Goal: Task Accomplishment & Management: Use online tool/utility

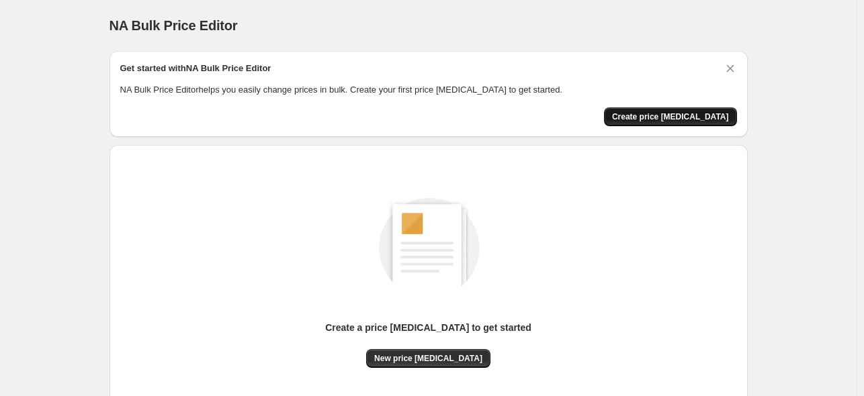
click at [673, 118] on span "Create price [MEDICAL_DATA]" at bounding box center [670, 117] width 117 height 11
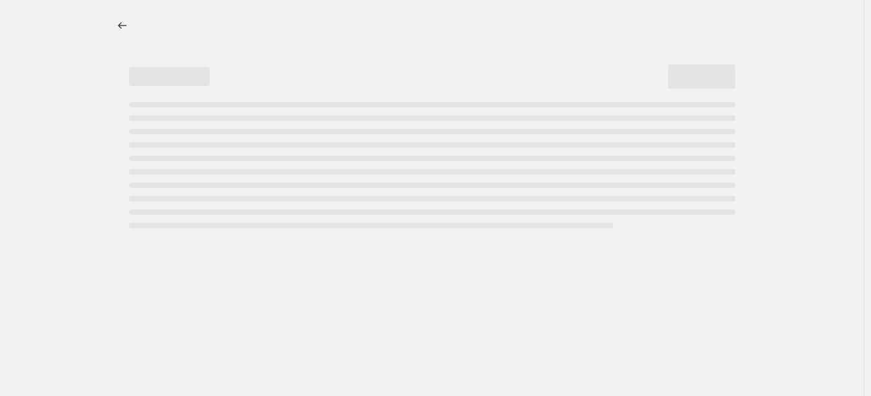
select select "percentage"
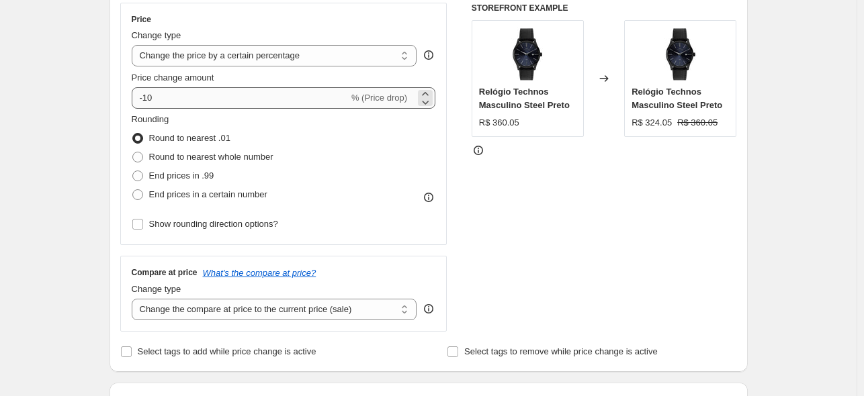
scroll to position [237, 0]
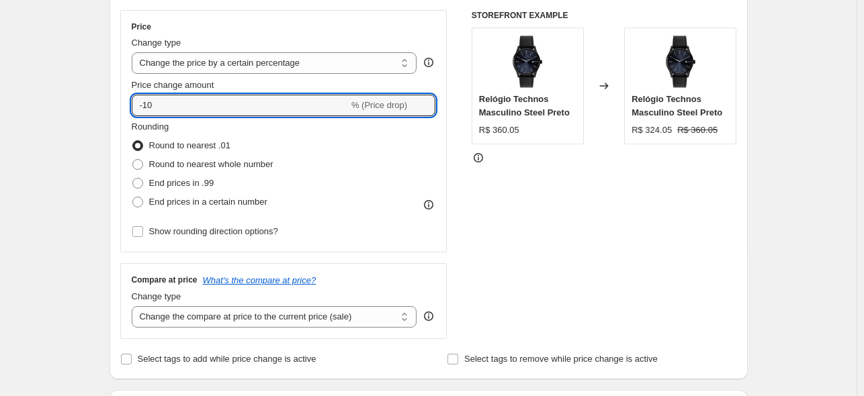
click at [198, 203] on span "End prices in a certain number" at bounding box center [208, 202] width 118 height 10
click at [133, 198] on input "End prices in a certain number" at bounding box center [132, 197] width 1 height 1
radio input "true"
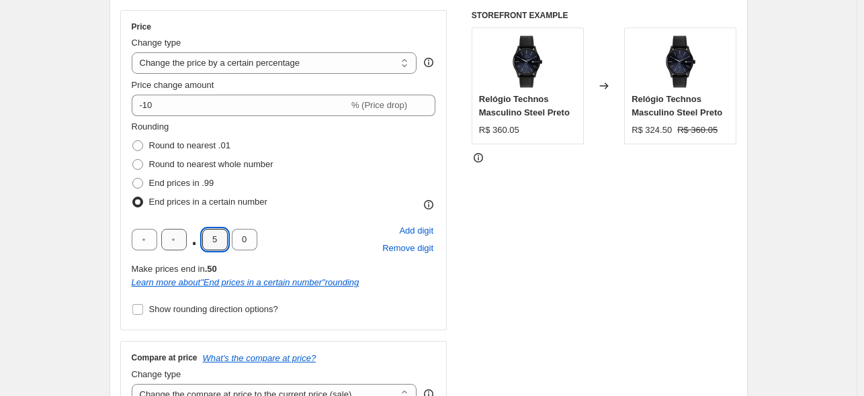
drag, startPoint x: 217, startPoint y: 242, endPoint x: 172, endPoint y: 247, distance: 45.3
click at [188, 247] on div ". 5 0" at bounding box center [195, 239] width 126 height 21
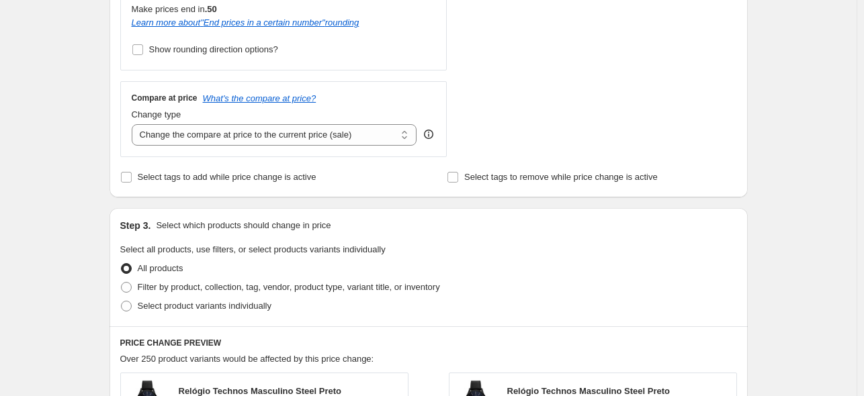
scroll to position [486, 0]
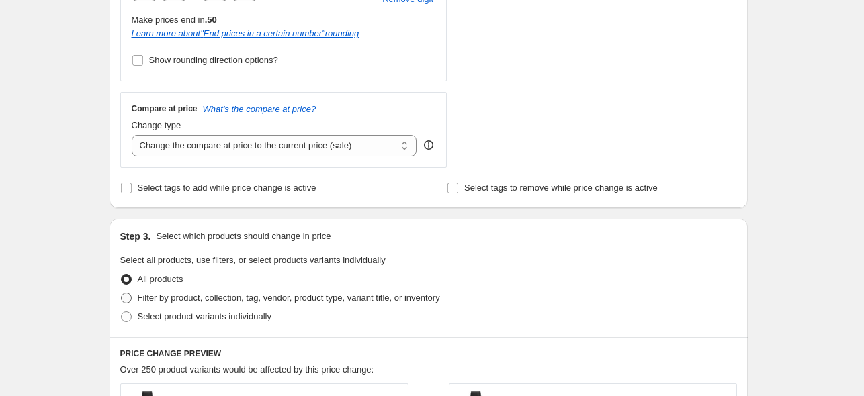
click at [172, 304] on span "Filter by product, collection, tag, vendor, product type, variant title, or inv…" at bounding box center [289, 298] width 302 height 13
click at [122, 294] on input "Filter by product, collection, tag, vendor, product type, variant title, or inv…" at bounding box center [121, 293] width 1 height 1
radio input "true"
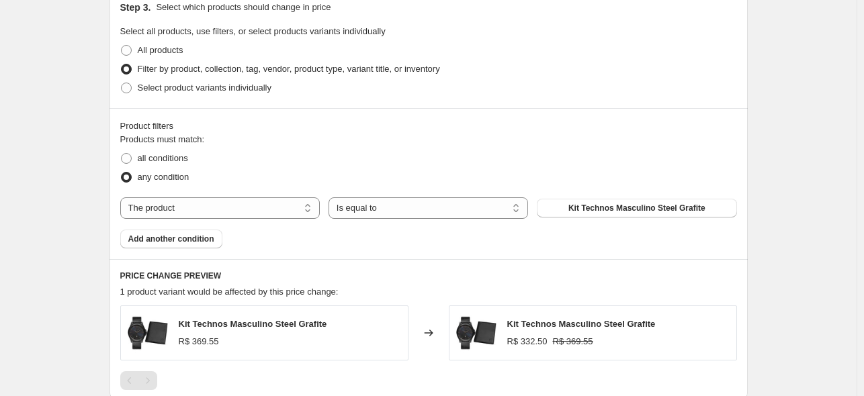
scroll to position [766, 0]
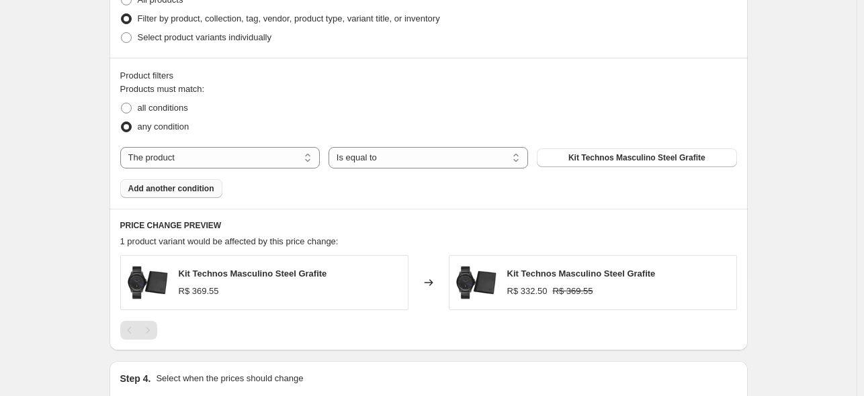
click at [219, 182] on button "Add another condition" at bounding box center [171, 188] width 102 height 19
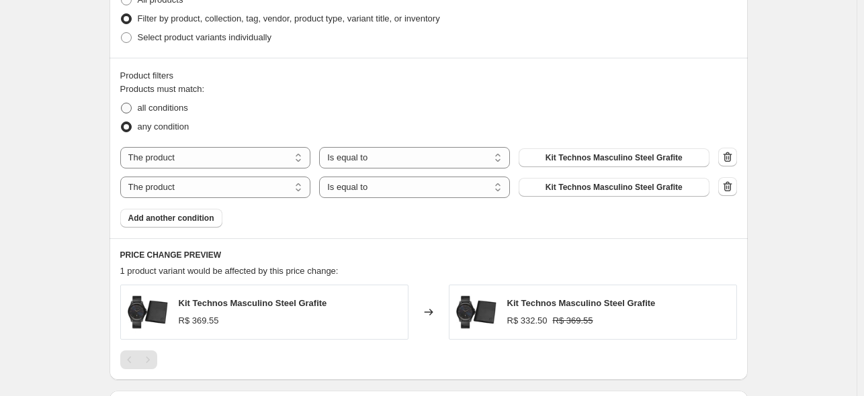
click at [165, 107] on span "all conditions" at bounding box center [163, 108] width 50 height 10
click at [122, 103] on input "all conditions" at bounding box center [121, 103] width 1 height 1
radio input "true"
click at [728, 189] on icon "button" at bounding box center [727, 186] width 13 height 13
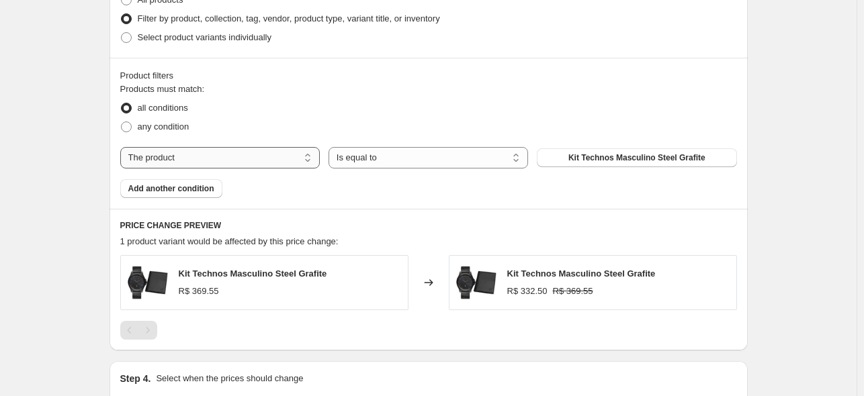
click at [247, 161] on select "The product The product's collection The product's tag The product's vendor The…" at bounding box center [220, 157] width 200 height 21
select select "tag"
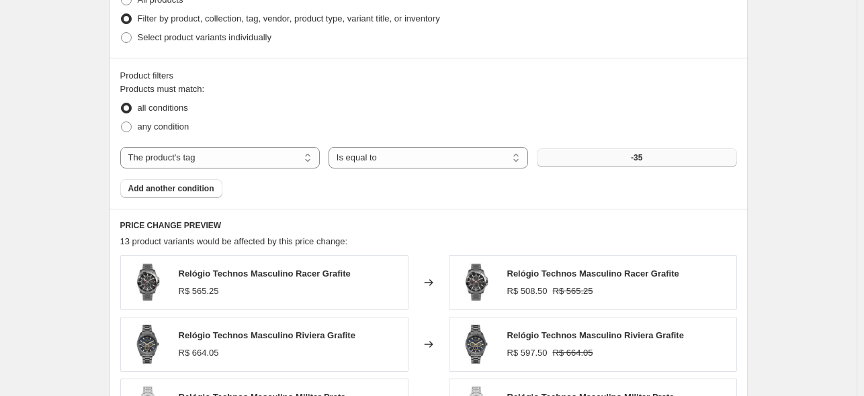
click at [637, 161] on span "-35" at bounding box center [636, 158] width 11 height 11
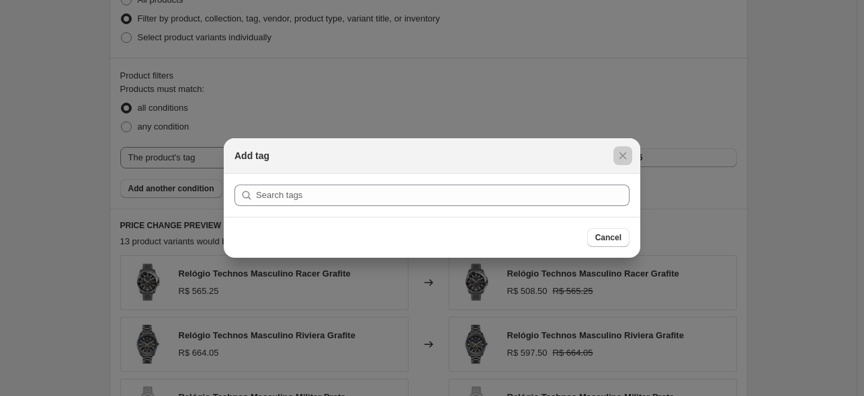
click at [696, 193] on div at bounding box center [432, 198] width 864 height 396
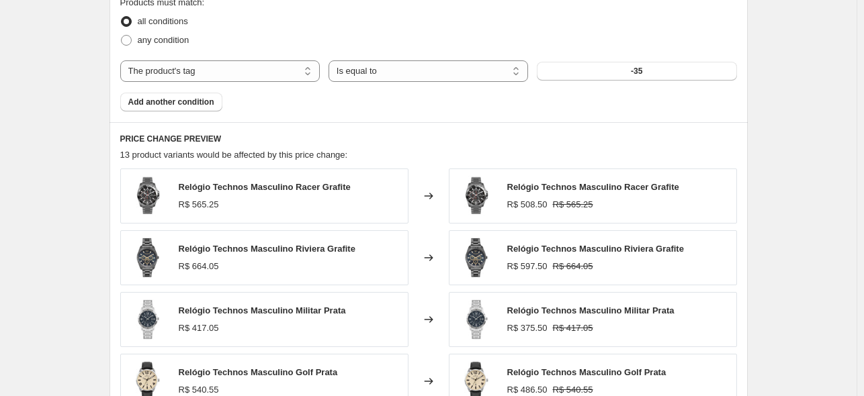
scroll to position [847, 0]
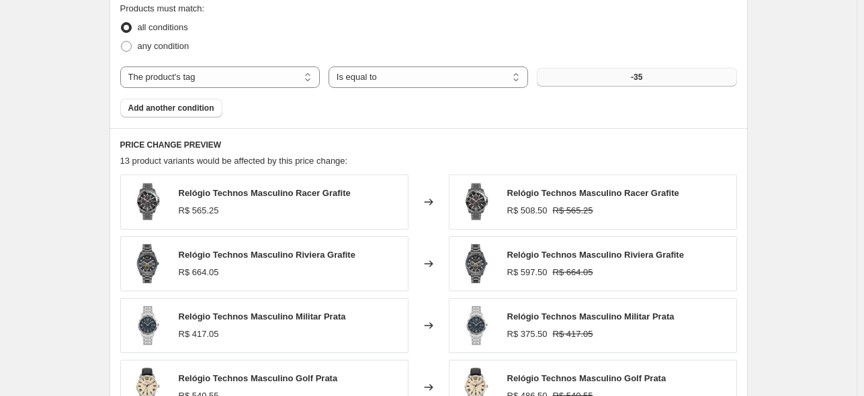
click at [652, 79] on button "-35" at bounding box center [637, 77] width 200 height 19
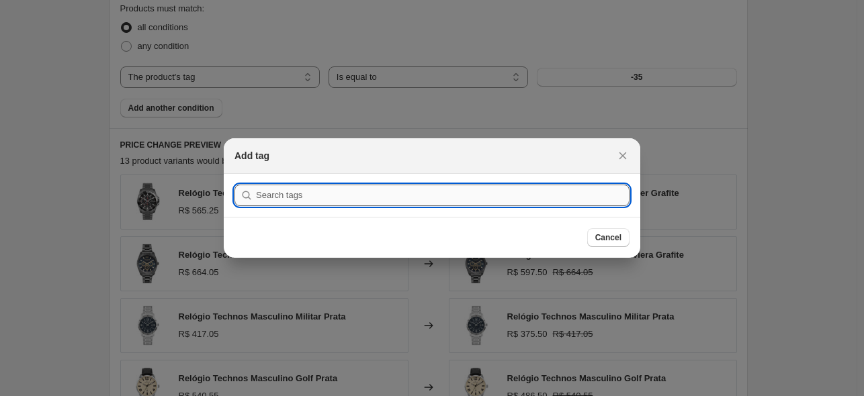
click at [507, 204] on input ":r2h:" at bounding box center [443, 195] width 374 height 21
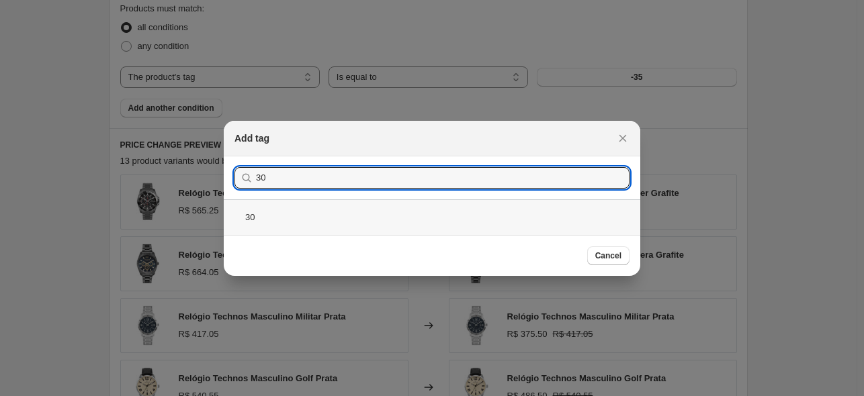
type input "30"
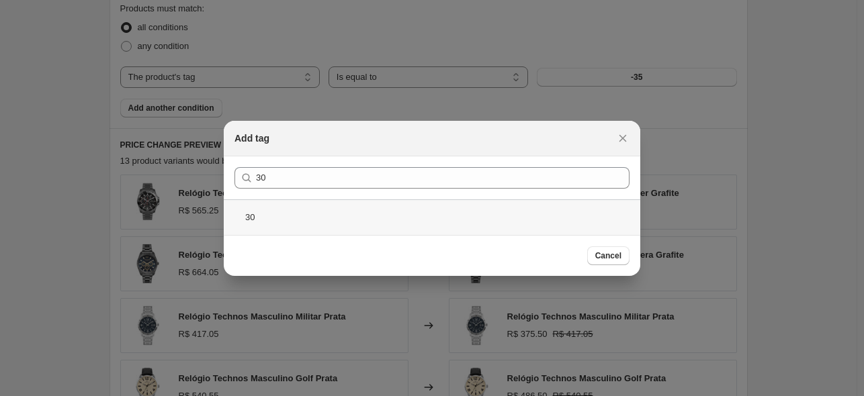
click at [313, 217] on div "30" at bounding box center [432, 218] width 417 height 36
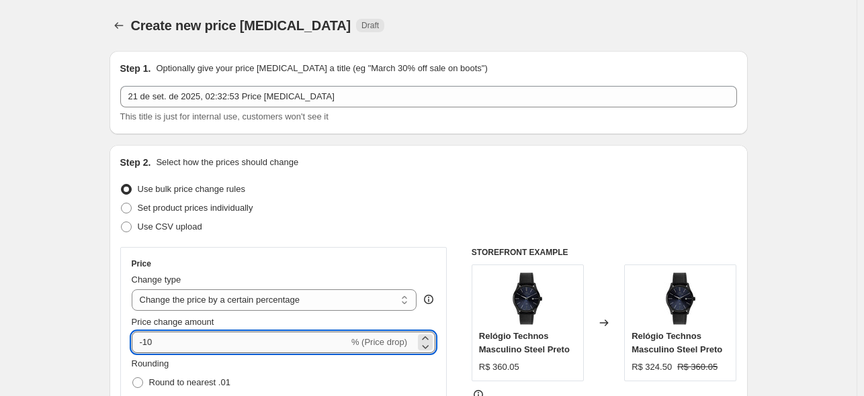
drag, startPoint x: 177, startPoint y: 333, endPoint x: 186, endPoint y: 343, distance: 13.3
click at [148, 343] on input "-10" at bounding box center [240, 342] width 217 height 21
drag, startPoint x: 181, startPoint y: 342, endPoint x: 146, endPoint y: 349, distance: 34.9
click at [146, 349] on input "-43" at bounding box center [240, 342] width 217 height 21
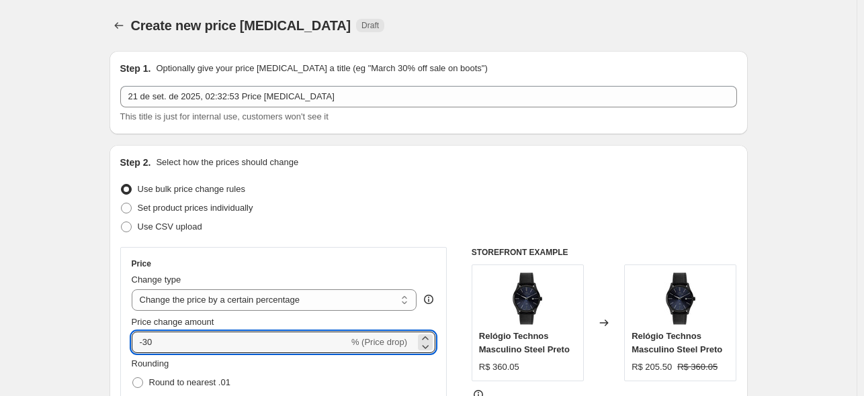
type input "-30"
click at [265, 363] on fieldset "Rounding Round to nearest .01 Round to nearest whole number End prices in .99 E…" at bounding box center [203, 402] width 142 height 91
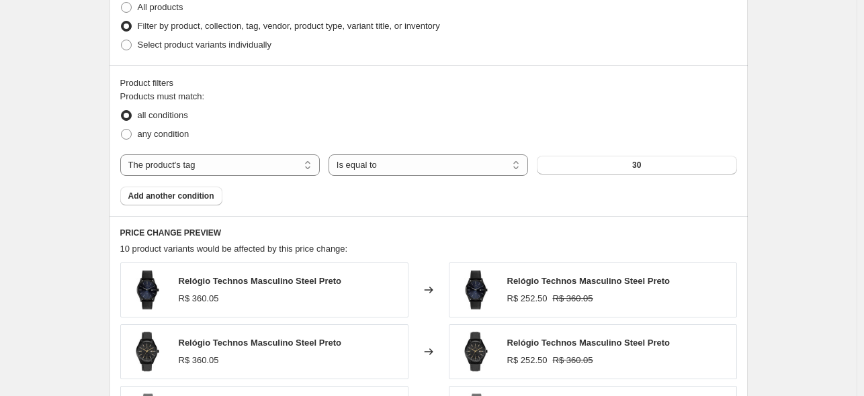
scroll to position [1174, 0]
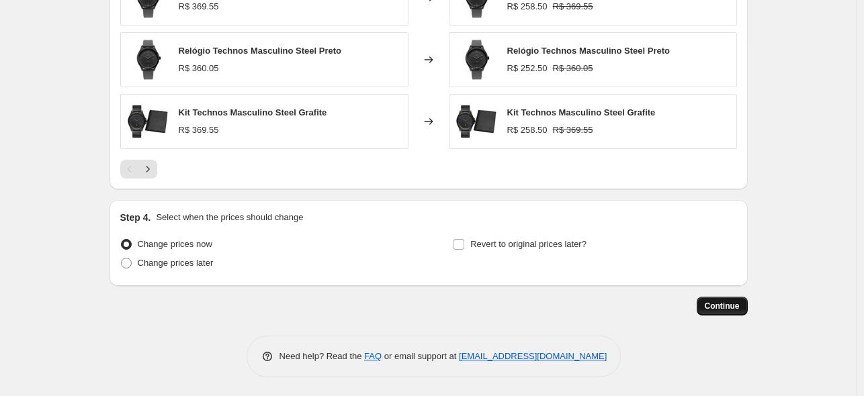
click at [720, 308] on span "Continue" at bounding box center [722, 306] width 35 height 11
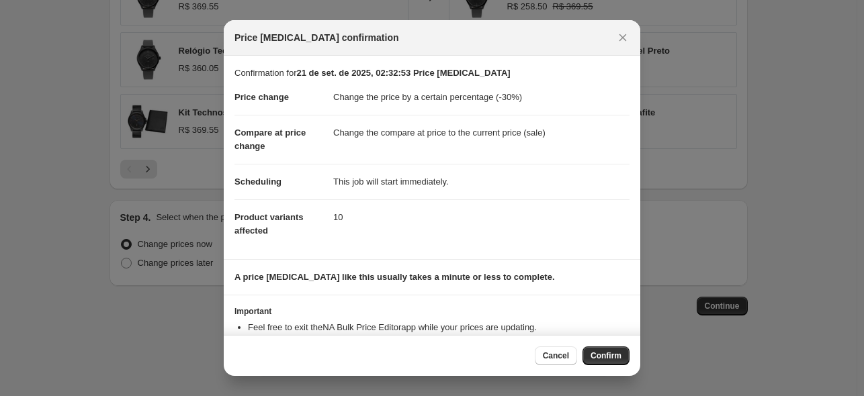
click at [611, 355] on span "Confirm" at bounding box center [606, 356] width 31 height 11
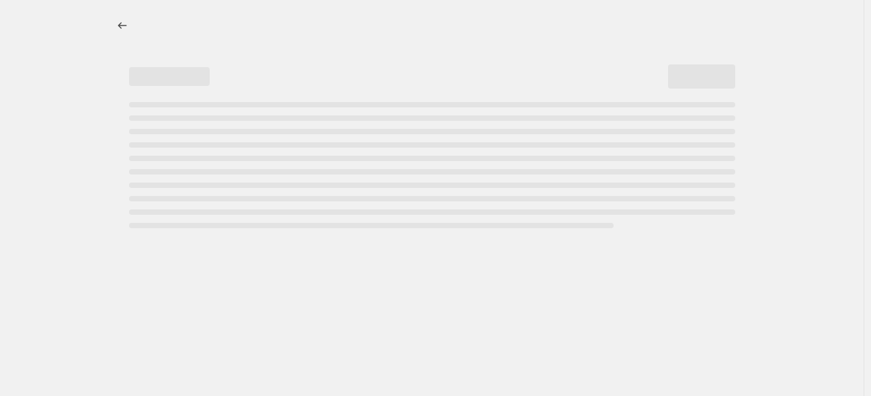
select select "percentage"
select select "tag"
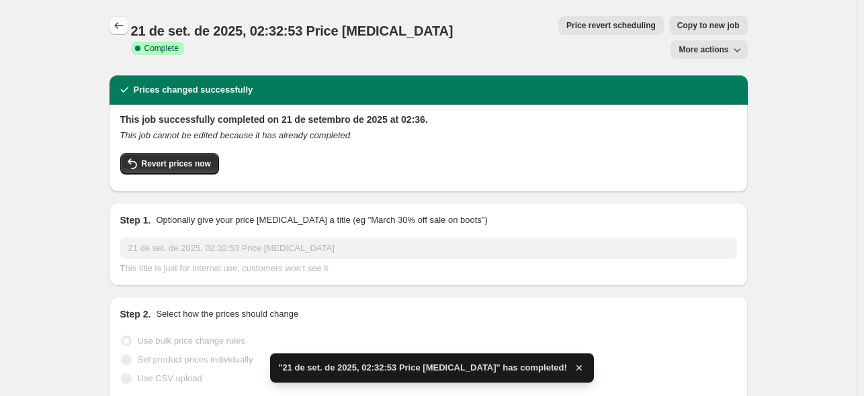
click at [124, 29] on icon "Price change jobs" at bounding box center [118, 25] width 13 height 13
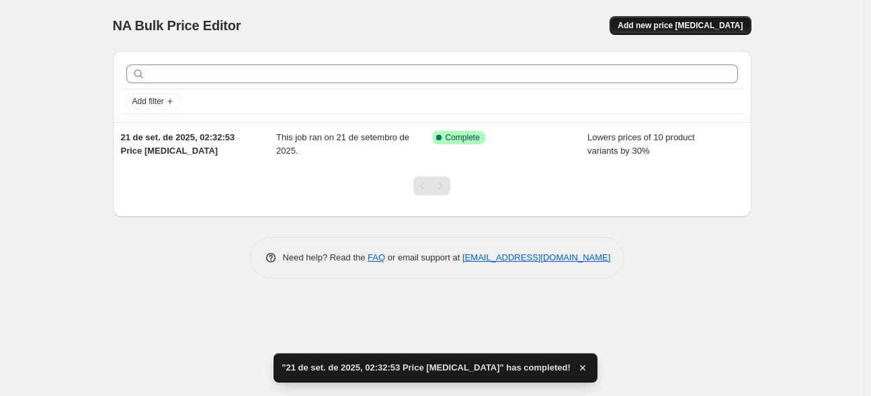
click at [690, 24] on span "Add new price [MEDICAL_DATA]" at bounding box center [679, 25] width 125 height 11
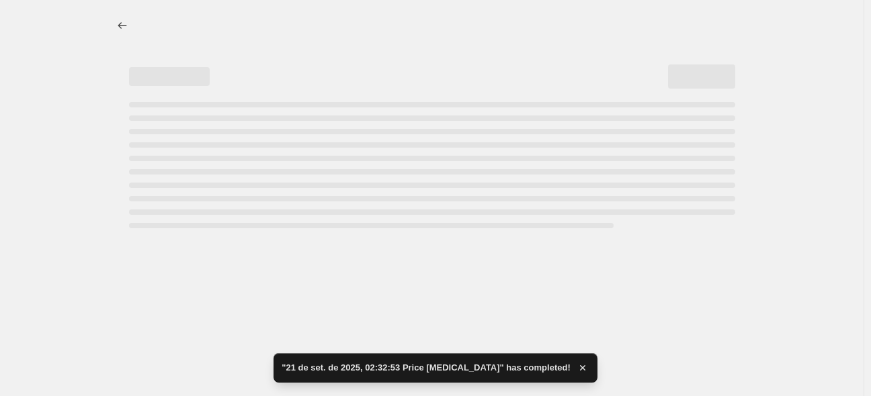
select select "percentage"
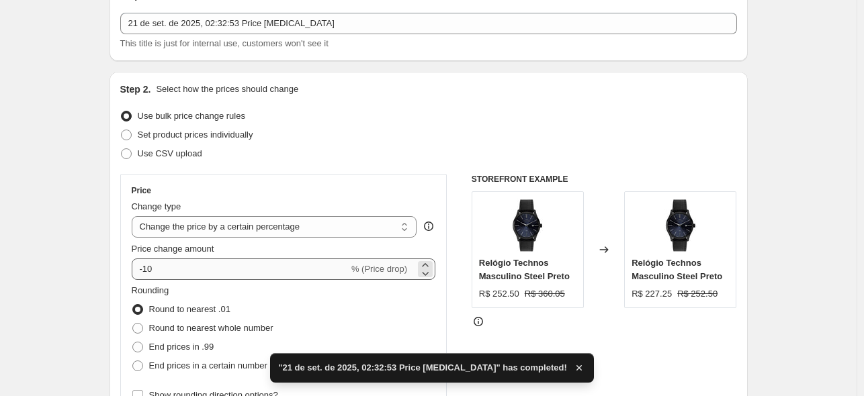
scroll to position [87, 0]
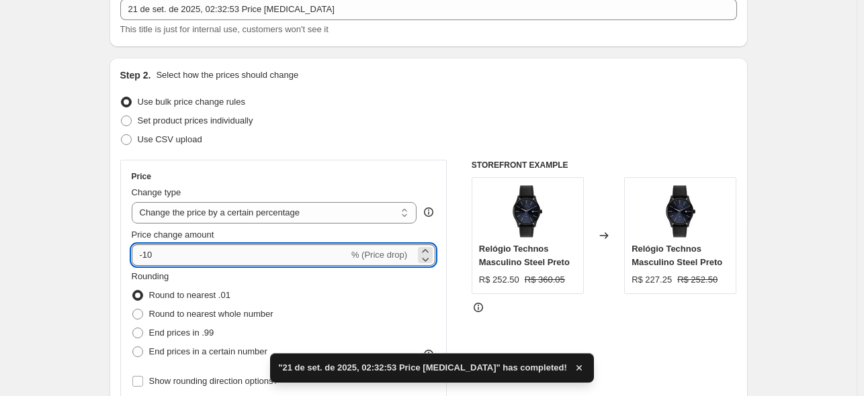
click at [186, 252] on input "-10" at bounding box center [240, 255] width 217 height 21
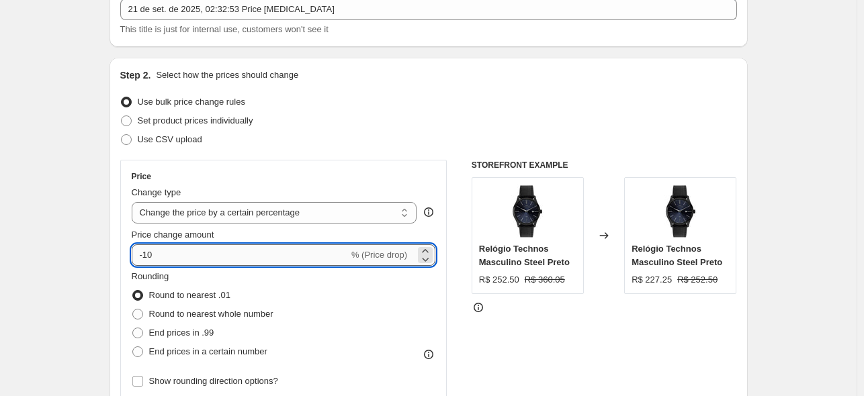
click at [146, 261] on input "-10" at bounding box center [240, 255] width 217 height 21
type input "-31"
click at [258, 155] on div "Step 2. Select how the prices should change Use bulk price change rules Set pro…" at bounding box center [428, 294] width 617 height 450
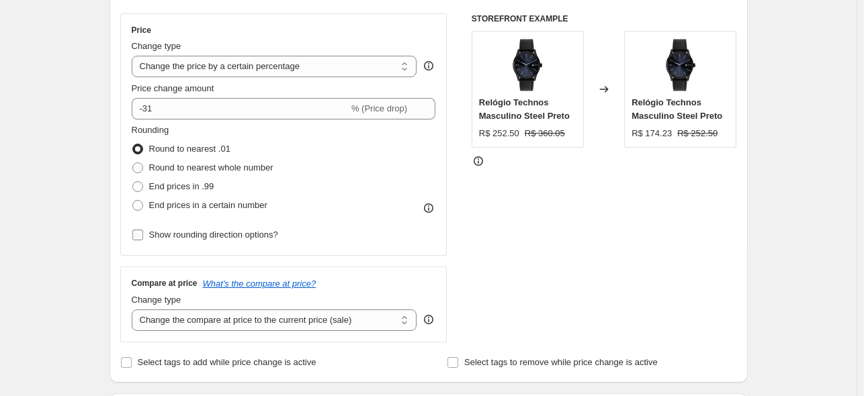
scroll to position [247, 0]
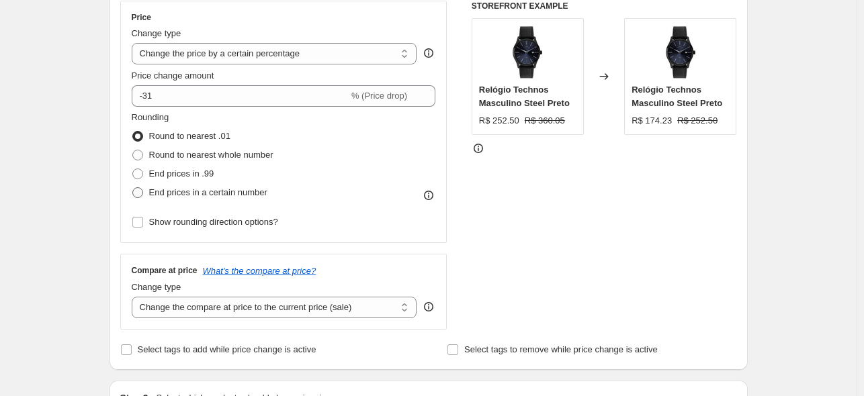
click at [233, 193] on span "End prices in a certain number" at bounding box center [208, 192] width 118 height 10
click at [133, 188] on input "End prices in a certain number" at bounding box center [132, 187] width 1 height 1
radio input "true"
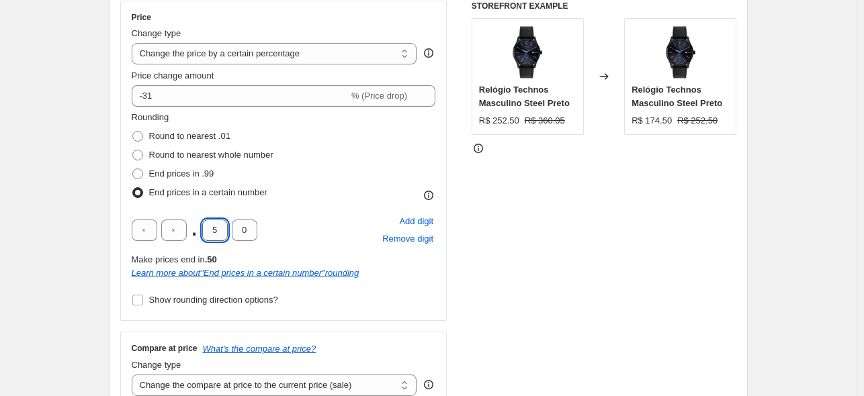
drag, startPoint x: 217, startPoint y: 232, endPoint x: 207, endPoint y: 235, distance: 10.4
click at [207, 235] on input "5" at bounding box center [215, 230] width 26 height 21
type input "9"
click at [320, 171] on div "Rounding Round to nearest .01 Round to nearest whole number End prices in .99 E…" at bounding box center [284, 156] width 304 height 91
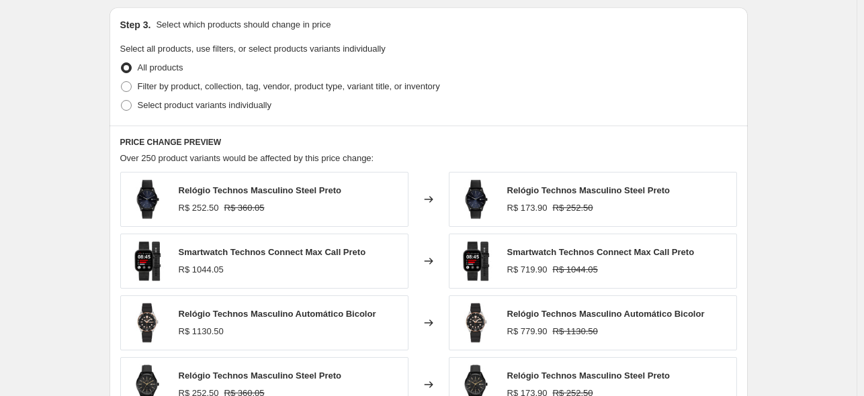
scroll to position [667, 0]
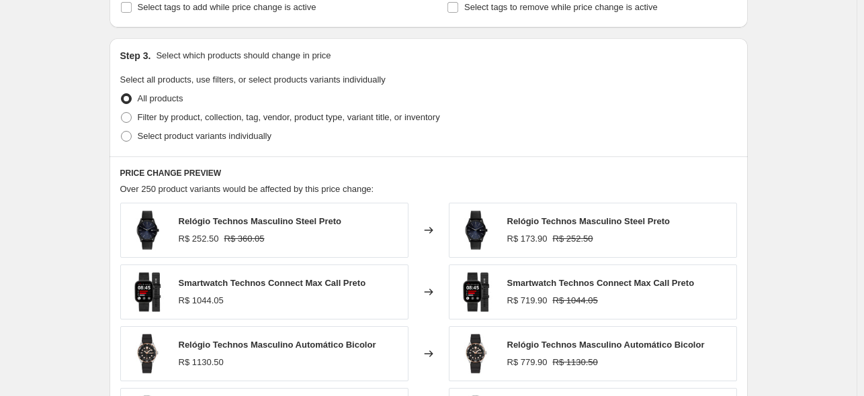
click at [193, 118] on span "Filter by product, collection, tag, vendor, product type, variant title, or inv…" at bounding box center [289, 117] width 302 height 10
click at [122, 113] on input "Filter by product, collection, tag, vendor, product type, variant title, or inv…" at bounding box center [121, 112] width 1 height 1
radio input "true"
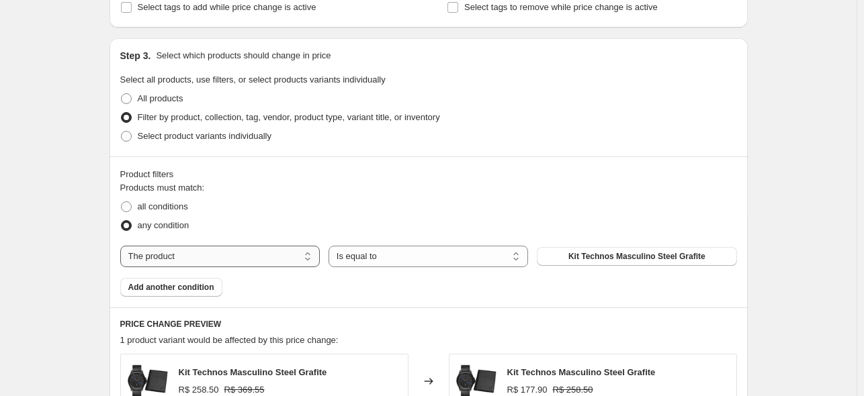
drag, startPoint x: 250, startPoint y: 261, endPoint x: 220, endPoint y: 265, distance: 30.5
click at [250, 261] on select "The product The product's collection The product's tag The product's vendor The…" at bounding box center [220, 256] width 200 height 21
select select "tag"
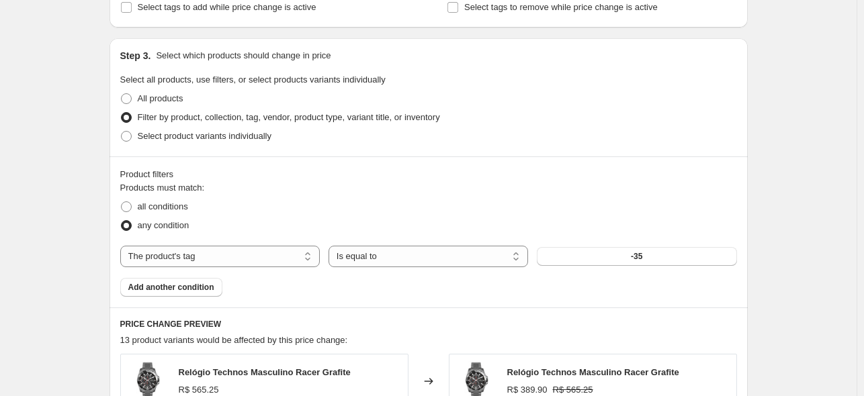
click at [622, 254] on button "-35" at bounding box center [637, 256] width 200 height 19
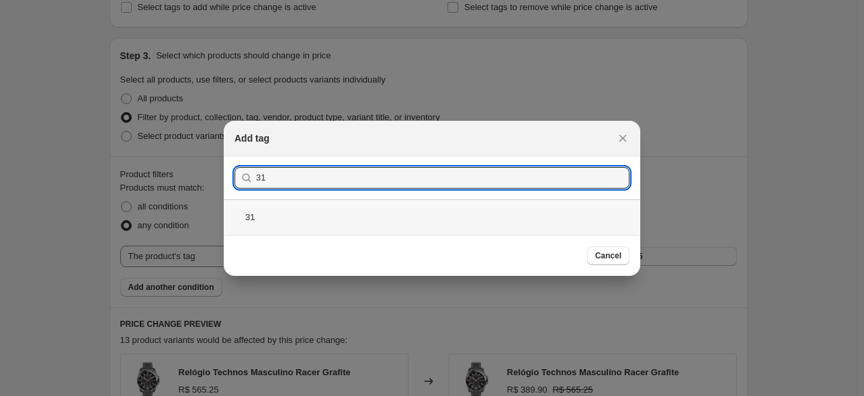
type input "31"
click at [304, 220] on div "31" at bounding box center [432, 218] width 417 height 36
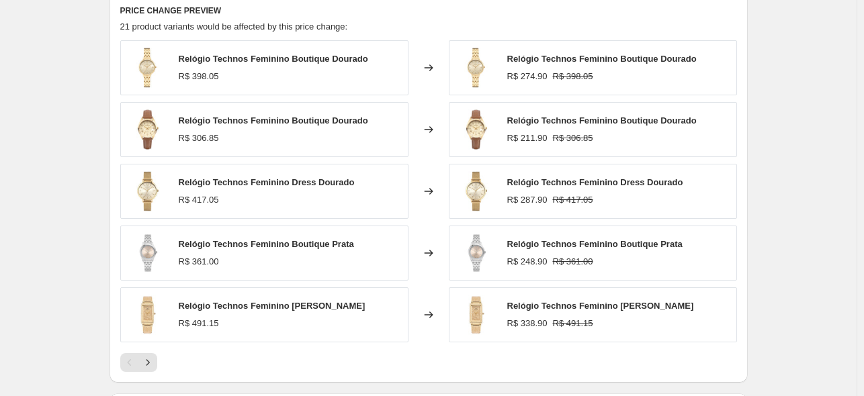
scroll to position [1174, 0]
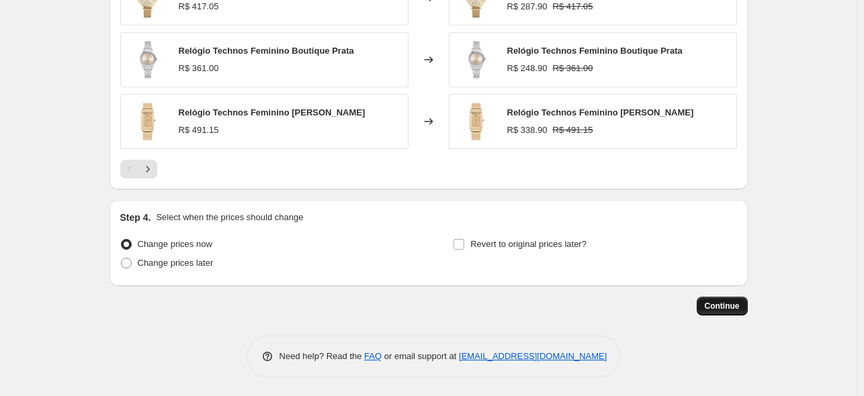
click at [722, 306] on span "Continue" at bounding box center [722, 306] width 35 height 11
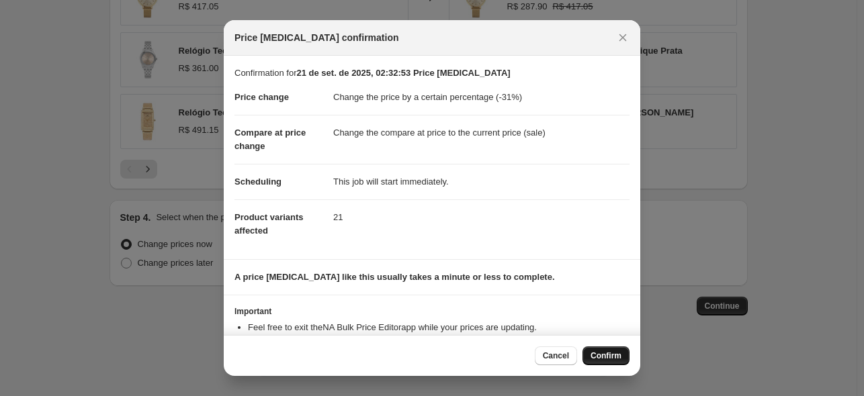
click at [613, 357] on span "Confirm" at bounding box center [606, 356] width 31 height 11
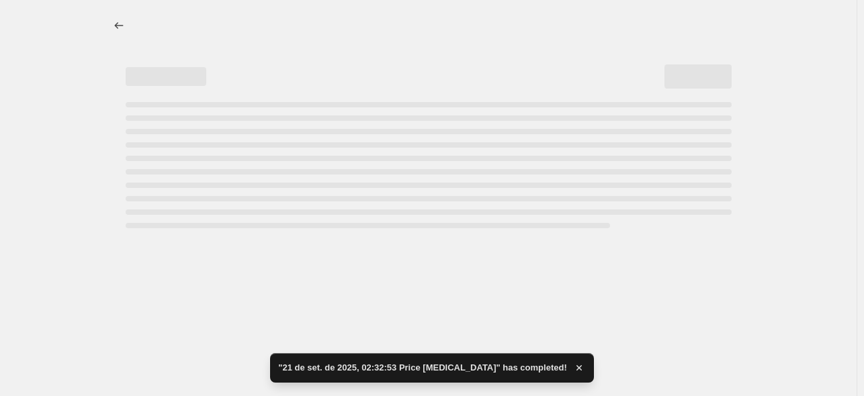
select select "percentage"
select select "tag"
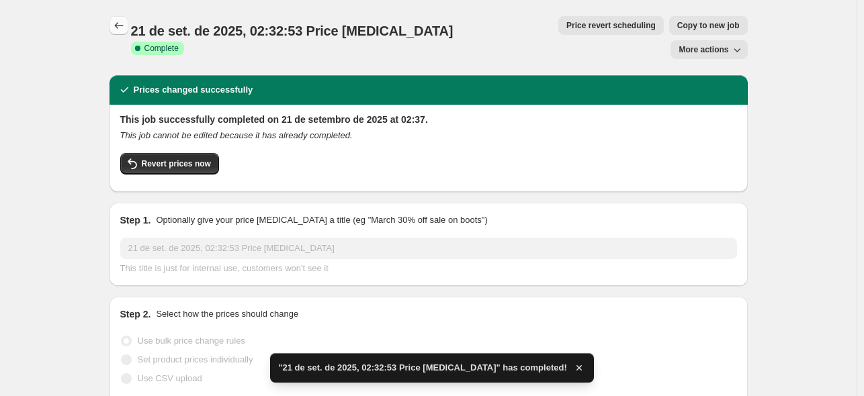
click at [126, 34] on button "Price change jobs" at bounding box center [119, 25] width 19 height 19
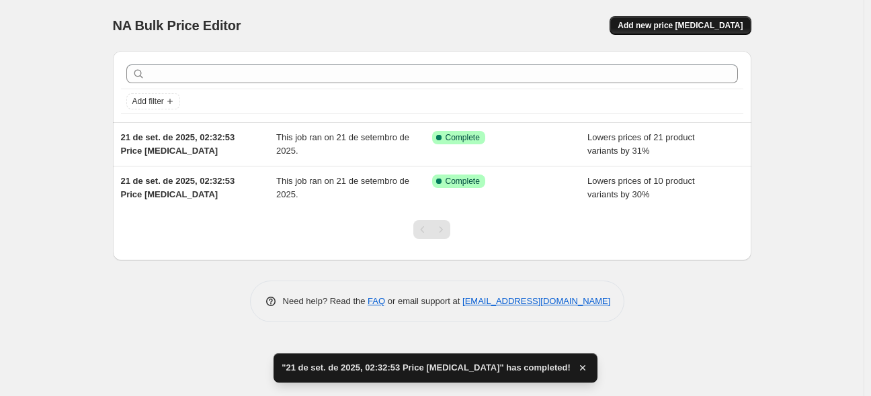
click at [667, 24] on span "Add new price [MEDICAL_DATA]" at bounding box center [679, 25] width 125 height 11
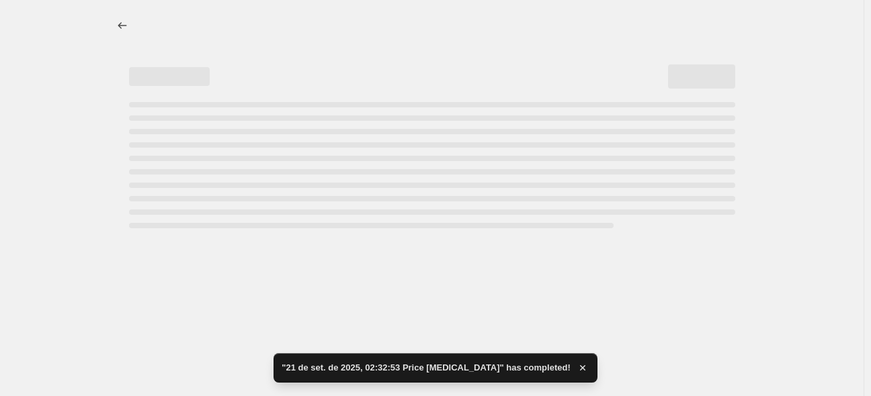
select select "percentage"
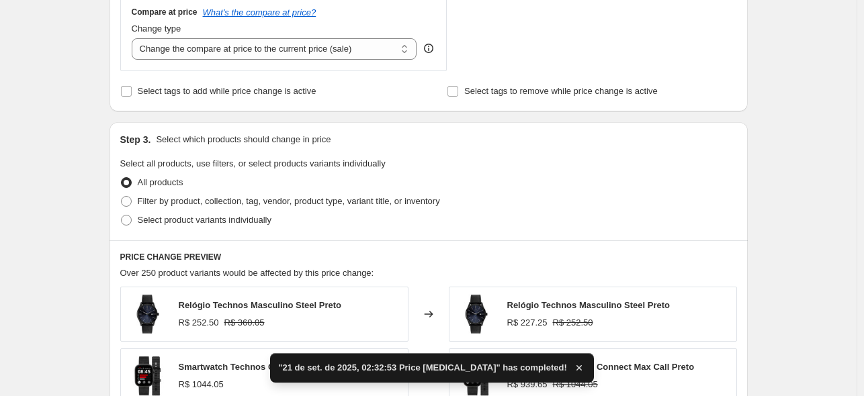
scroll to position [491, 0]
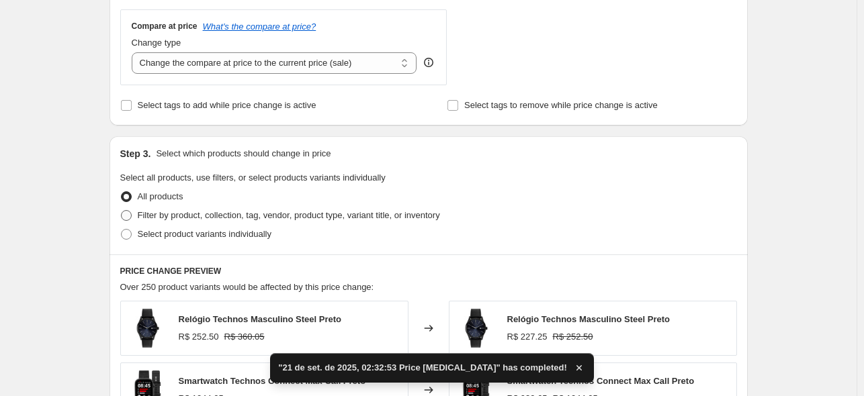
click at [215, 217] on span "Filter by product, collection, tag, vendor, product type, variant title, or inv…" at bounding box center [289, 215] width 302 height 10
click at [122, 211] on input "Filter by product, collection, tag, vendor, product type, variant title, or inv…" at bounding box center [121, 210] width 1 height 1
radio input "true"
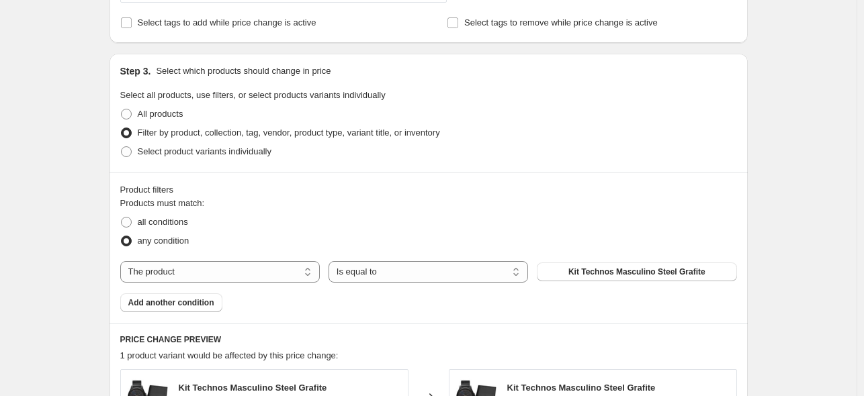
scroll to position [785, 0]
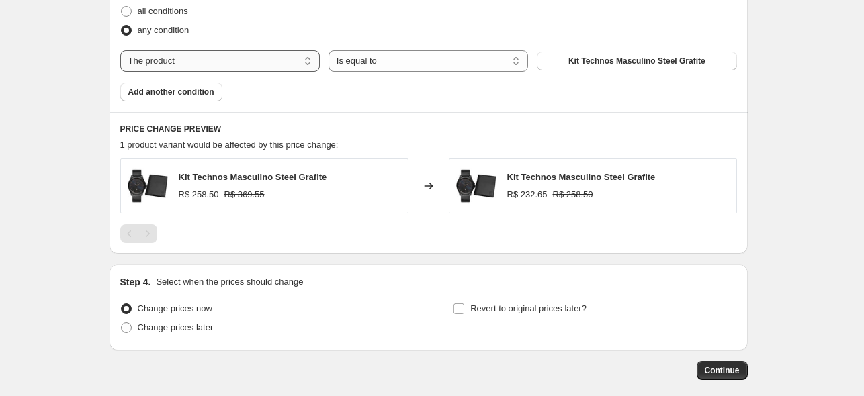
click at [241, 63] on select "The product The product's collection The product's tag The product's vendor The…" at bounding box center [220, 60] width 200 height 21
select select "tag"
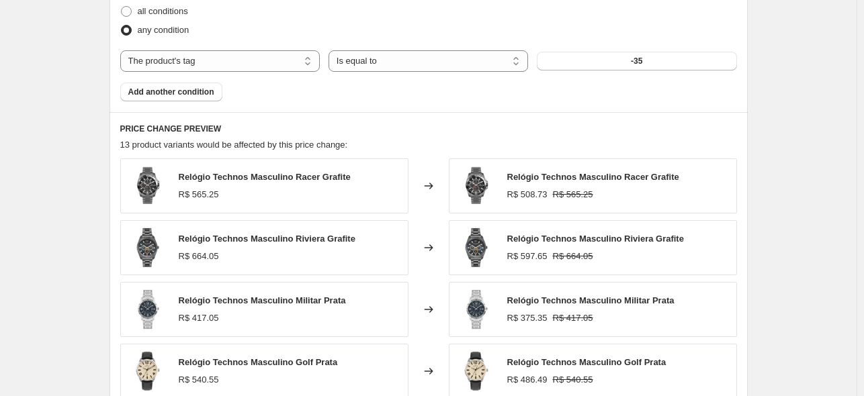
click at [615, 63] on button "-35" at bounding box center [637, 61] width 200 height 19
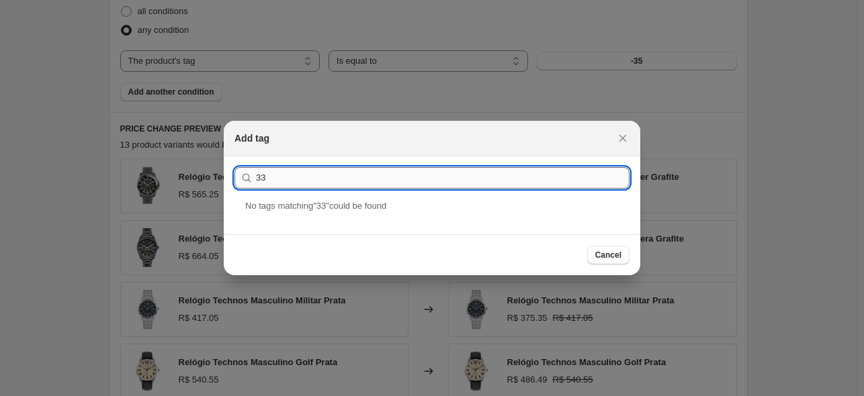
drag, startPoint x: 293, startPoint y: 179, endPoint x: 260, endPoint y: 185, distance: 33.5
click at [260, 185] on input "33" at bounding box center [443, 177] width 374 height 21
type input "34"
click at [318, 227] on div "34" at bounding box center [432, 218] width 417 height 36
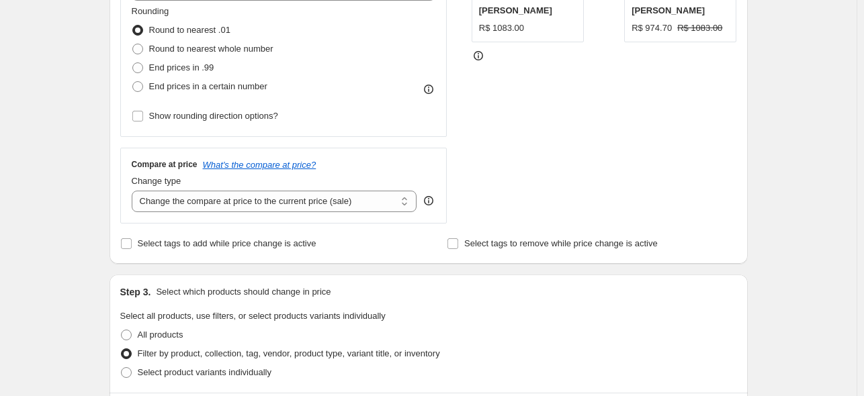
scroll to position [0, 0]
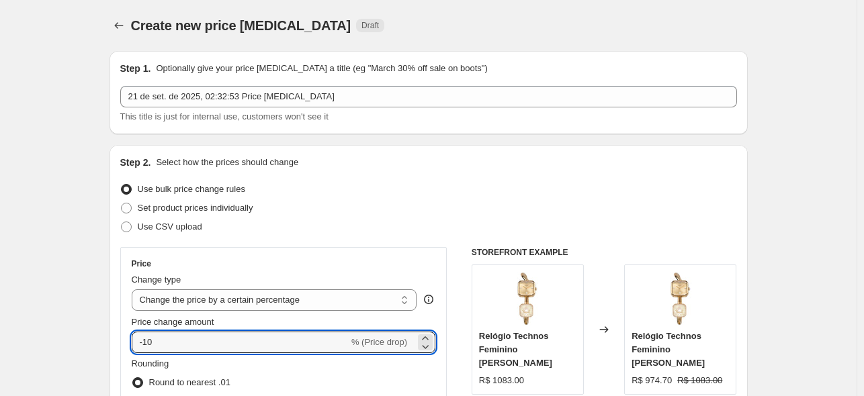
drag, startPoint x: 184, startPoint y: 349, endPoint x: 146, endPoint y: 353, distance: 38.5
click at [146, 353] on div "Price Change type Change the price to a certain amount Change the price by a ce…" at bounding box center [284, 369] width 304 height 220
type input "-34"
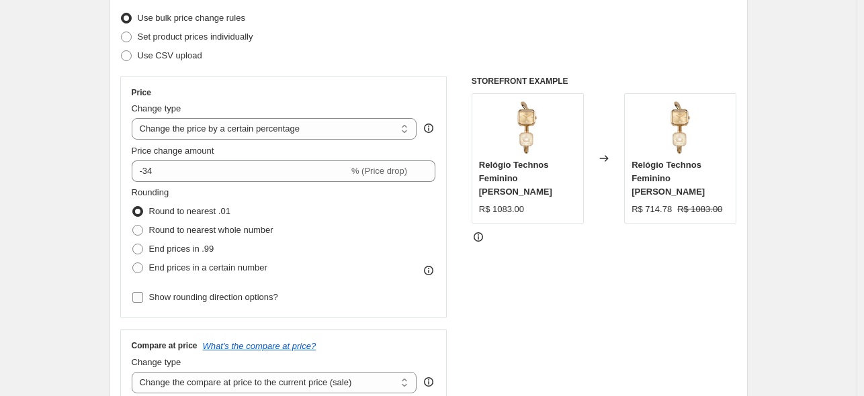
scroll to position [187, 0]
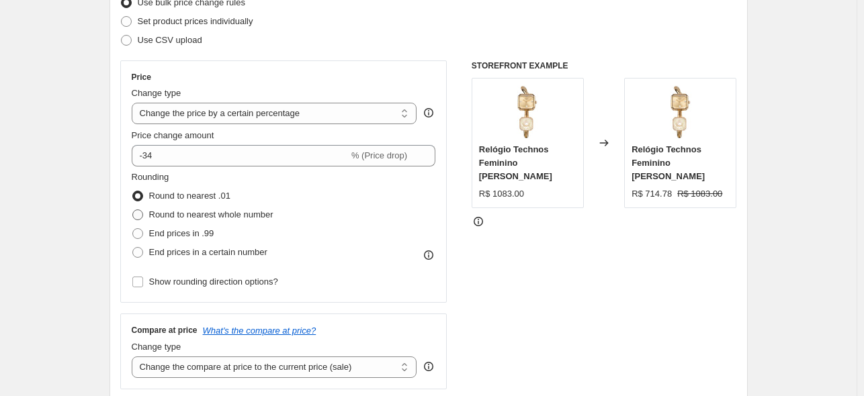
click at [230, 214] on span "Round to nearest whole number" at bounding box center [211, 215] width 124 height 10
click at [133, 210] on input "Round to nearest whole number" at bounding box center [132, 210] width 1 height 1
radio input "true"
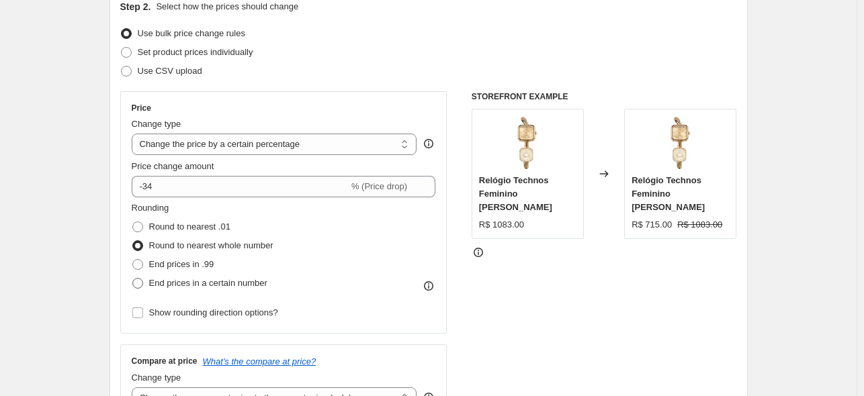
scroll to position [156, 0]
click at [183, 267] on span "End prices in .99" at bounding box center [181, 264] width 65 height 10
click at [133, 260] on input "End prices in .99" at bounding box center [132, 259] width 1 height 1
radio input "true"
click at [234, 284] on span "End prices in a certain number" at bounding box center [208, 283] width 118 height 10
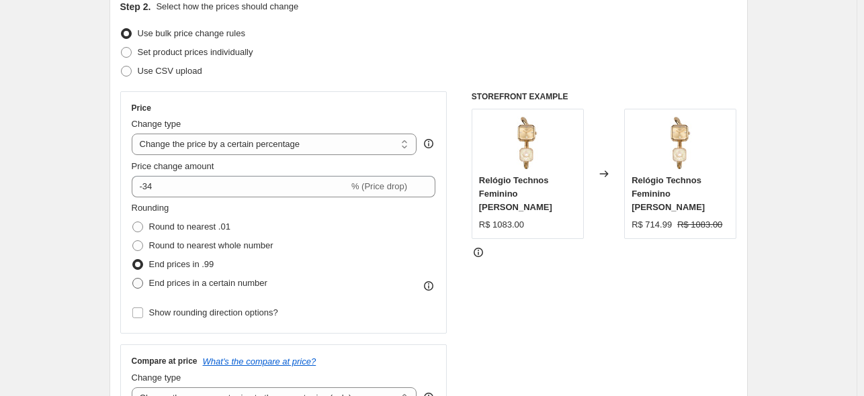
click at [133, 279] on input "End prices in a certain number" at bounding box center [132, 278] width 1 height 1
radio input "true"
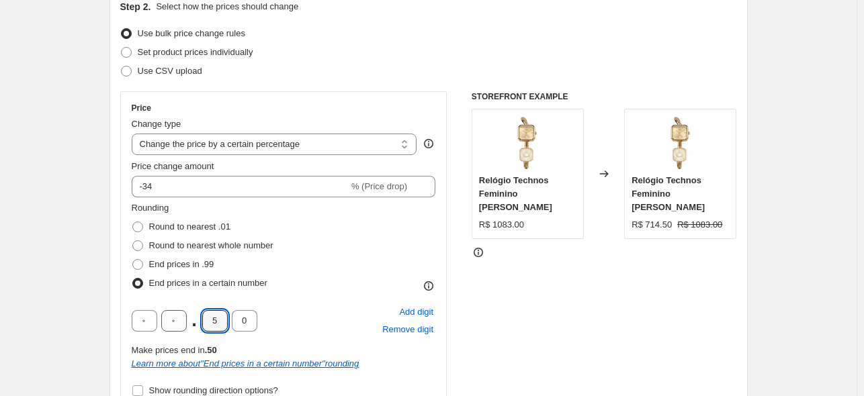
drag, startPoint x: 222, startPoint y: 322, endPoint x: 180, endPoint y: 325, distance: 42.5
click at [183, 326] on div ". 5 0" at bounding box center [195, 320] width 126 height 21
click at [357, 295] on div "Rounding Round to nearest .01 Round to nearest whole number End prices in .99 E…" at bounding box center [284, 301] width 304 height 199
drag, startPoint x: 219, startPoint y: 322, endPoint x: 191, endPoint y: 324, distance: 28.3
click at [191, 324] on div ". 6 0" at bounding box center [195, 320] width 126 height 21
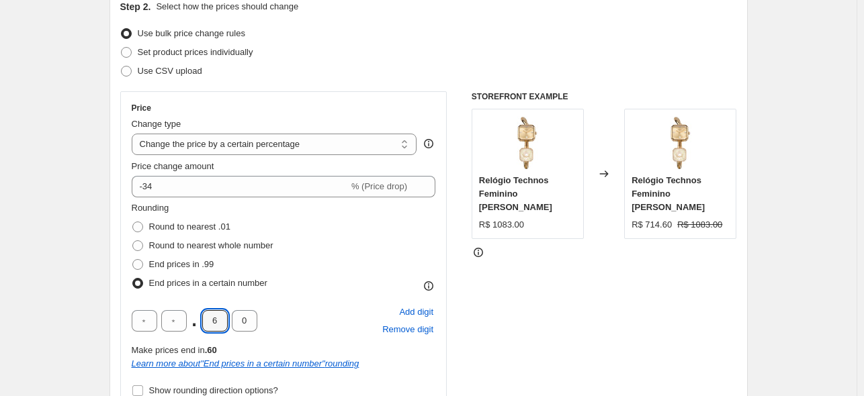
type input "9"
click at [331, 272] on div "Rounding Round to nearest .01 Round to nearest whole number End prices in .99 E…" at bounding box center [284, 247] width 304 height 91
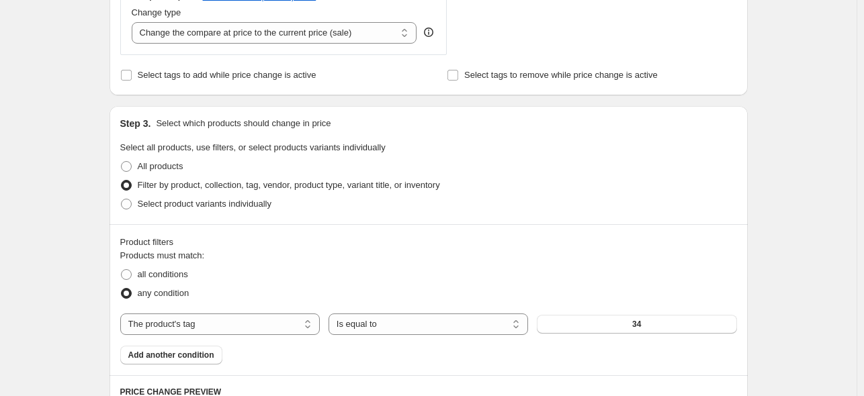
scroll to position [1051, 0]
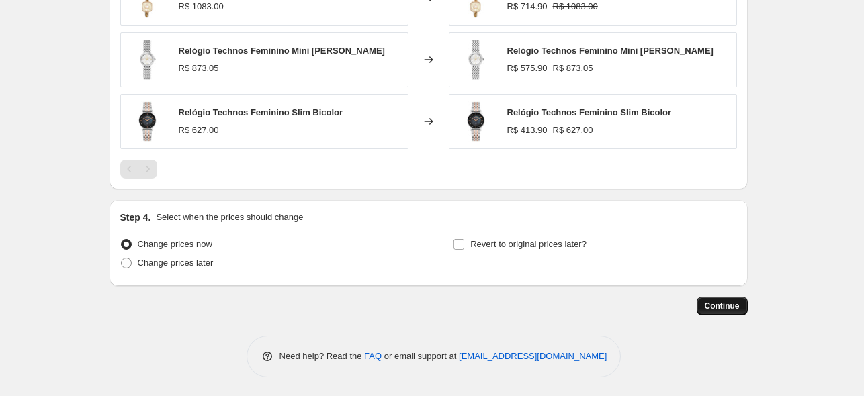
click at [736, 302] on span "Continue" at bounding box center [722, 306] width 35 height 11
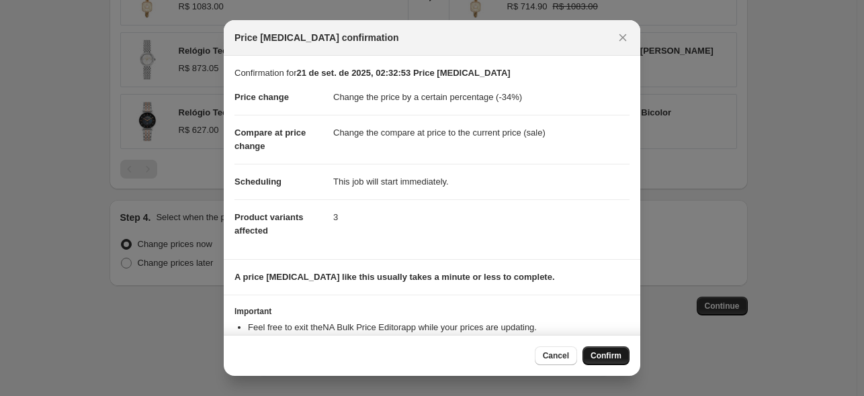
click at [602, 353] on span "Confirm" at bounding box center [606, 356] width 31 height 11
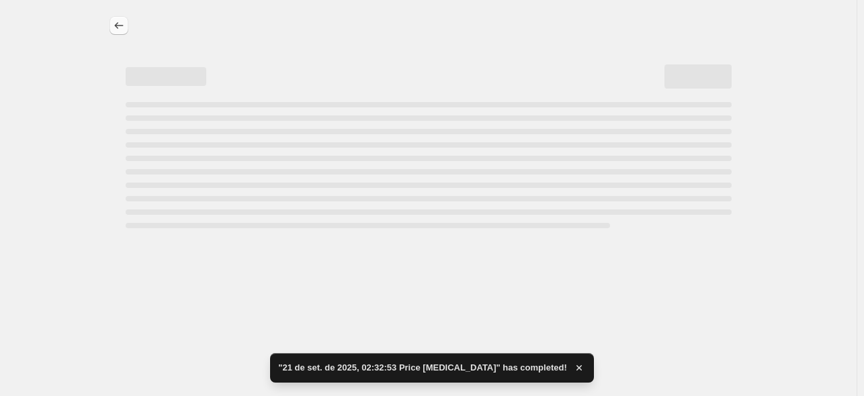
select select "percentage"
select select "tag"
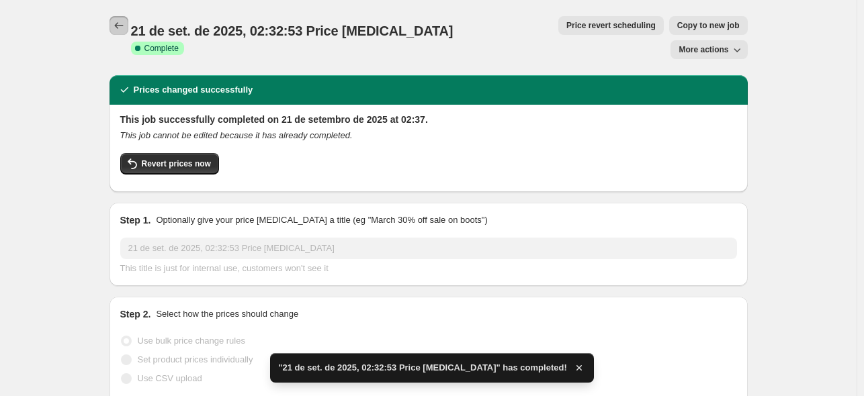
click at [120, 32] on button "Price change jobs" at bounding box center [119, 25] width 19 height 19
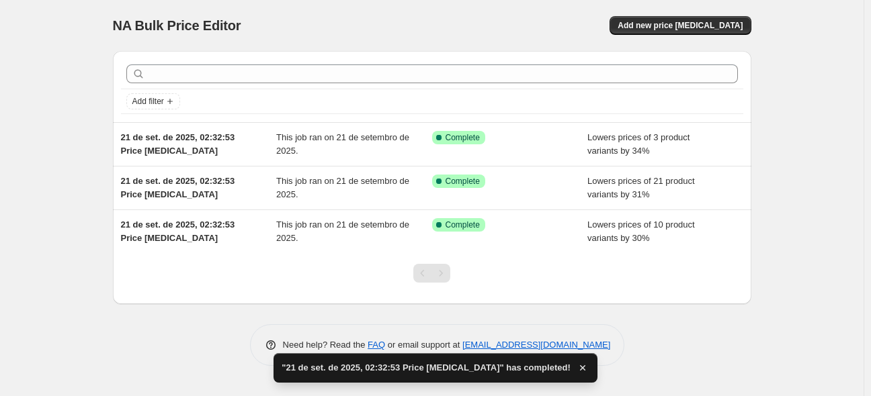
click at [679, 36] on div "NA Bulk Price Editor. This page is ready NA Bulk Price Editor Add new price cha…" at bounding box center [432, 25] width 638 height 51
click at [677, 31] on button "Add new price [MEDICAL_DATA]" at bounding box center [679, 25] width 141 height 19
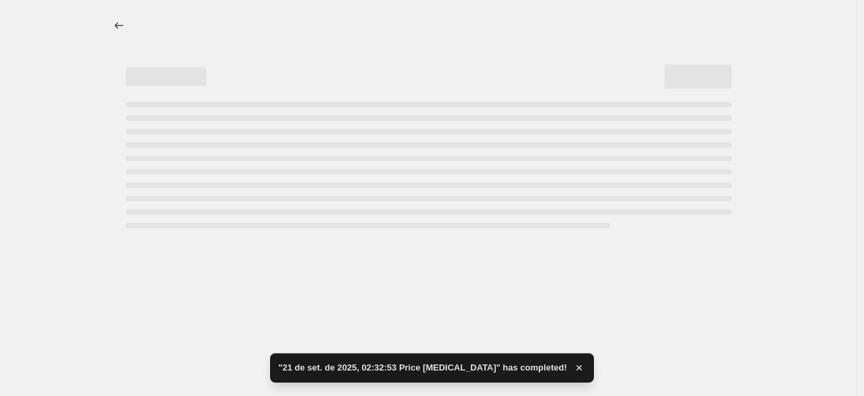
select select "percentage"
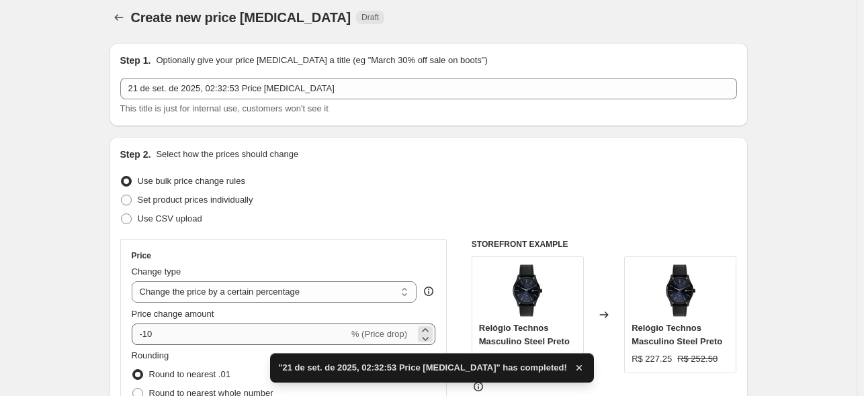
scroll to position [27, 0]
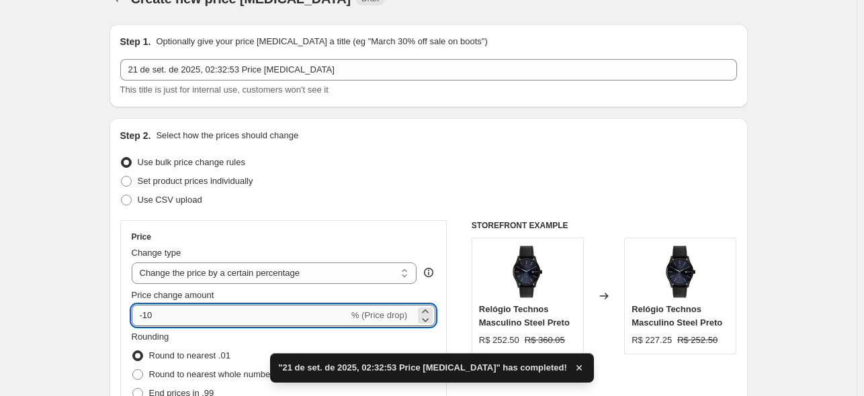
drag, startPoint x: 179, startPoint y: 316, endPoint x: 148, endPoint y: 324, distance: 31.9
click at [148, 324] on input "-10" at bounding box center [240, 315] width 217 height 21
type input "-35"
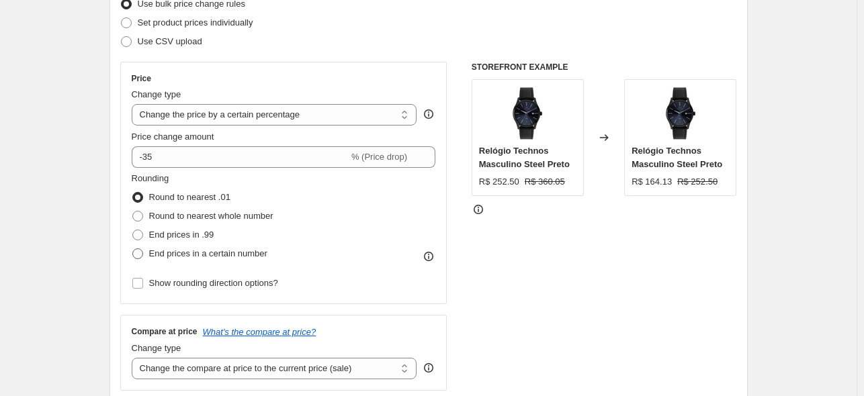
scroll to position [185, 0]
click at [223, 249] on span "End prices in a certain number" at bounding box center [208, 254] width 118 height 10
click at [133, 249] on input "End prices in a certain number" at bounding box center [132, 249] width 1 height 1
radio input "true"
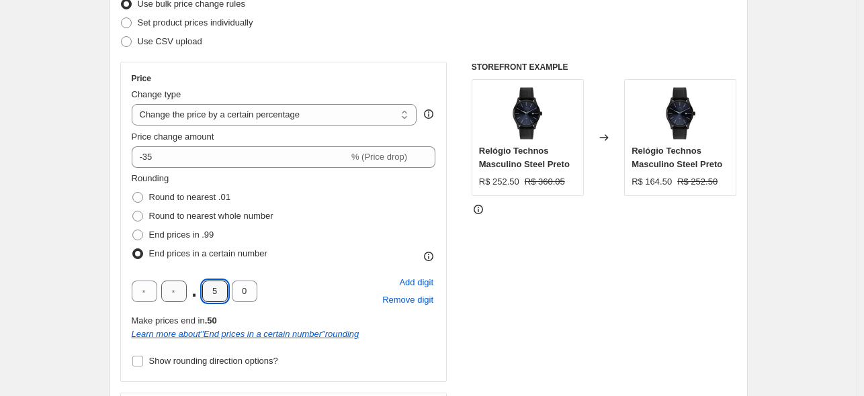
drag, startPoint x: 226, startPoint y: 296, endPoint x: 177, endPoint y: 293, distance: 48.4
click at [210, 296] on input "5" at bounding box center [215, 291] width 26 height 21
type input "9"
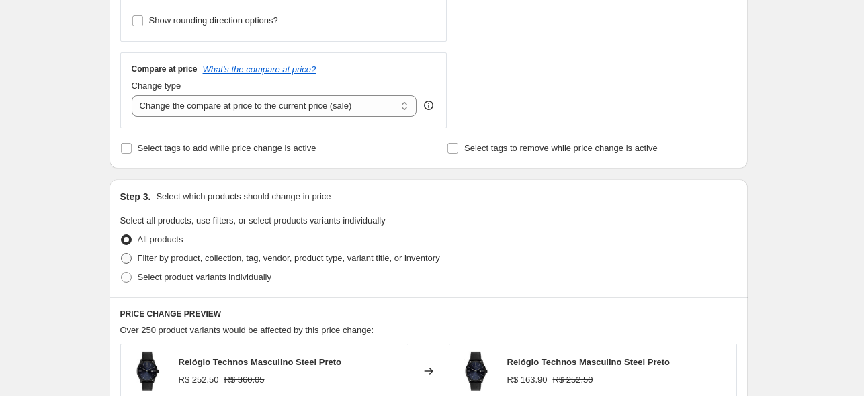
scroll to position [525, 0]
click at [204, 263] on span "Filter by product, collection, tag, vendor, product type, variant title, or inv…" at bounding box center [289, 259] width 302 height 10
click at [122, 255] on input "Filter by product, collection, tag, vendor, product type, variant title, or inv…" at bounding box center [121, 254] width 1 height 1
radio input "true"
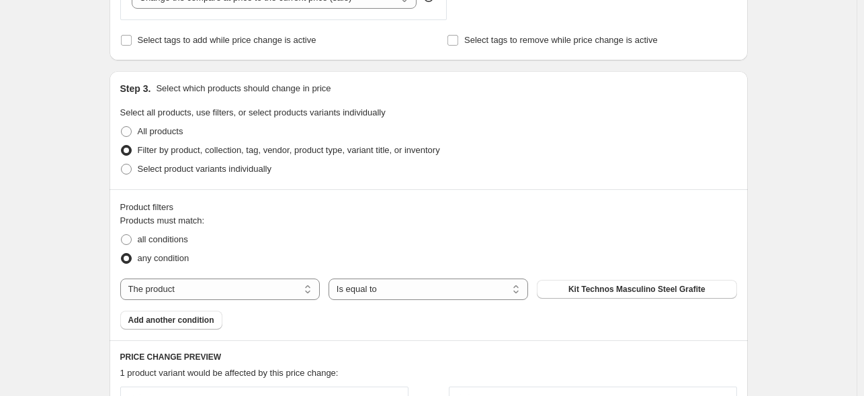
scroll to position [635, 0]
click at [209, 287] on select "The product The product's collection The product's tag The product's vendor The…" at bounding box center [220, 288] width 200 height 21
select select "tag"
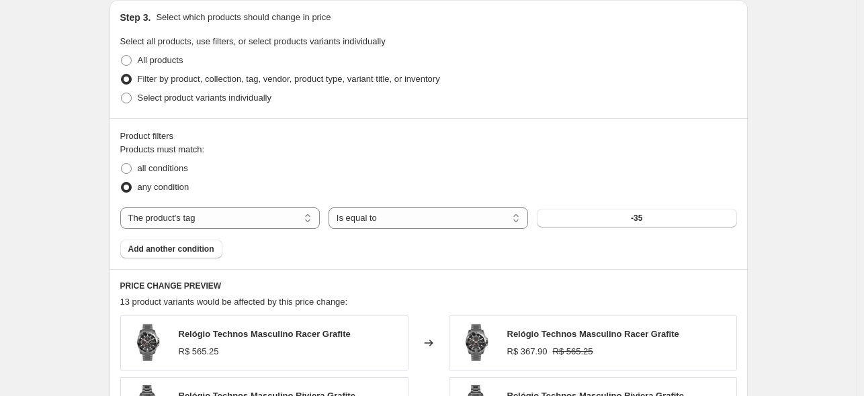
scroll to position [710, 0]
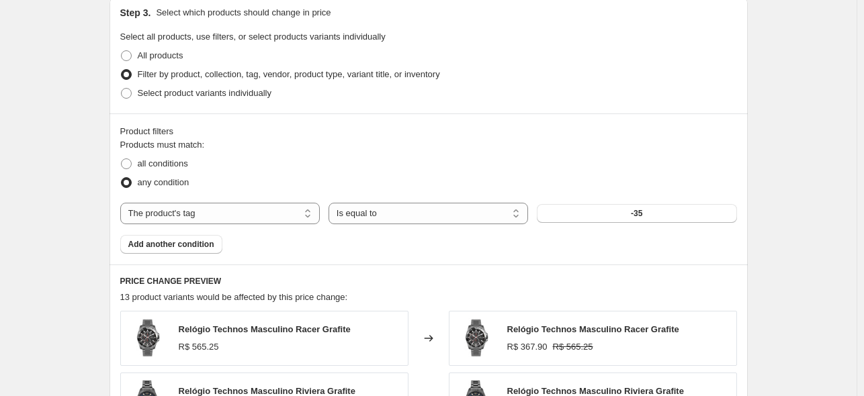
click at [597, 224] on div "Products must match: all conditions any condition The product The product's col…" at bounding box center [428, 196] width 617 height 116
click at [614, 212] on button "-35" at bounding box center [637, 213] width 200 height 19
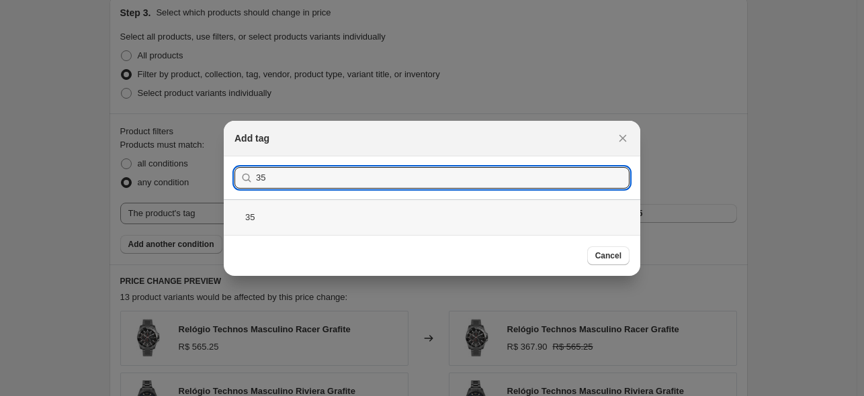
type input "35"
click at [304, 212] on div "35" at bounding box center [432, 218] width 417 height 36
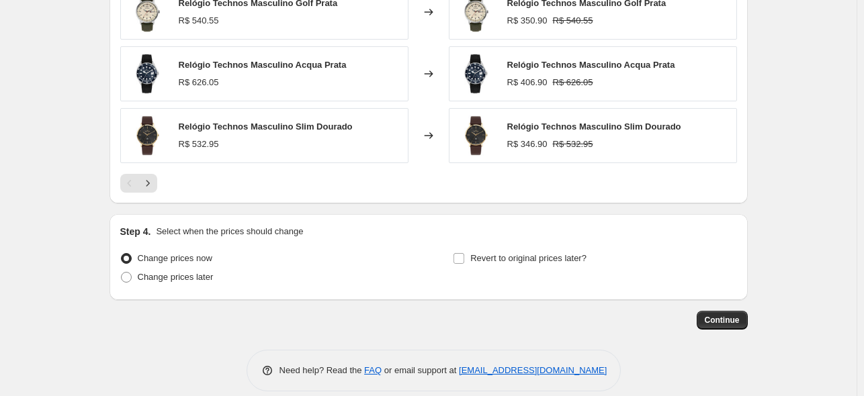
scroll to position [1174, 0]
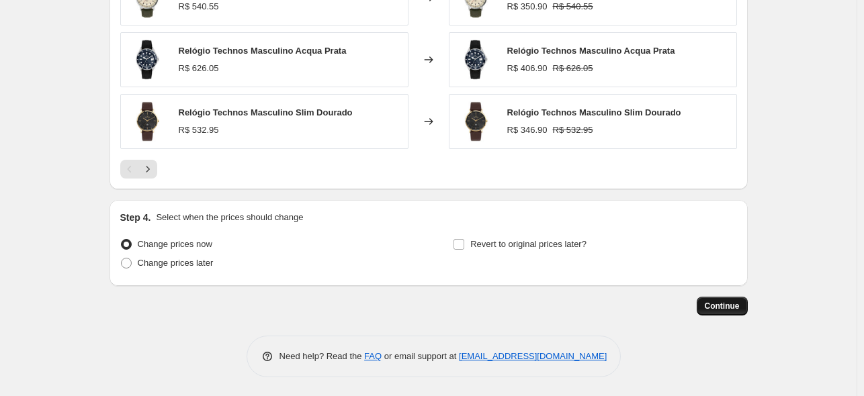
click at [708, 307] on button "Continue" at bounding box center [722, 306] width 51 height 19
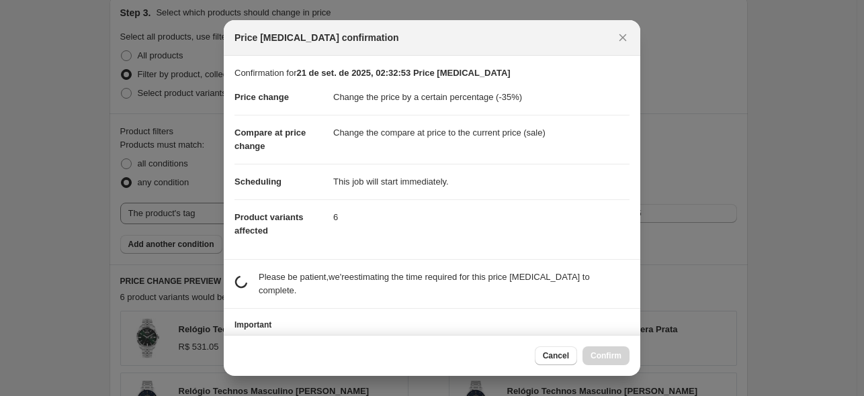
scroll to position [0, 0]
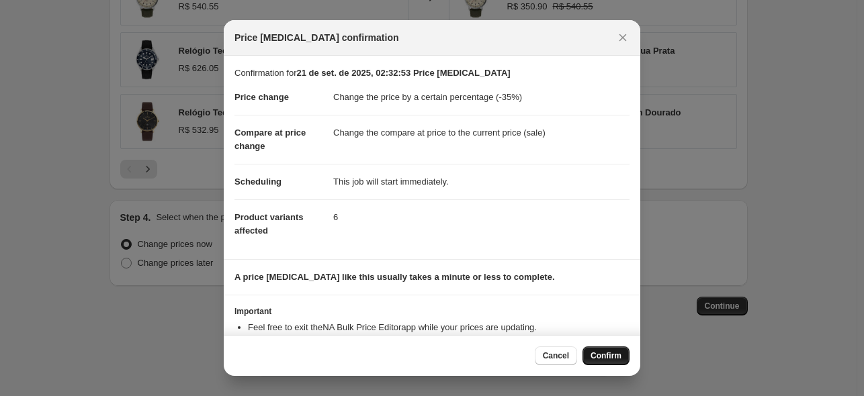
click at [607, 355] on span "Confirm" at bounding box center [606, 356] width 31 height 11
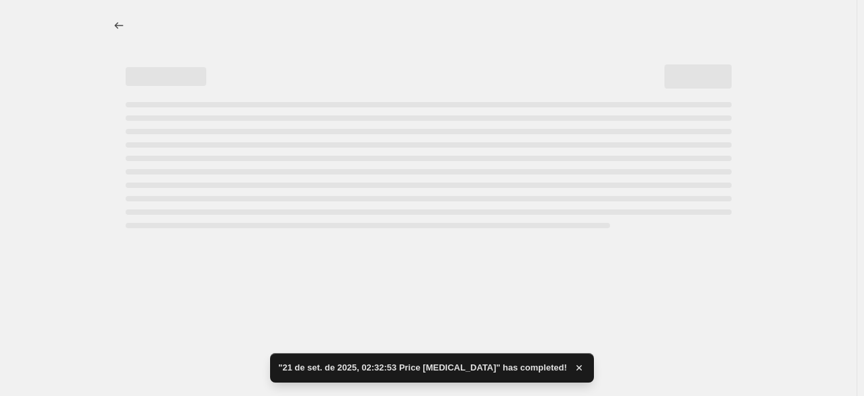
select select "percentage"
select select "tag"
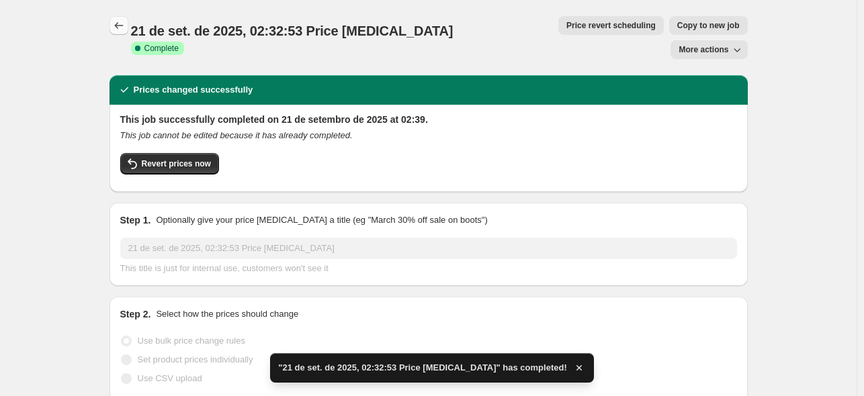
click at [118, 23] on icon "Price change jobs" at bounding box center [118, 25] width 13 height 13
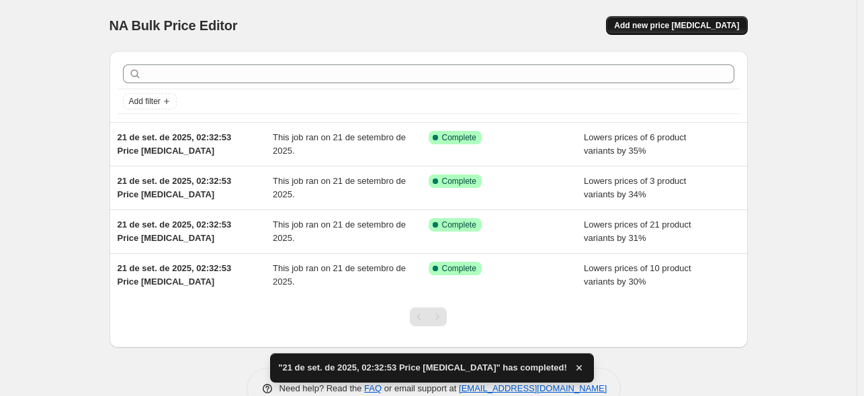
click at [660, 26] on span "Add new price [MEDICAL_DATA]" at bounding box center [676, 25] width 125 height 11
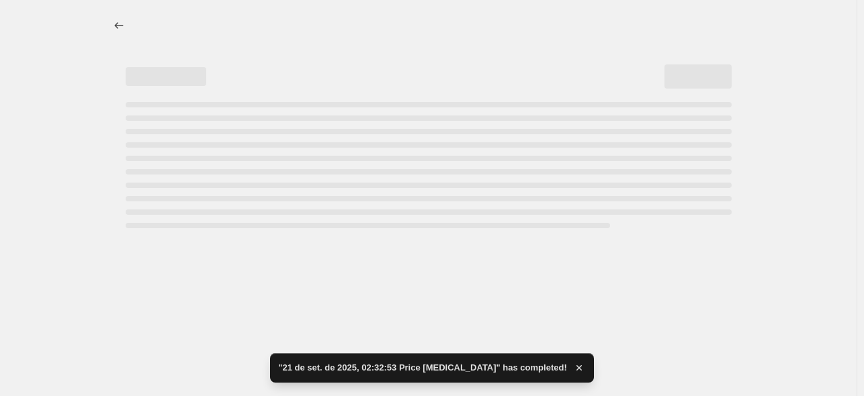
select select "percentage"
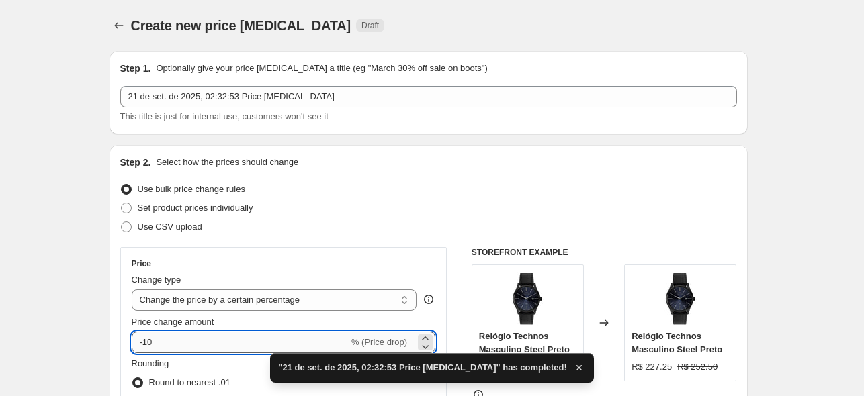
drag, startPoint x: 163, startPoint y: 351, endPoint x: 144, endPoint y: 352, distance: 18.9
click at [144, 352] on input "-10" at bounding box center [240, 342] width 217 height 21
type input "-36"
click at [256, 226] on div "Use CSV upload" at bounding box center [428, 227] width 617 height 19
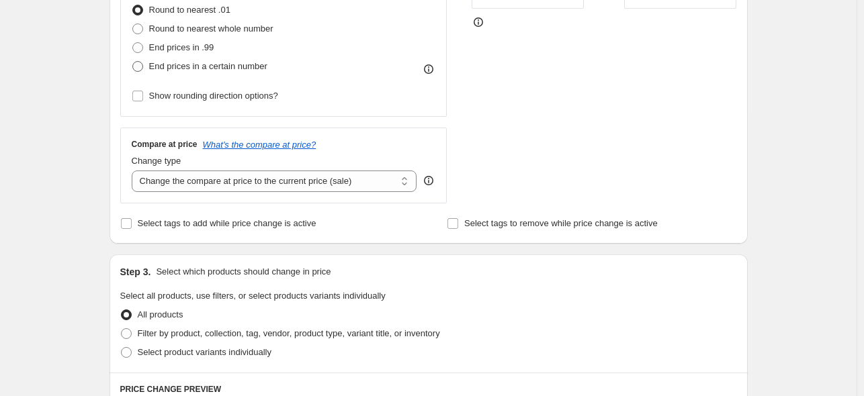
scroll to position [372, 0]
click at [208, 73] on span "End prices in a certain number" at bounding box center [208, 66] width 118 height 13
click at [133, 62] on input "End prices in a certain number" at bounding box center [132, 62] width 1 height 1
radio input "true"
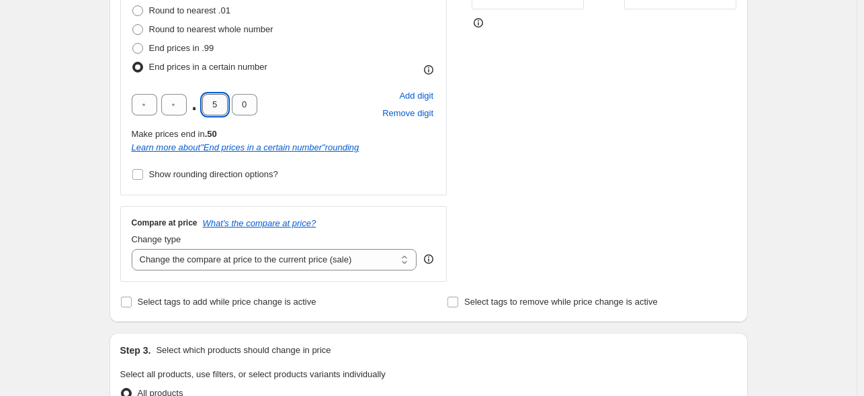
drag, startPoint x: 224, startPoint y: 107, endPoint x: 215, endPoint y: 110, distance: 10.0
click at [215, 110] on input "5" at bounding box center [215, 104] width 26 height 21
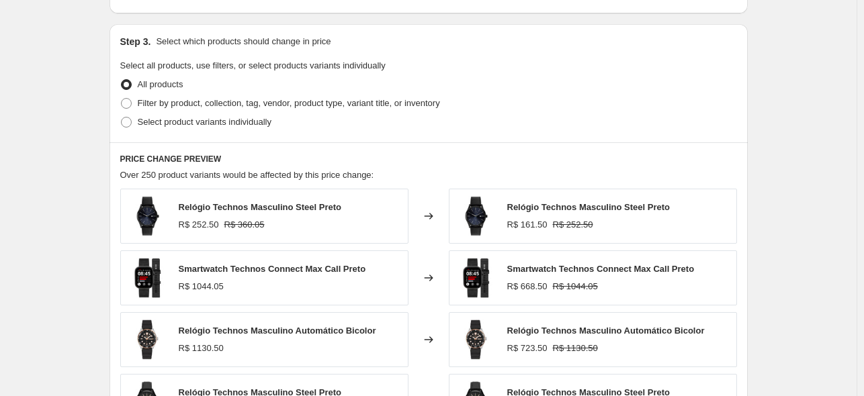
scroll to position [672, 0]
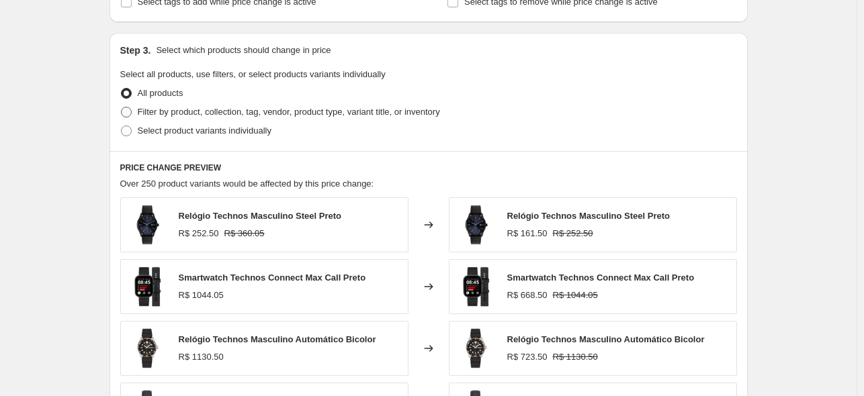
click at [183, 116] on span "Filter by product, collection, tag, vendor, product type, variant title, or inv…" at bounding box center [289, 112] width 302 height 10
click at [122, 107] on input "Filter by product, collection, tag, vendor, product type, variant title, or inv…" at bounding box center [121, 107] width 1 height 1
radio input "true"
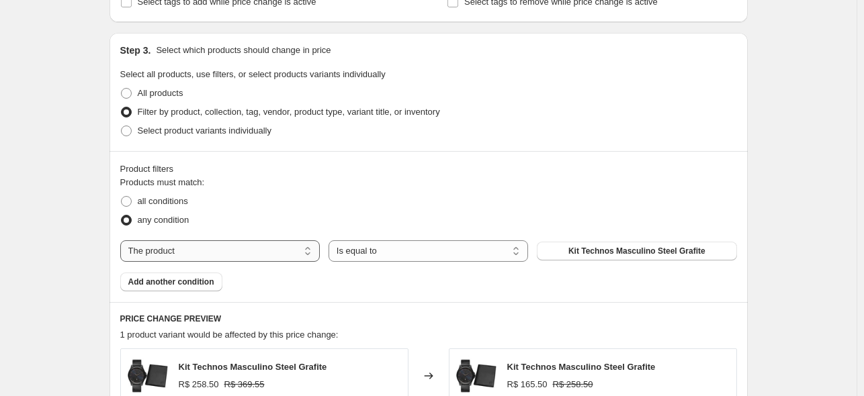
drag, startPoint x: 164, startPoint y: 242, endPoint x: 167, endPoint y: 254, distance: 12.4
click at [164, 242] on select "The product The product's collection The product's tag The product's vendor The…" at bounding box center [220, 251] width 200 height 21
select select "tag"
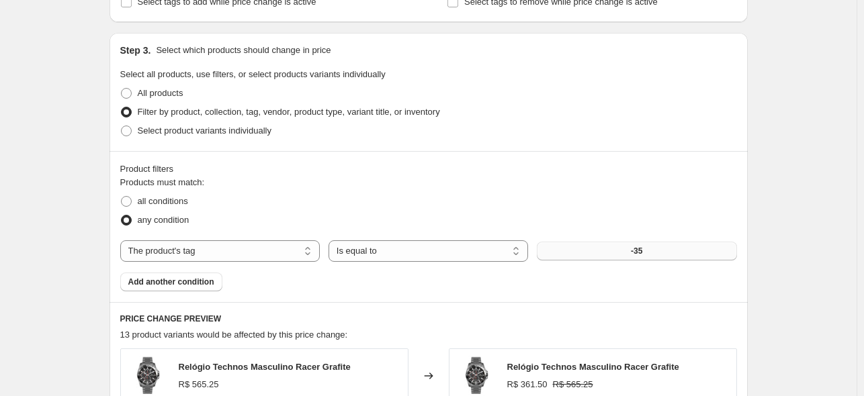
click at [616, 247] on button "-35" at bounding box center [637, 251] width 200 height 19
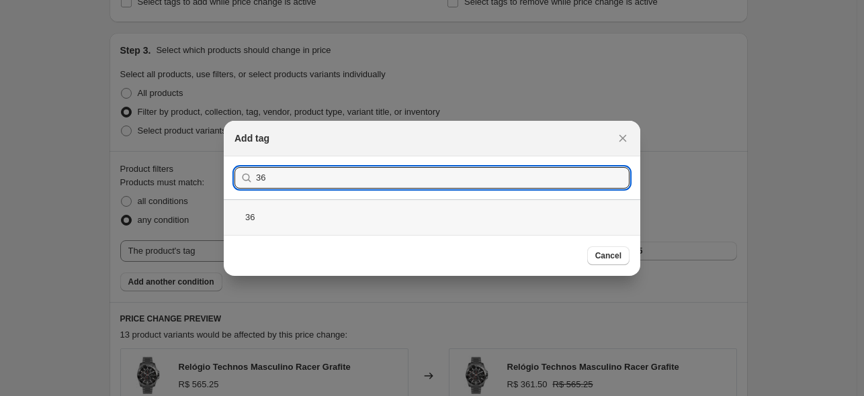
type input "36"
click at [304, 220] on div "36" at bounding box center [432, 218] width 417 height 36
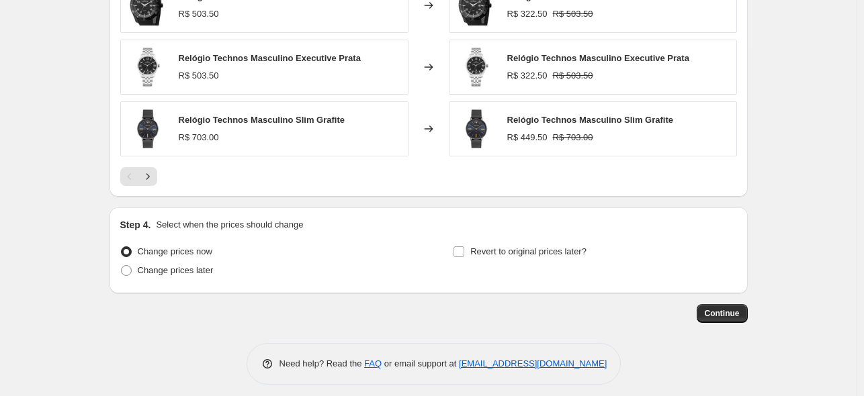
scroll to position [1166, 0]
click at [715, 318] on button "Continue" at bounding box center [722, 314] width 51 height 19
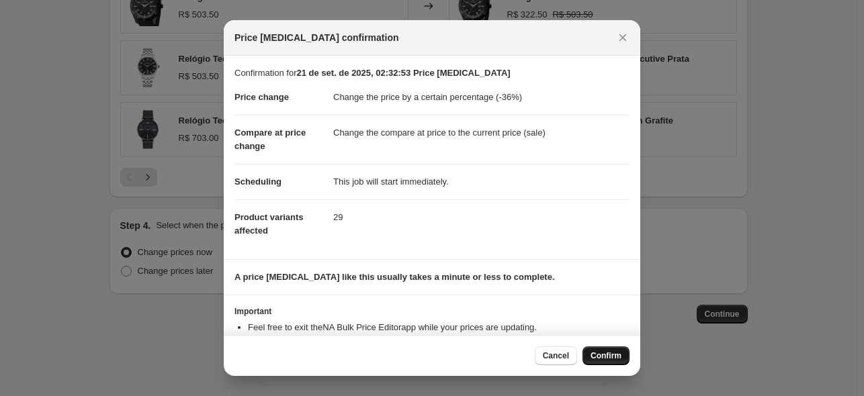
click at [621, 355] on span "Confirm" at bounding box center [606, 356] width 31 height 11
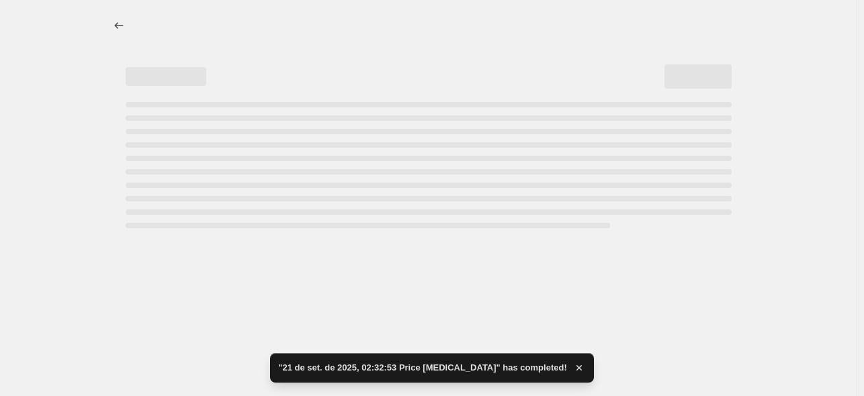
select select "percentage"
select select "tag"
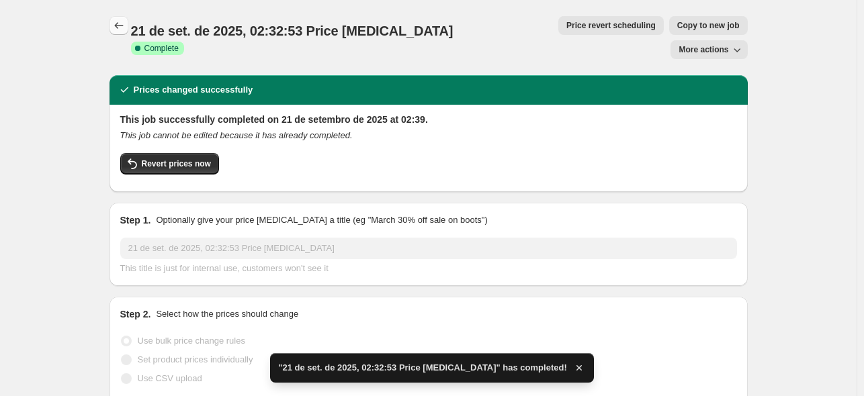
click at [126, 28] on icon "Price change jobs" at bounding box center [118, 25] width 13 height 13
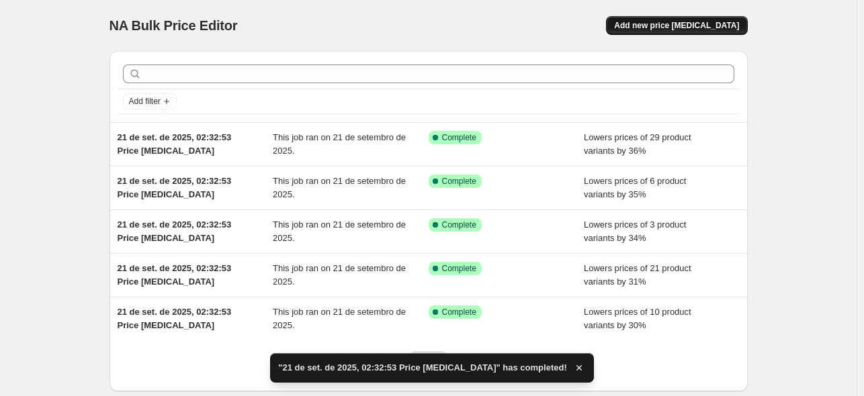
click at [675, 27] on span "Add new price [MEDICAL_DATA]" at bounding box center [676, 25] width 125 height 11
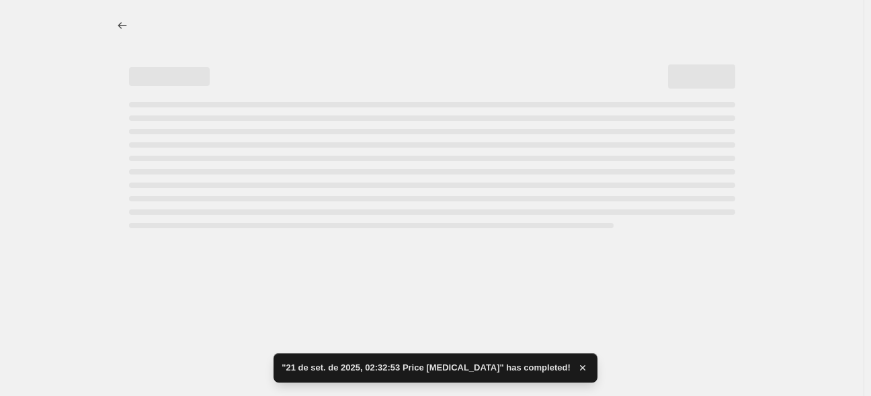
select select "percentage"
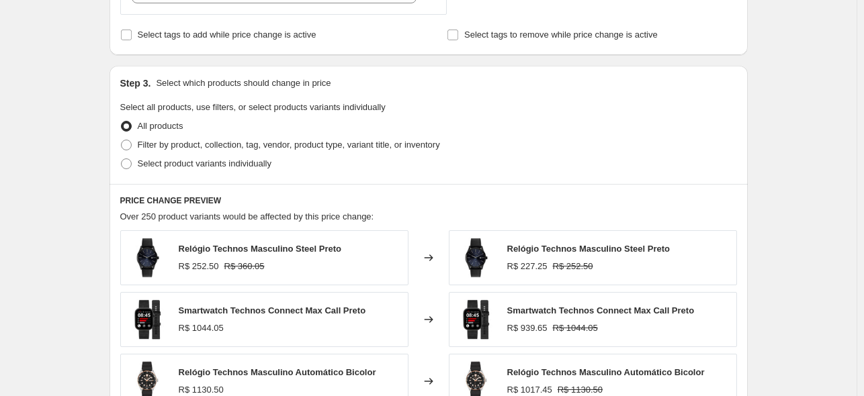
scroll to position [569, 0]
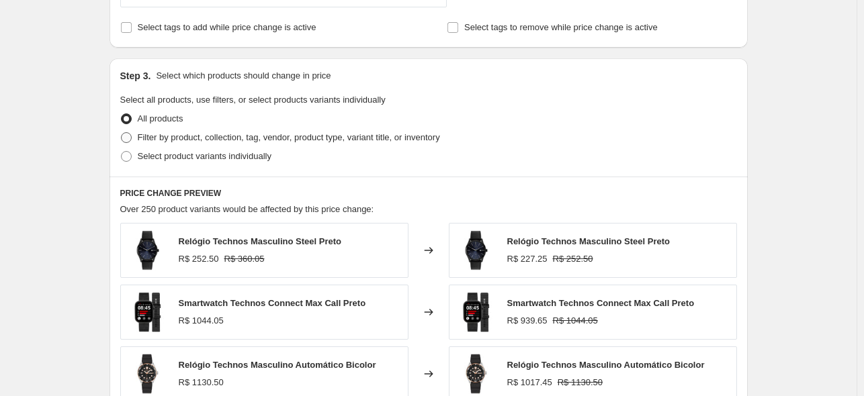
click at [188, 137] on span "Filter by product, collection, tag, vendor, product type, variant title, or inv…" at bounding box center [289, 137] width 302 height 10
click at [122, 133] on input "Filter by product, collection, tag, vendor, product type, variant title, or inv…" at bounding box center [121, 132] width 1 height 1
radio input "true"
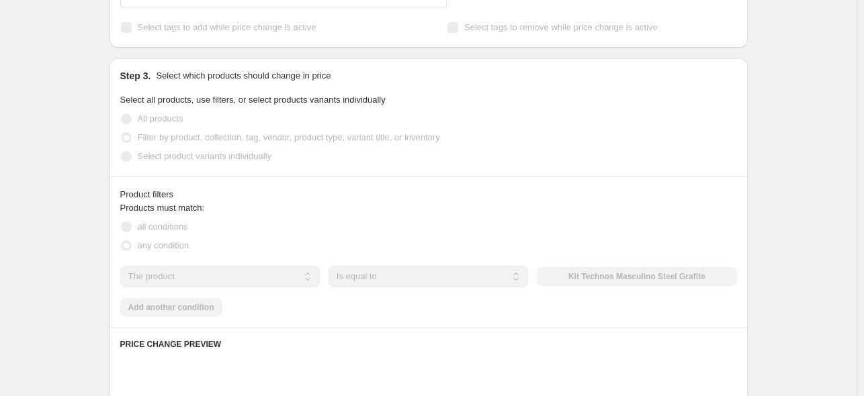
click at [184, 273] on select "The product The product's collection The product's tag The product's vendor The…" at bounding box center [220, 276] width 200 height 21
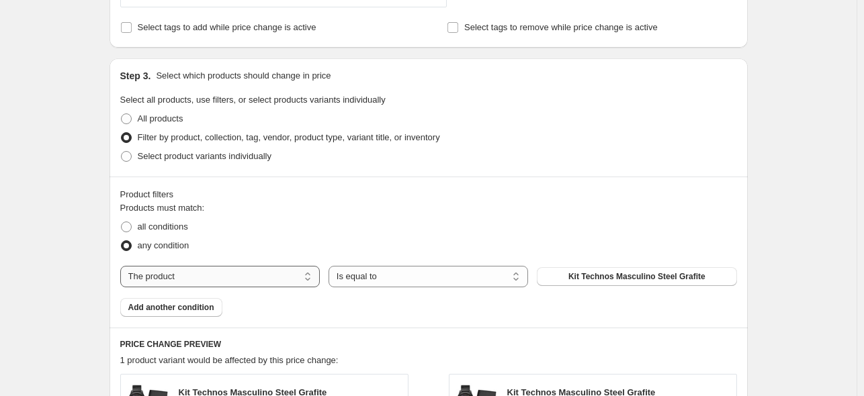
click at [191, 279] on select "The product The product's collection The product's tag The product's vendor The…" at bounding box center [220, 276] width 200 height 21
click at [191, 277] on select "The product The product's collection The product's tag The product's vendor The…" at bounding box center [220, 276] width 200 height 21
select select "tag"
click at [659, 272] on button "-35" at bounding box center [637, 276] width 200 height 19
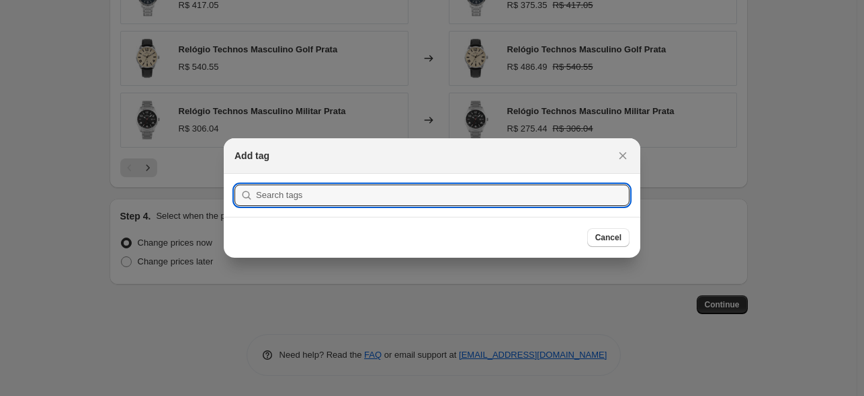
scroll to position [0, 0]
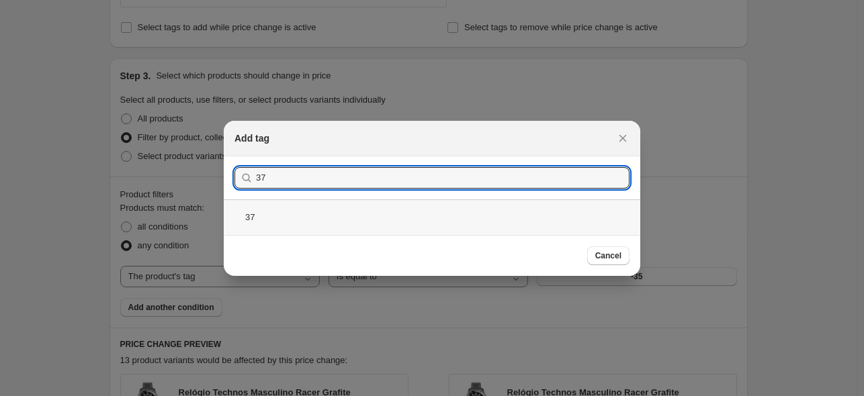
type input "37"
click at [234, 157] on button "Submit" at bounding box center [253, 164] width 38 height 14
click at [314, 224] on div "37" at bounding box center [432, 218] width 417 height 36
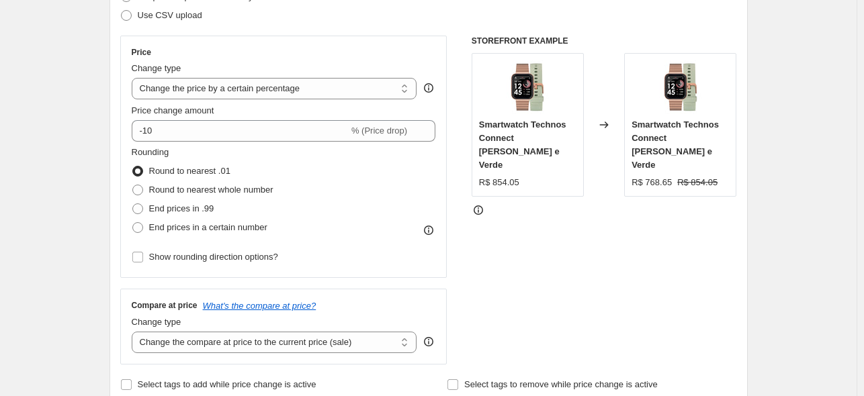
scroll to position [212, 0]
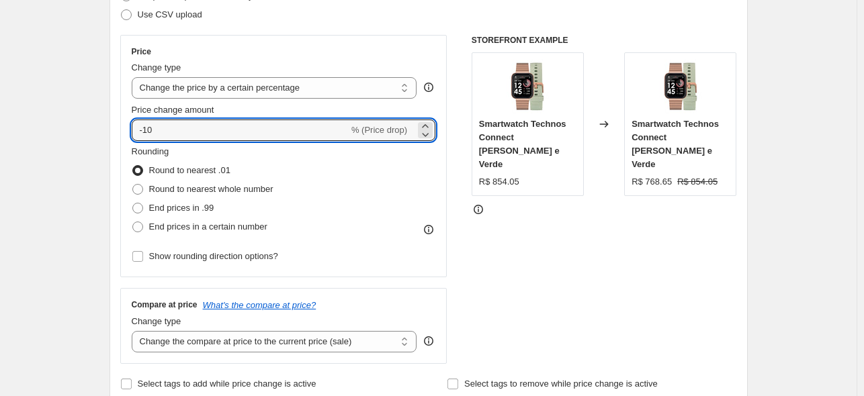
drag, startPoint x: 200, startPoint y: 132, endPoint x: 18, endPoint y: 142, distance: 182.3
type input "-37"
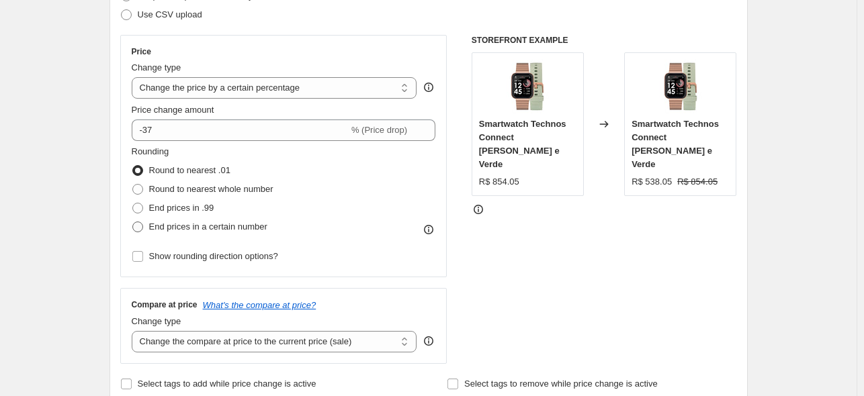
click at [198, 226] on span "End prices in a certain number" at bounding box center [208, 227] width 118 height 10
click at [133, 222] on input "End prices in a certain number" at bounding box center [132, 222] width 1 height 1
radio input "true"
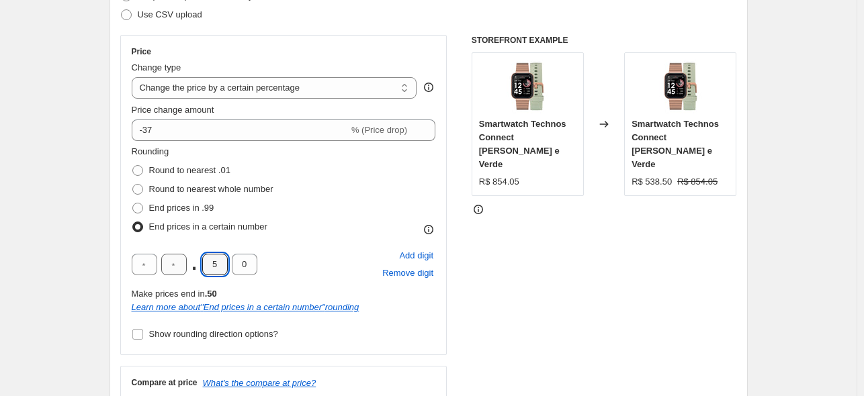
drag, startPoint x: 217, startPoint y: 265, endPoint x: 167, endPoint y: 265, distance: 49.7
click at [186, 266] on div ". 5 0" at bounding box center [195, 264] width 126 height 21
type input "9"
click at [361, 245] on div "Rounding Round to nearest .01 Round to nearest whole number End prices in .99 E…" at bounding box center [284, 244] width 304 height 199
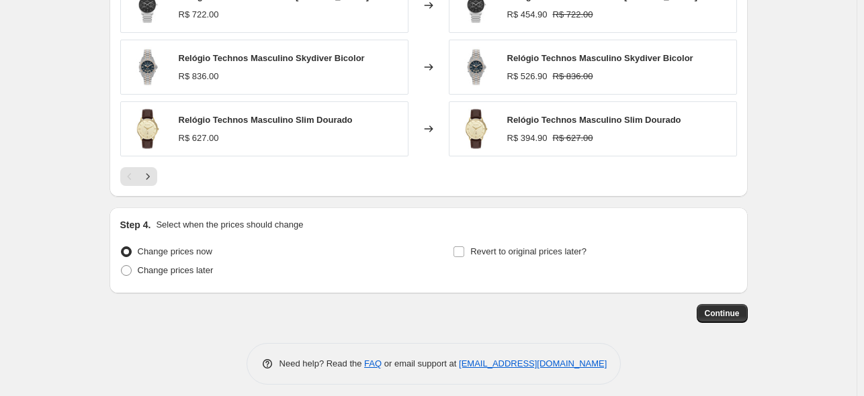
scroll to position [1174, 0]
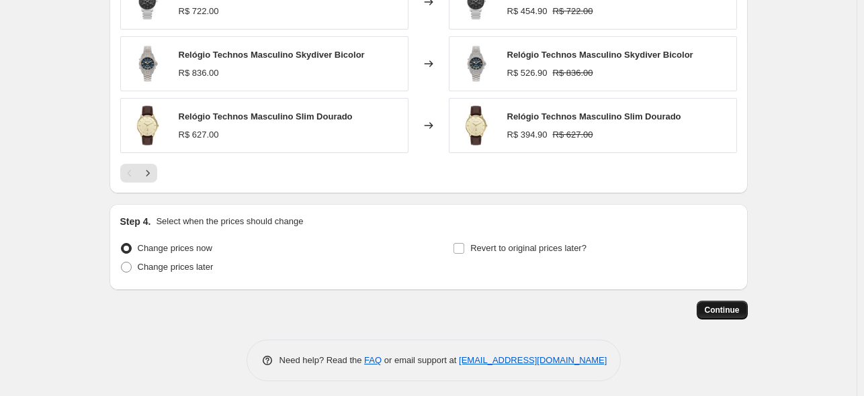
click at [703, 306] on button "Continue" at bounding box center [722, 310] width 51 height 19
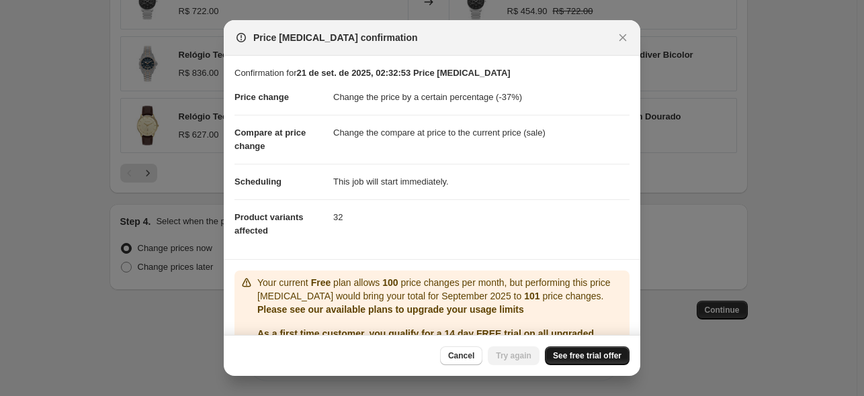
click at [607, 354] on span "See free trial offer" at bounding box center [587, 356] width 69 height 11
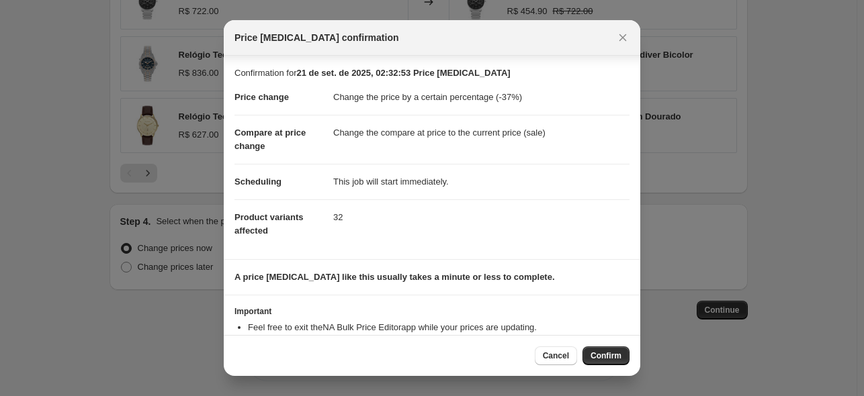
scroll to position [44, 0]
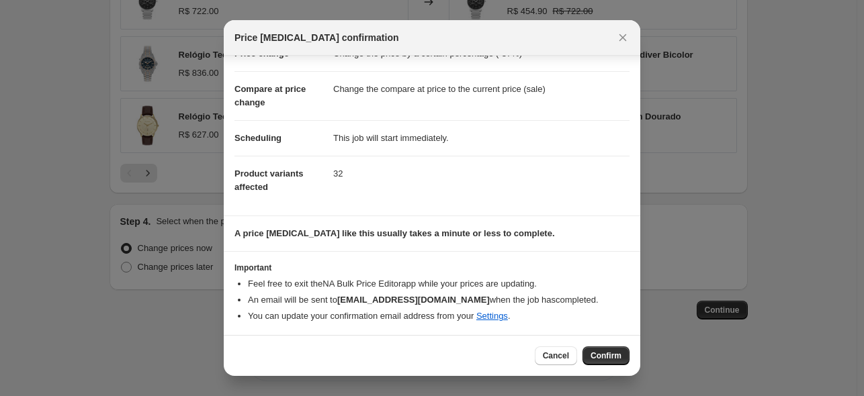
click at [611, 359] on span "Confirm" at bounding box center [606, 356] width 31 height 11
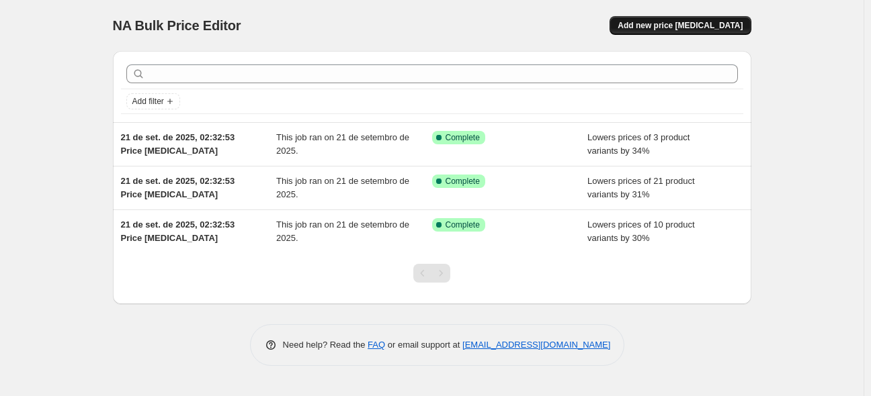
click at [675, 19] on button "Add new price [MEDICAL_DATA]" at bounding box center [679, 25] width 141 height 19
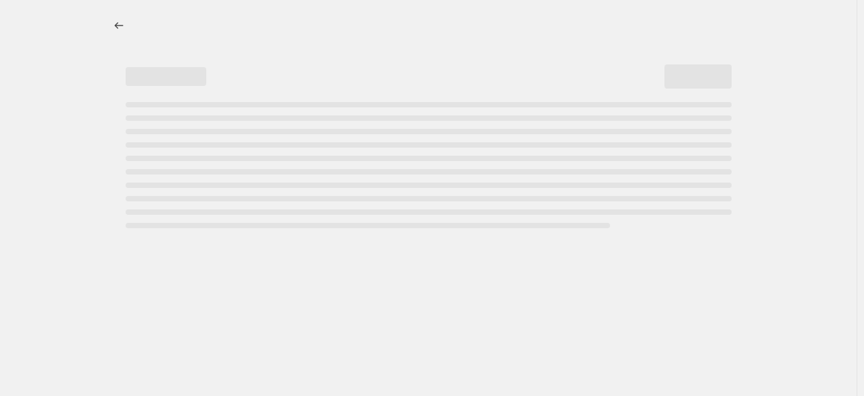
select select "percentage"
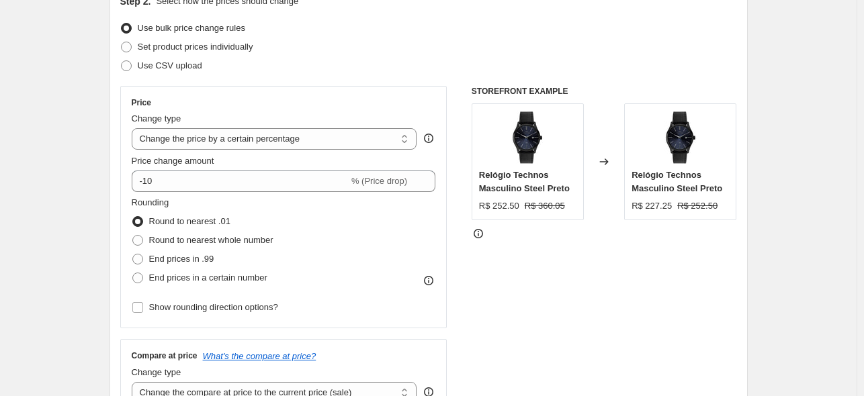
scroll to position [176, 0]
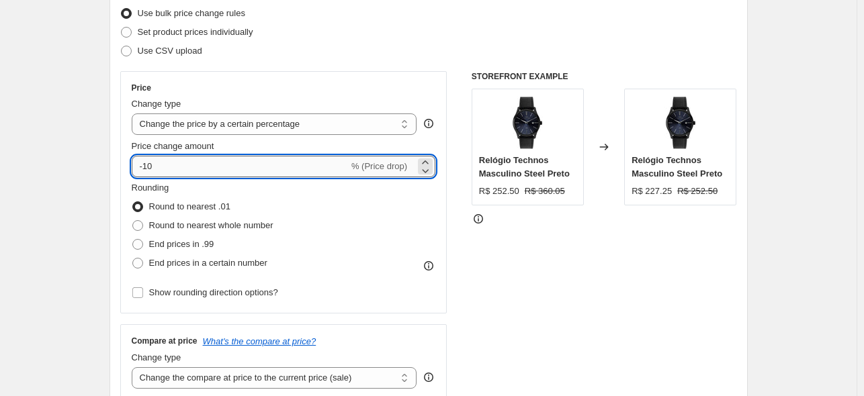
click at [146, 171] on input "-10" at bounding box center [240, 166] width 217 height 21
type input "-35"
drag, startPoint x: 69, startPoint y: 196, endPoint x: 186, endPoint y: 256, distance: 131.6
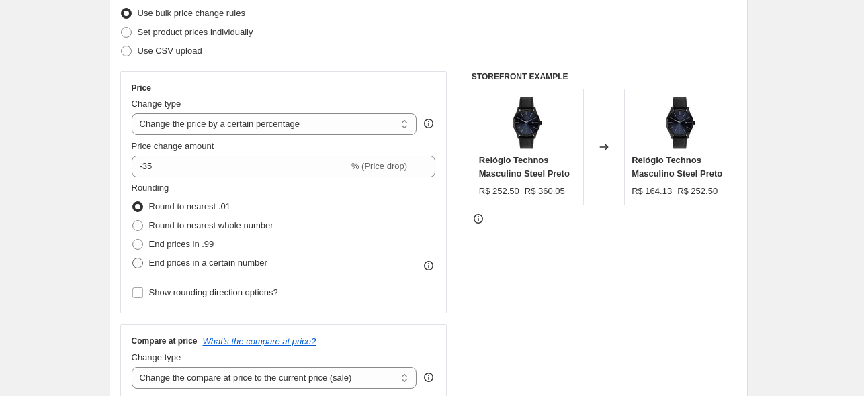
click at [212, 263] on span "End prices in a certain number" at bounding box center [208, 263] width 118 height 10
click at [133, 259] on input "End prices in a certain number" at bounding box center [132, 258] width 1 height 1
radio input "true"
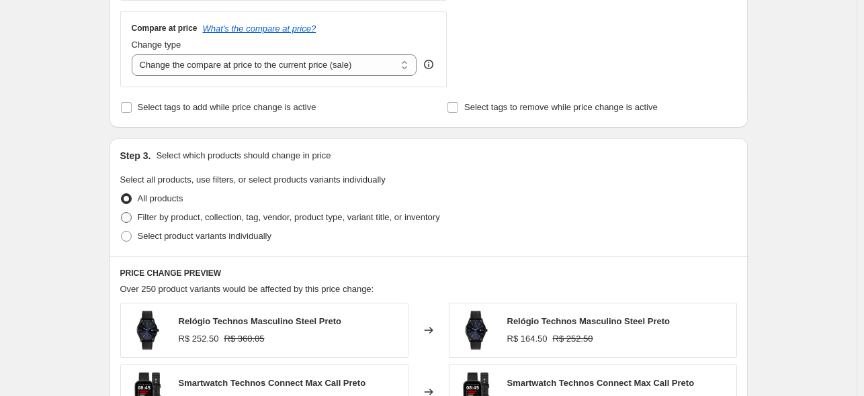
scroll to position [568, 0]
click at [205, 216] on span "Filter by product, collection, tag, vendor, product type, variant title, or inv…" at bounding box center [289, 217] width 302 height 10
click at [122, 212] on input "Filter by product, collection, tag, vendor, product type, variant title, or inv…" at bounding box center [121, 212] width 1 height 1
radio input "true"
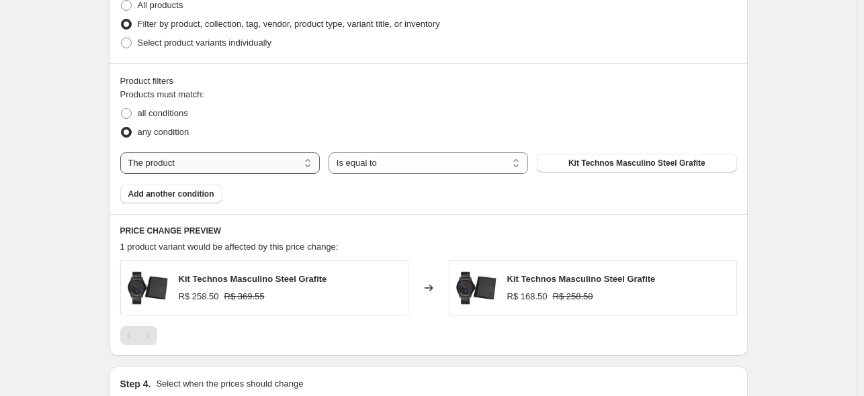
scroll to position [752, 0]
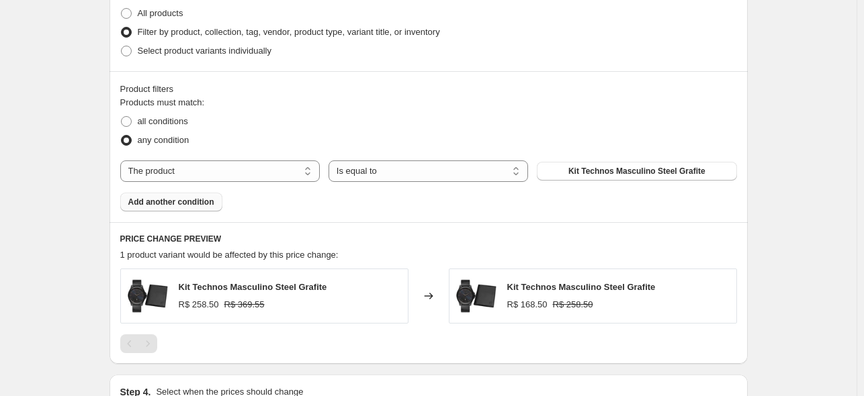
click at [191, 169] on select "The product The product's collection The product's tag The product's vendor The…" at bounding box center [220, 171] width 200 height 21
click at [187, 176] on select "The product The product's collection The product's tag The product's vendor The…" at bounding box center [220, 171] width 200 height 21
select select "tag"
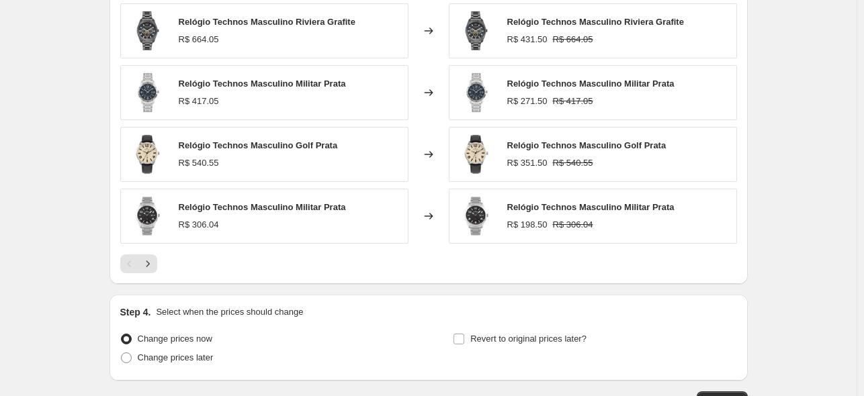
scroll to position [1174, 0]
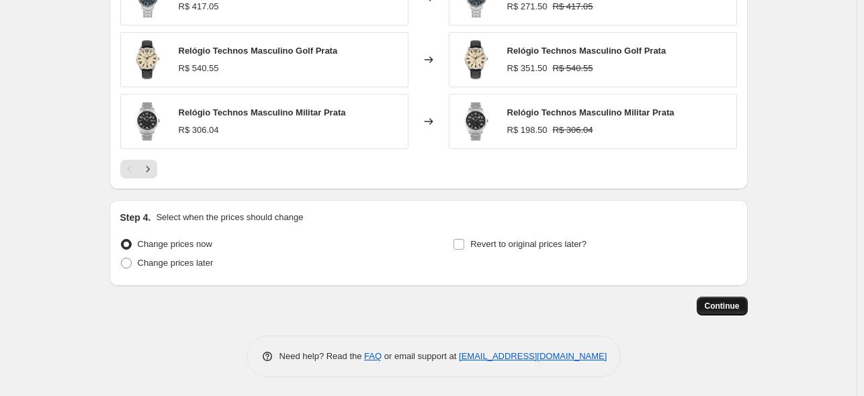
click at [724, 306] on span "Continue" at bounding box center [722, 306] width 35 height 11
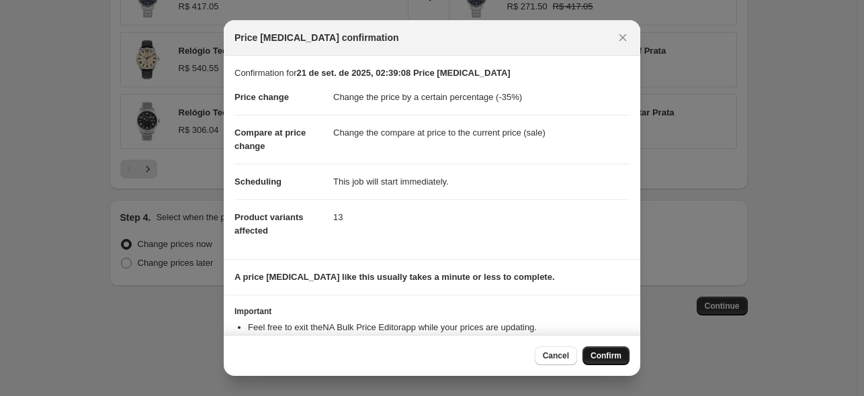
click at [617, 351] on button "Confirm" at bounding box center [605, 356] width 47 height 19
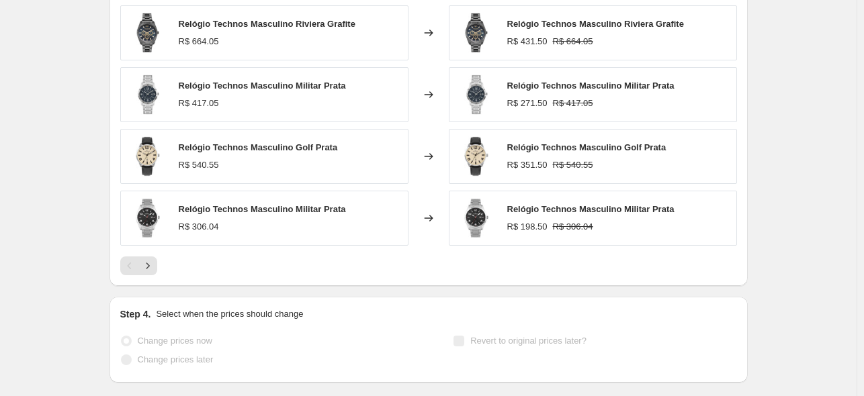
scroll to position [1209, 0]
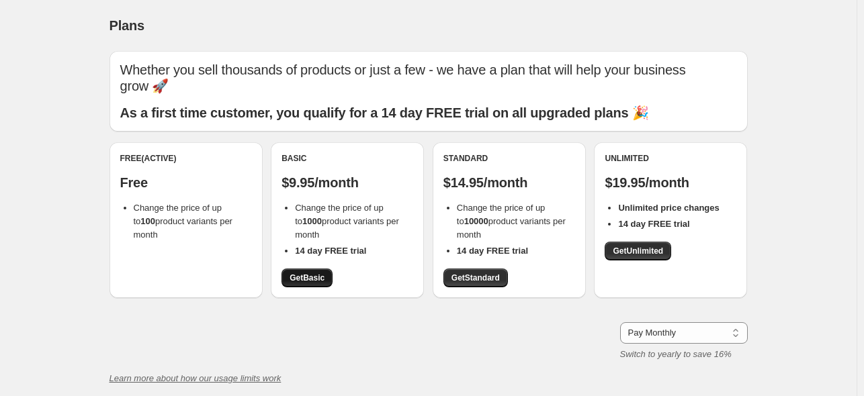
click at [321, 281] on span "Get Basic" at bounding box center [307, 278] width 35 height 11
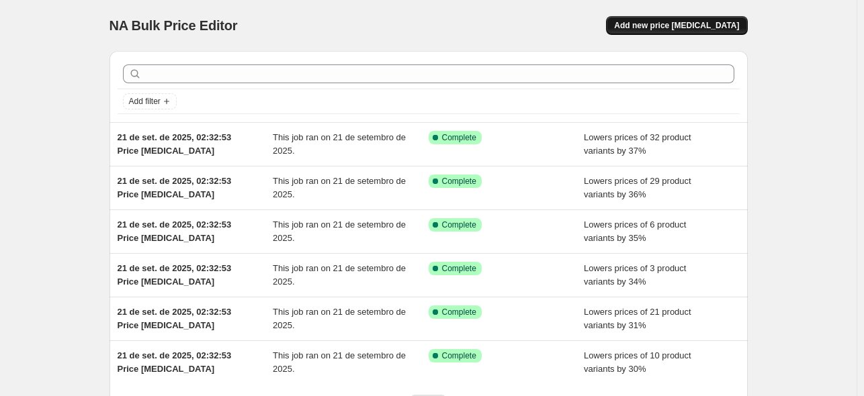
click at [713, 21] on span "Add new price [MEDICAL_DATA]" at bounding box center [676, 25] width 125 height 11
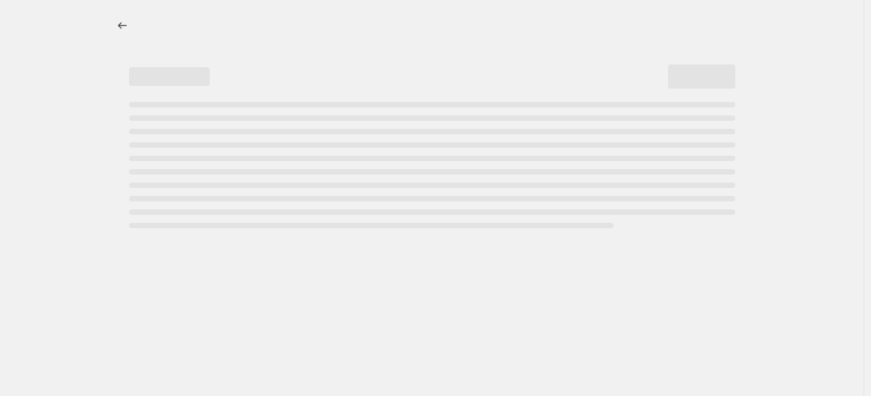
select select "percentage"
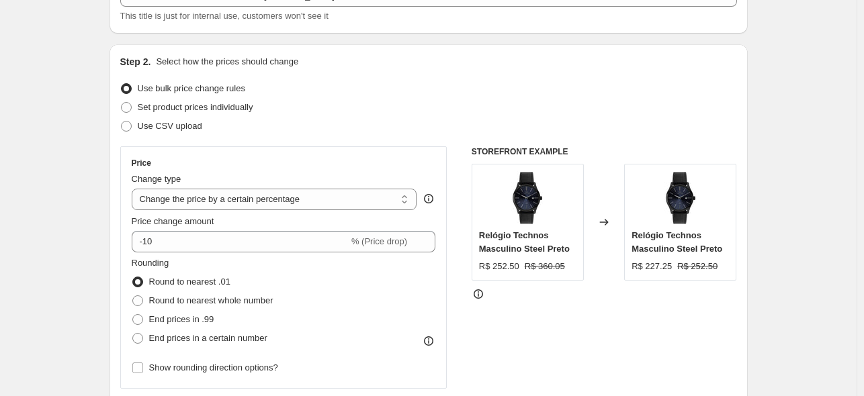
scroll to position [117, 0]
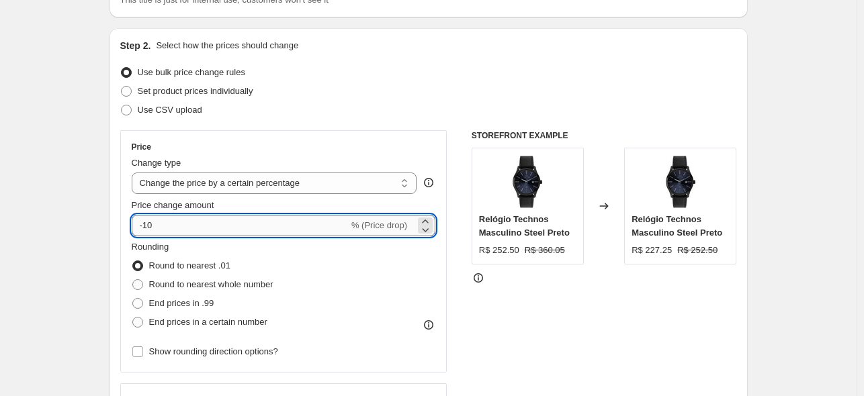
drag, startPoint x: 181, startPoint y: 227, endPoint x: 145, endPoint y: 230, distance: 35.8
click at [145, 230] on input "-10" at bounding box center [240, 225] width 217 height 21
type input "-32"
click at [204, 323] on span "End prices in a certain number" at bounding box center [208, 322] width 118 height 10
click at [133, 318] on input "End prices in a certain number" at bounding box center [132, 317] width 1 height 1
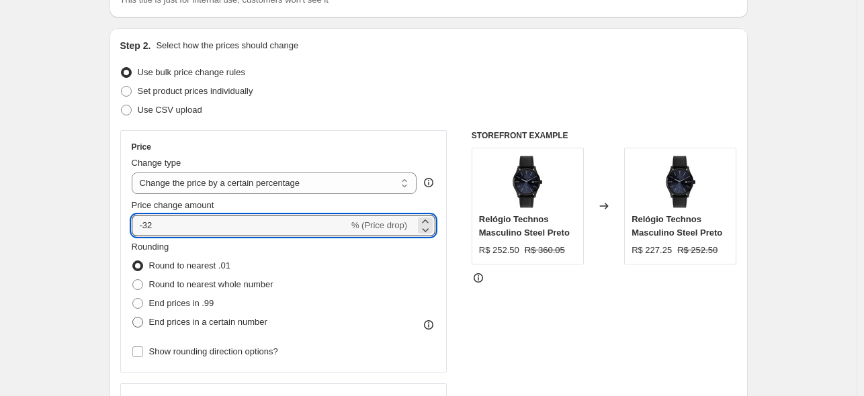
radio input "true"
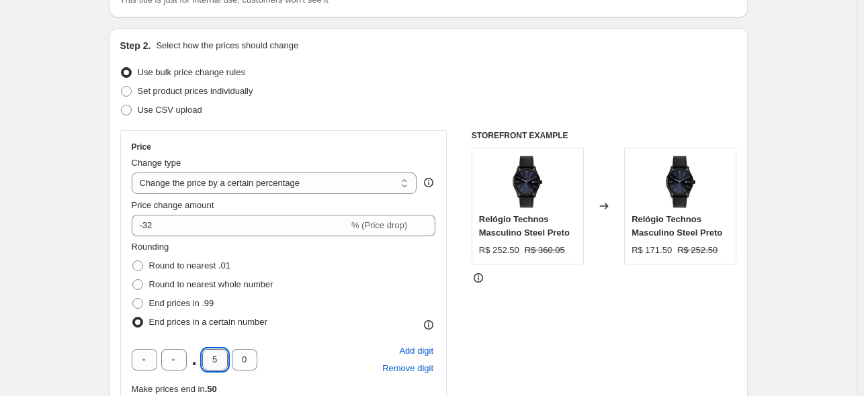
click at [218, 359] on input "5" at bounding box center [215, 359] width 26 height 21
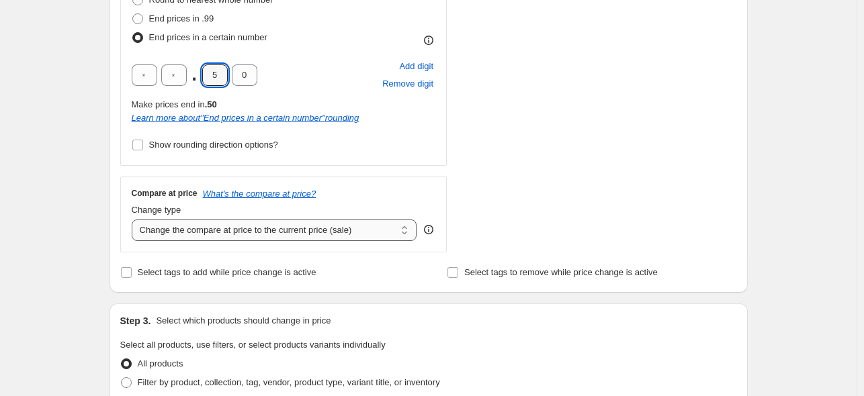
scroll to position [402, 0]
click at [210, 381] on span "Filter by product, collection, tag, vendor, product type, variant title, or inv…" at bounding box center [289, 382] width 302 height 10
click at [122, 378] on input "Filter by product, collection, tag, vendor, product type, variant title, or inv…" at bounding box center [121, 377] width 1 height 1
radio input "true"
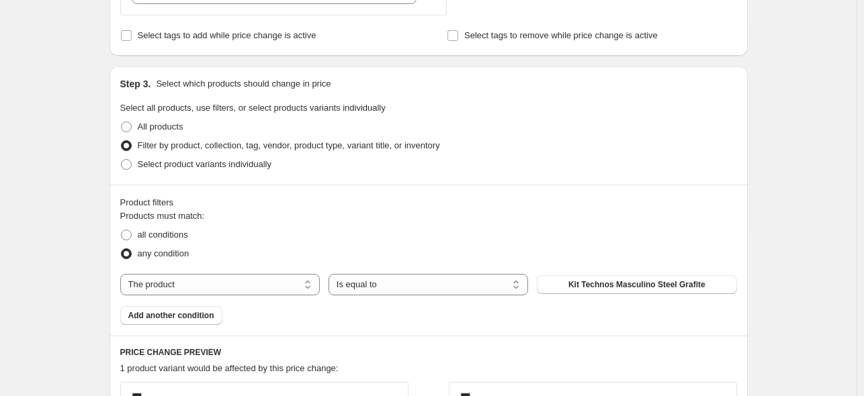
scroll to position [656, 0]
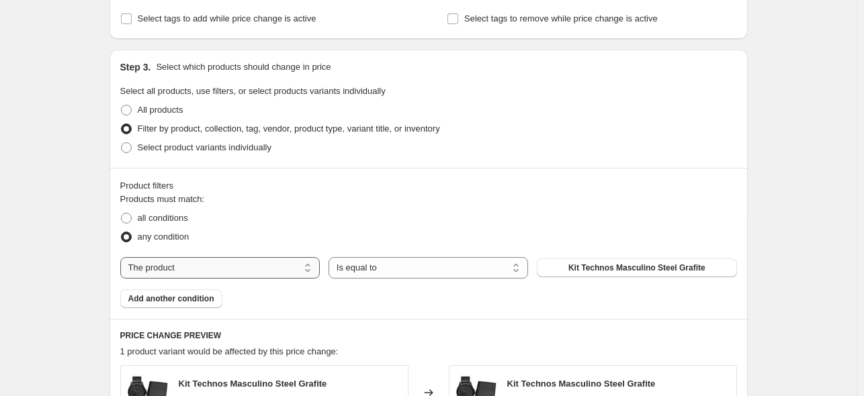
click at [196, 276] on select "The product The product's collection The product's tag The product's vendor The…" at bounding box center [220, 267] width 200 height 21
select select "tag"
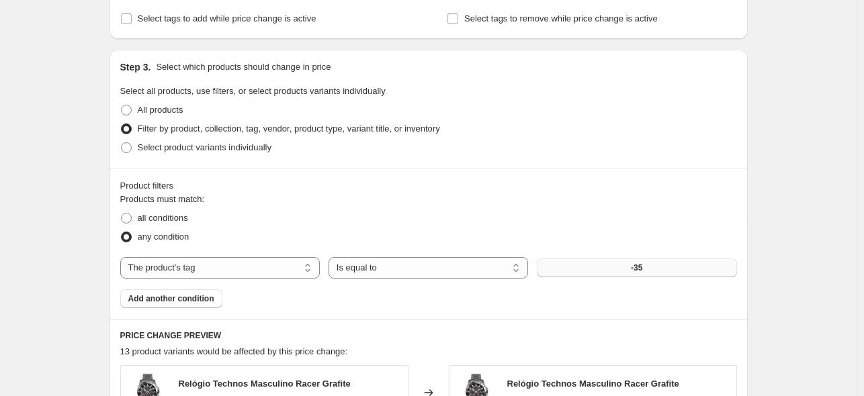
click at [623, 273] on button "-35" at bounding box center [637, 268] width 200 height 19
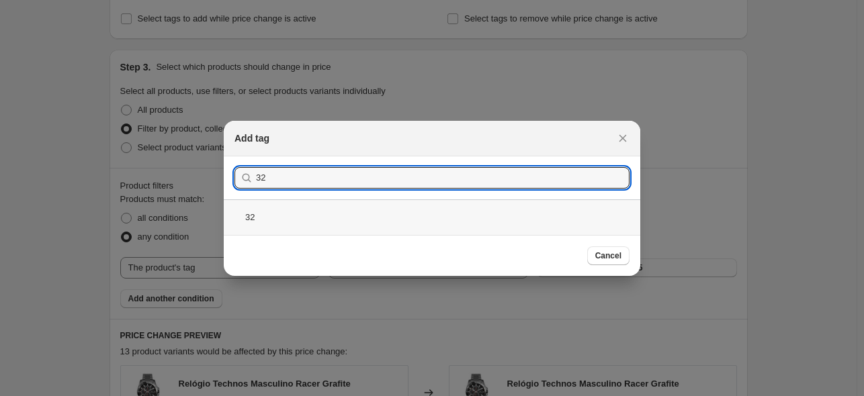
type input "32"
drag, startPoint x: 301, startPoint y: 216, endPoint x: 365, endPoint y: 225, distance: 64.4
click at [302, 216] on div "32" at bounding box center [432, 218] width 417 height 36
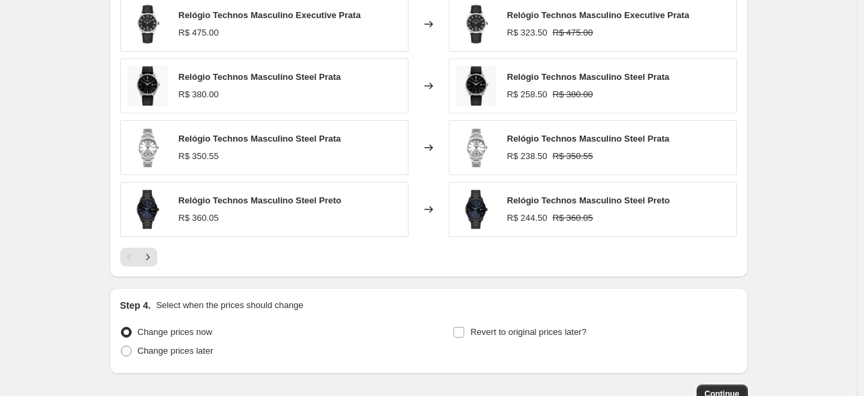
scroll to position [1174, 0]
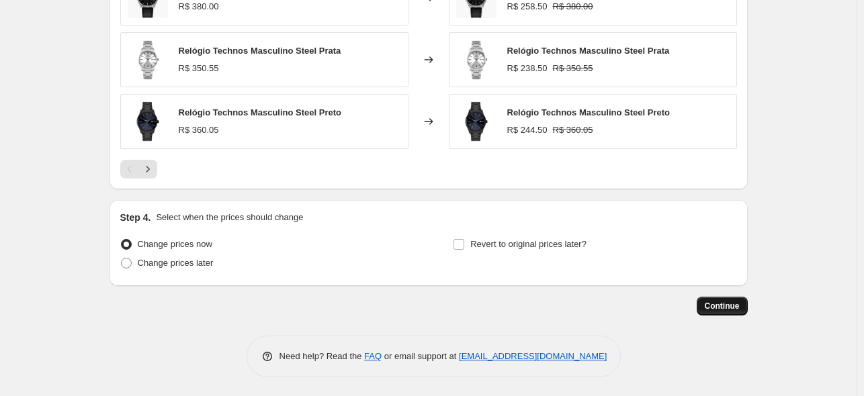
click at [740, 303] on span "Continue" at bounding box center [722, 306] width 35 height 11
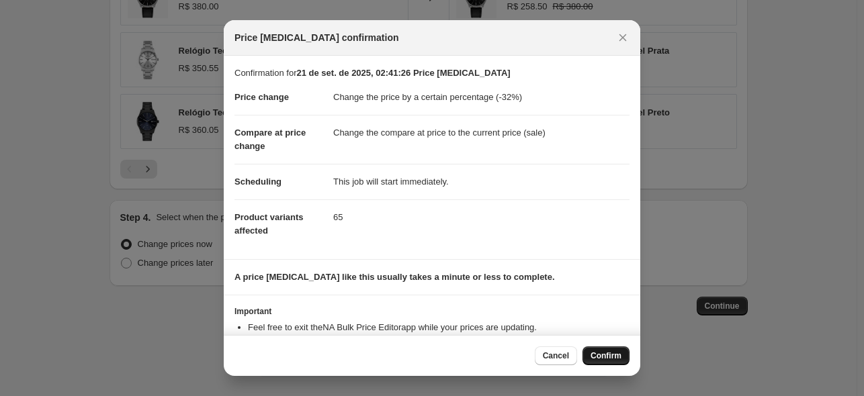
click at [609, 363] on button "Confirm" at bounding box center [605, 356] width 47 height 19
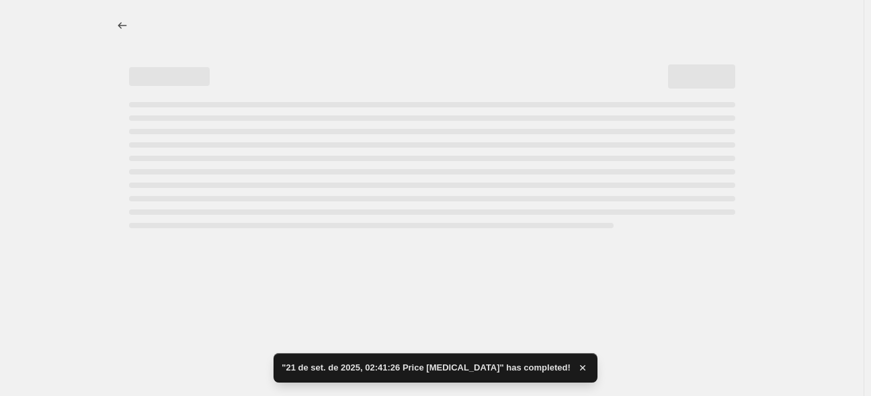
select select "percentage"
select select "tag"
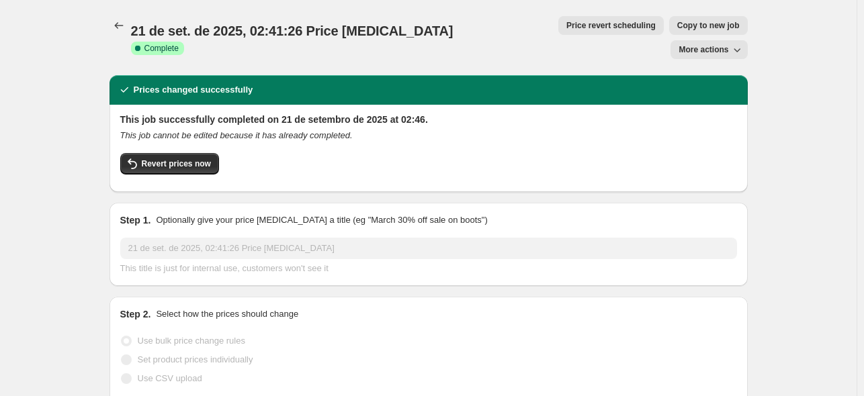
select select "percentage"
select select "tag"
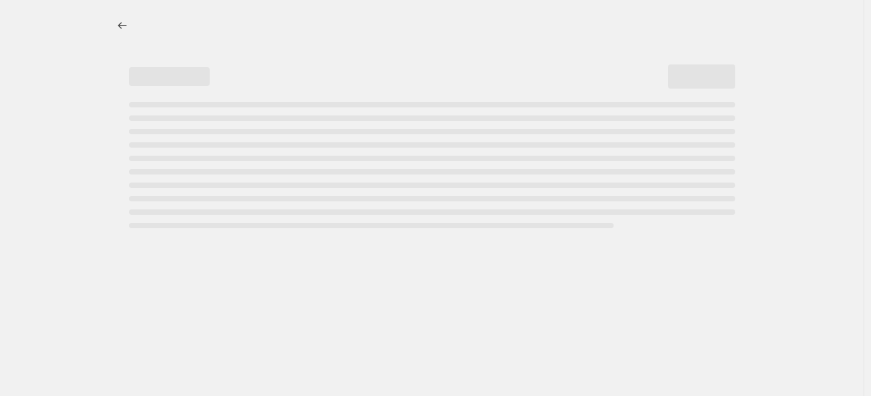
select select "percentage"
select select "tag"
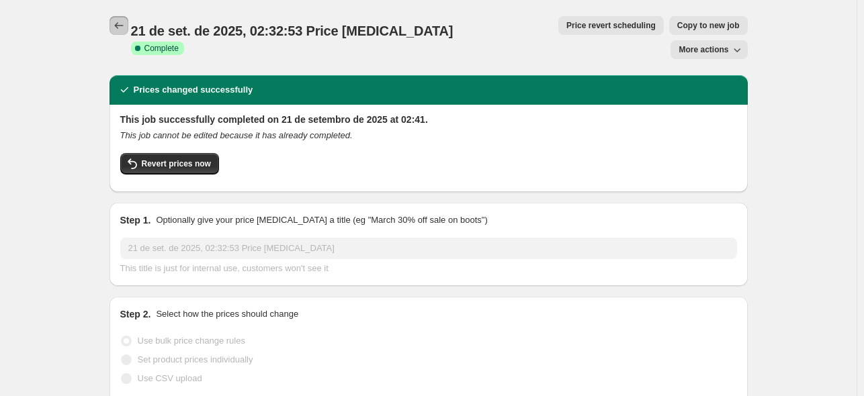
click at [128, 32] on button "Price change jobs" at bounding box center [119, 25] width 19 height 19
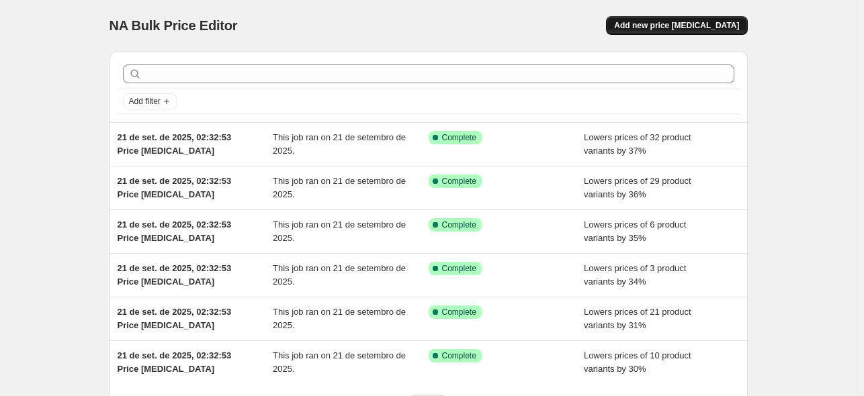
click at [664, 30] on span "Add new price [MEDICAL_DATA]" at bounding box center [676, 25] width 125 height 11
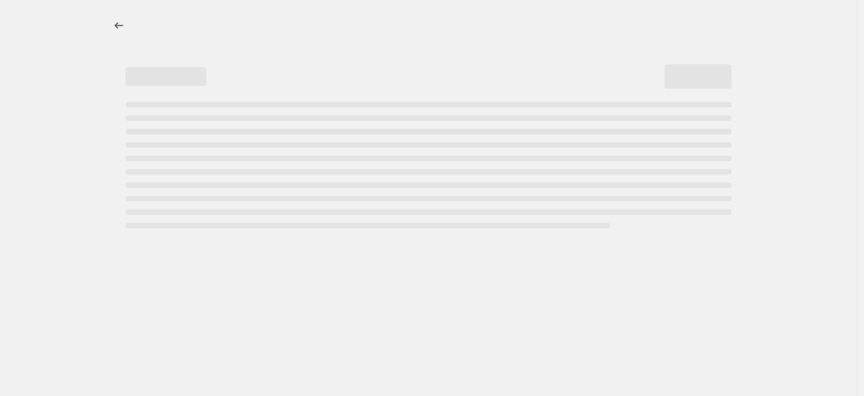
select select "percentage"
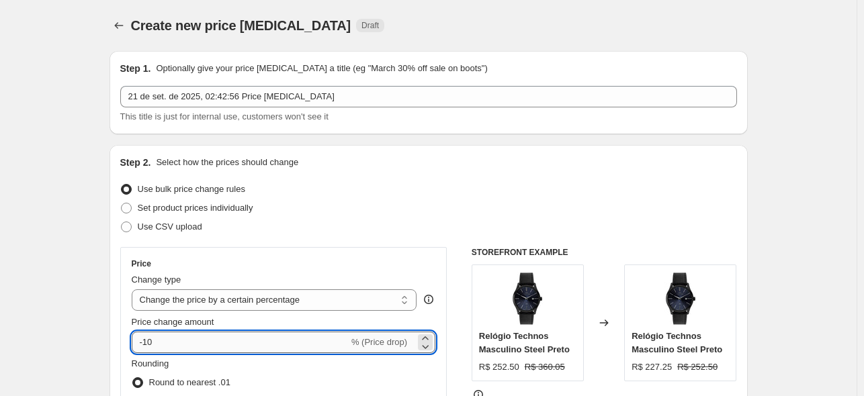
drag, startPoint x: 179, startPoint y: 339, endPoint x: 148, endPoint y: 349, distance: 32.3
click at [148, 349] on input "-10" at bounding box center [240, 342] width 217 height 21
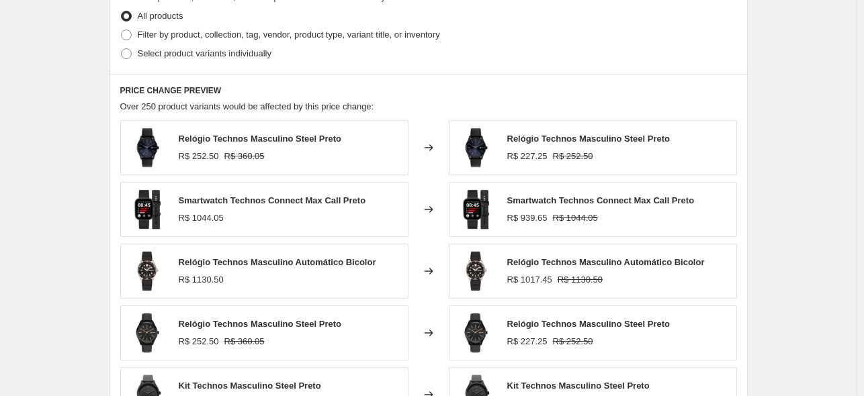
scroll to position [675, 0]
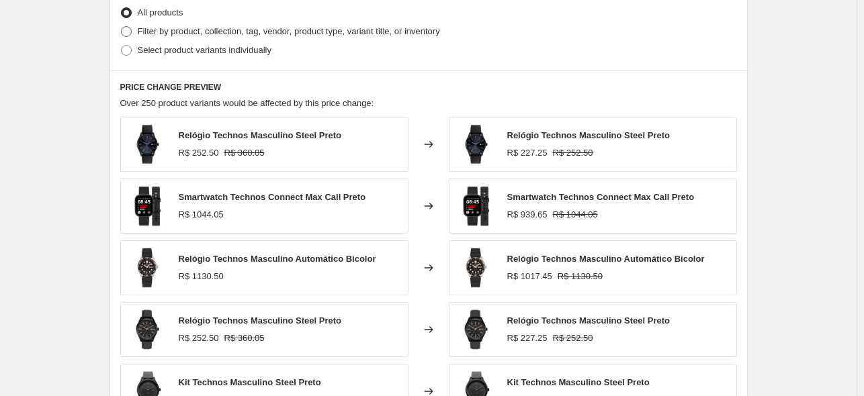
type input "-38"
click at [238, 34] on span "Filter by product, collection, tag, vendor, product type, variant title, or inv…" at bounding box center [289, 31] width 302 height 10
click at [122, 27] on input "Filter by product, collection, tag, vendor, product type, variant title, or inv…" at bounding box center [121, 26] width 1 height 1
radio input "true"
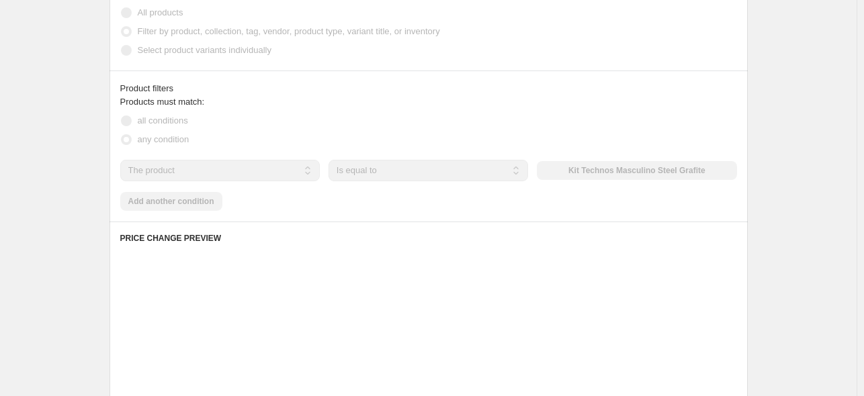
click at [188, 174] on select "The product The product's collection The product's tag The product's vendor The…" at bounding box center [220, 170] width 200 height 21
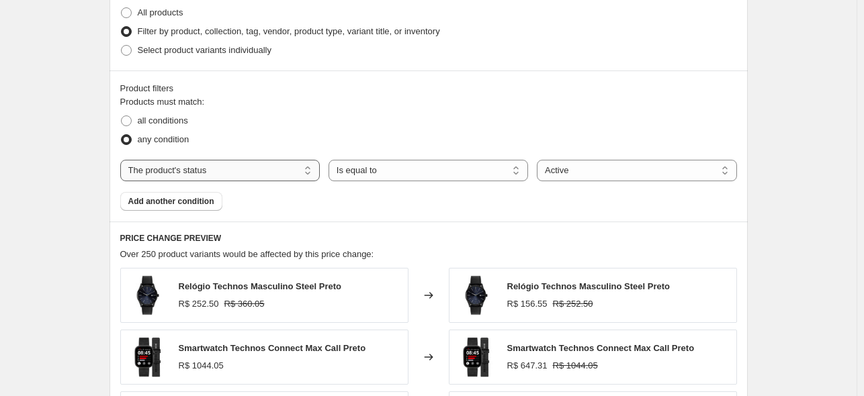
click at [199, 174] on select "The product The product's collection The product's tag The product's vendor The…" at bounding box center [220, 170] width 200 height 21
select select "tag"
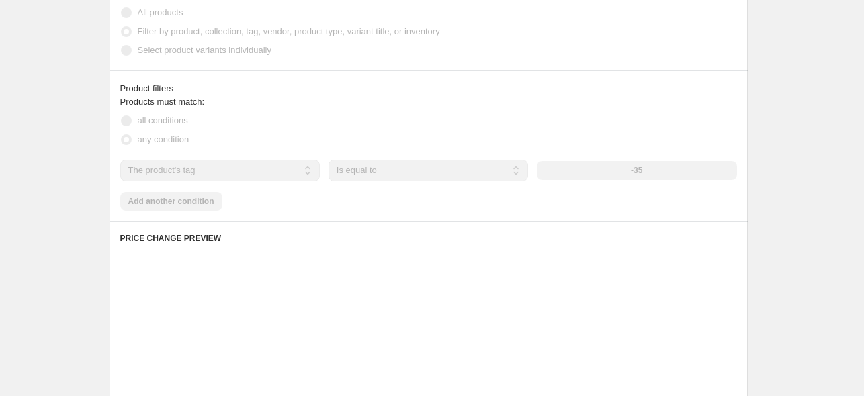
click at [583, 165] on div "-35" at bounding box center [637, 170] width 200 height 19
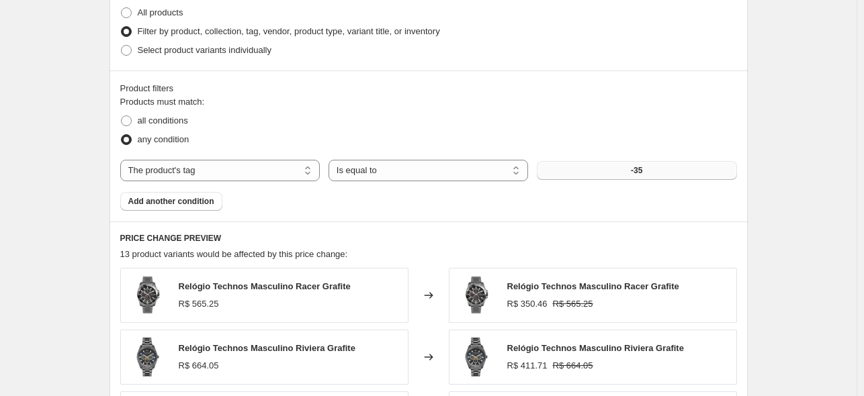
click at [586, 171] on button "-35" at bounding box center [637, 170] width 200 height 19
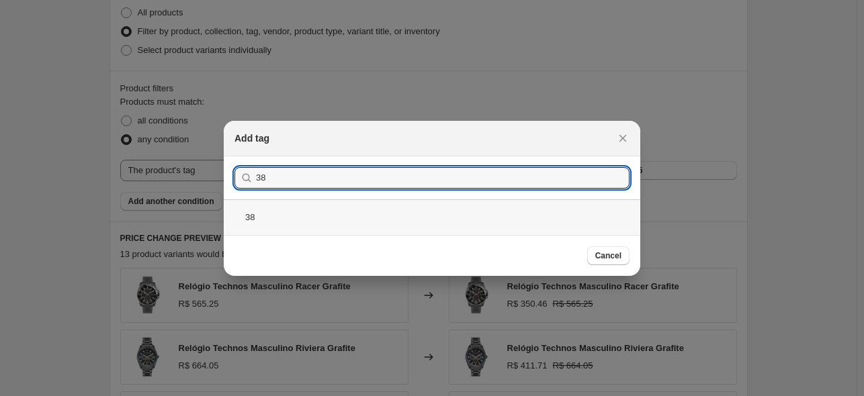
type input "38"
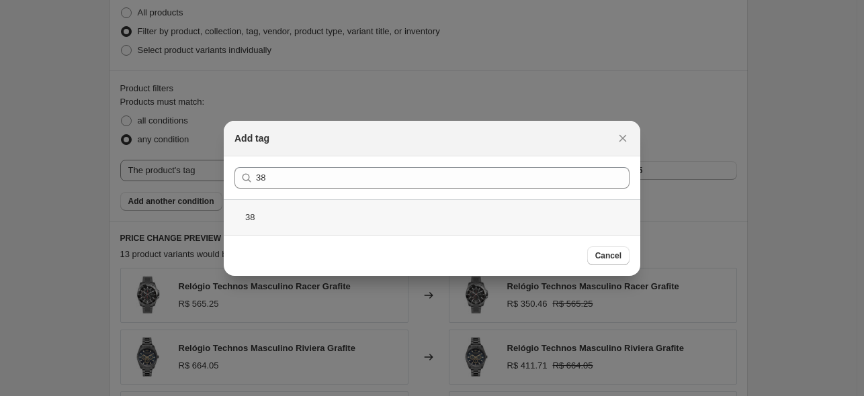
drag, startPoint x: 277, startPoint y: 225, endPoint x: 384, endPoint y: 224, distance: 107.5
click at [277, 224] on div "38" at bounding box center [432, 218] width 417 height 36
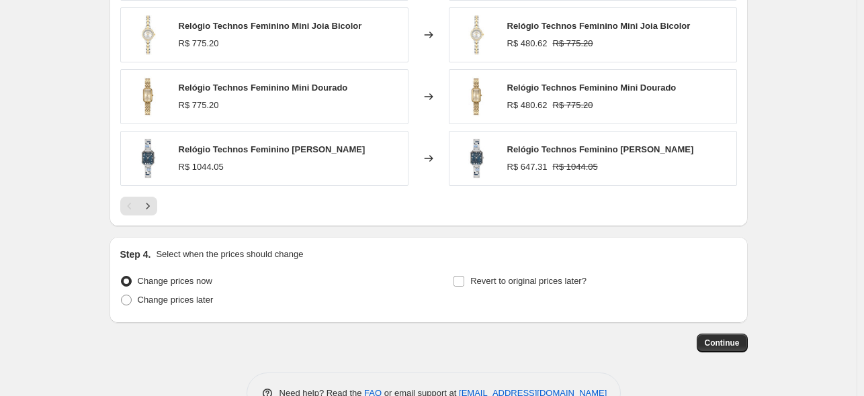
scroll to position [1096, 0]
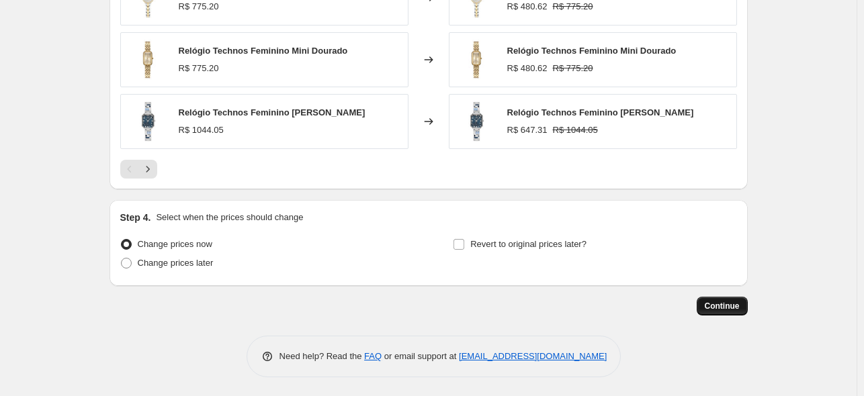
click at [718, 301] on span "Continue" at bounding box center [722, 306] width 35 height 11
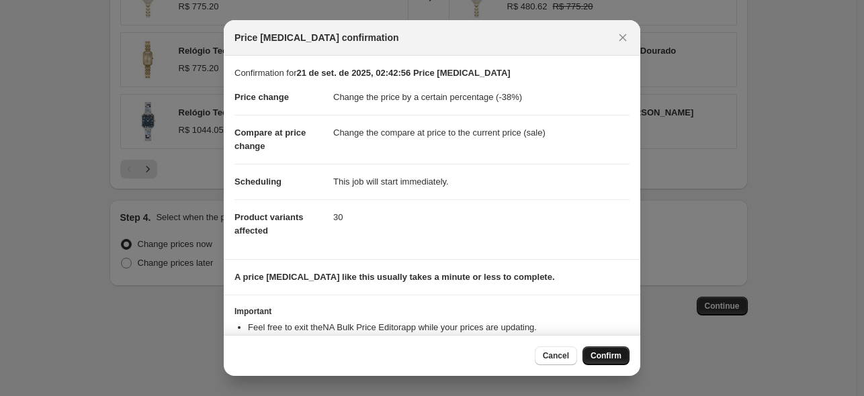
click at [595, 349] on button "Confirm" at bounding box center [605, 356] width 47 height 19
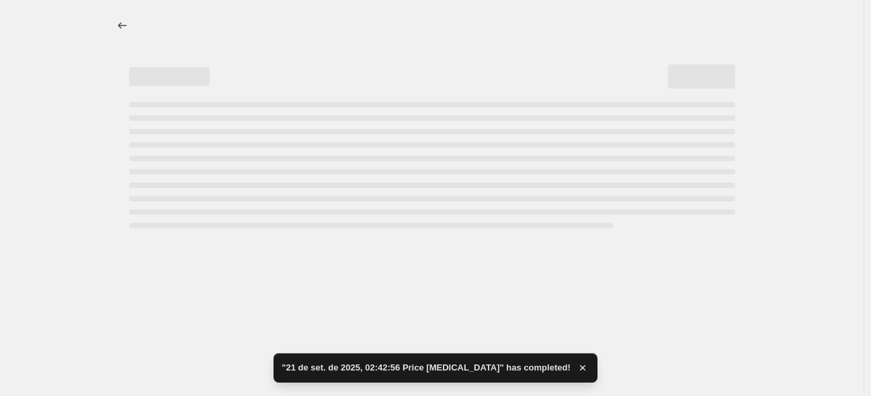
select select "percentage"
select select "tag"
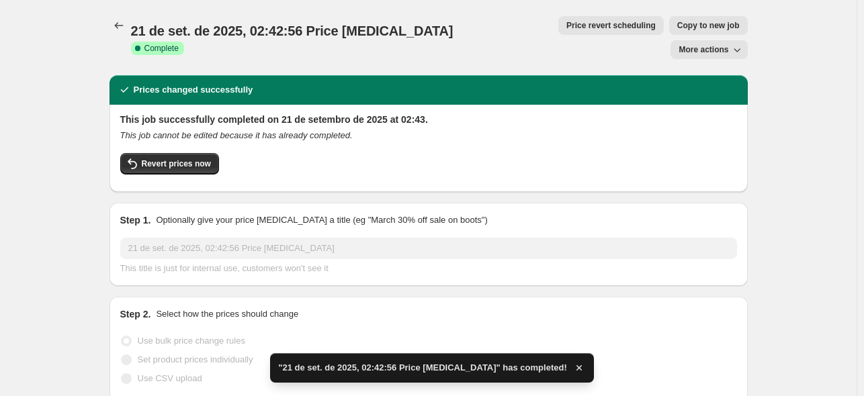
click at [124, 36] on div "21 de set. de 2025, 02:42:56 Price change job. This page is ready 21 de set. de…" at bounding box center [429, 37] width 638 height 75
click at [124, 32] on icon "Price change jobs" at bounding box center [118, 25] width 13 height 13
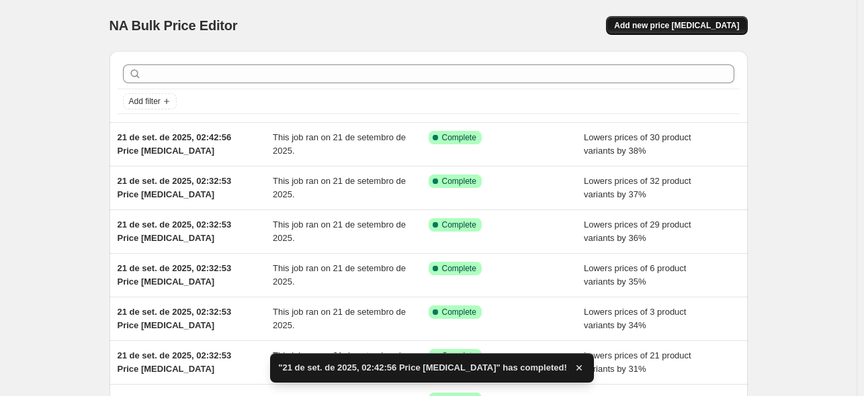
click at [659, 21] on span "Add new price [MEDICAL_DATA]" at bounding box center [676, 25] width 125 height 11
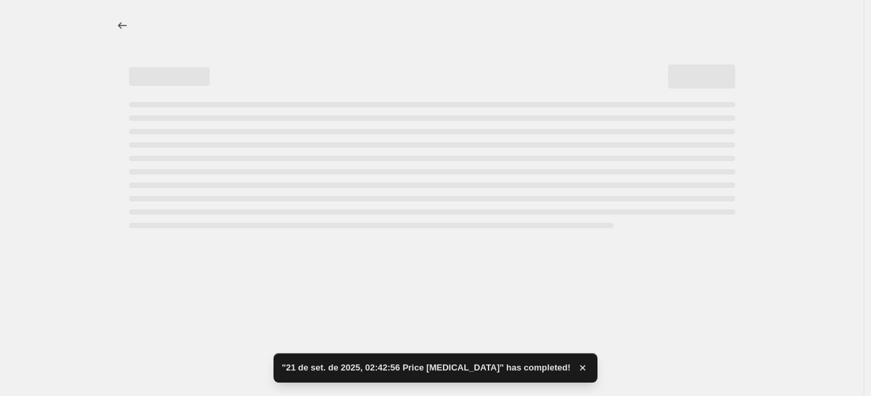
select select "percentage"
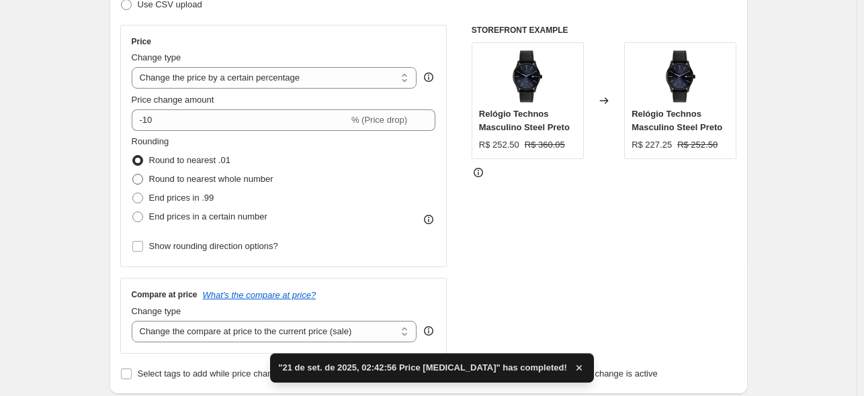
scroll to position [251, 0]
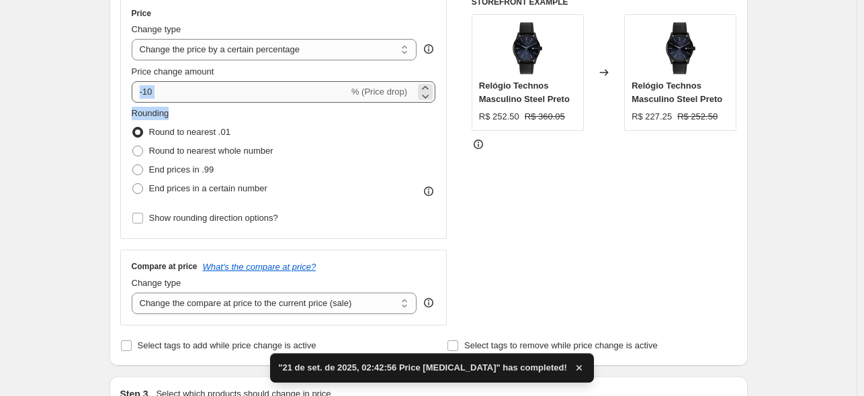
drag, startPoint x: 172, startPoint y: 103, endPoint x: 157, endPoint y: 95, distance: 17.2
click at [157, 95] on div "Price Change type Change the price to a certain amount Change the price by a ce…" at bounding box center [284, 118] width 304 height 220
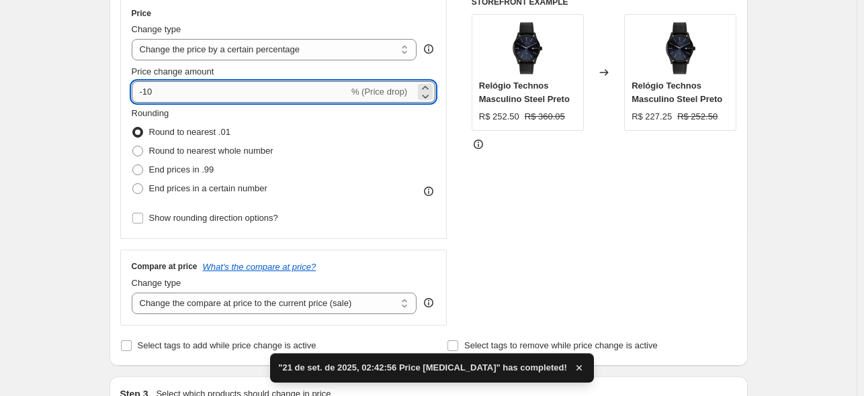
drag, startPoint x: 157, startPoint y: 92, endPoint x: 148, endPoint y: 98, distance: 11.2
click at [148, 98] on input "-10" at bounding box center [240, 91] width 217 height 21
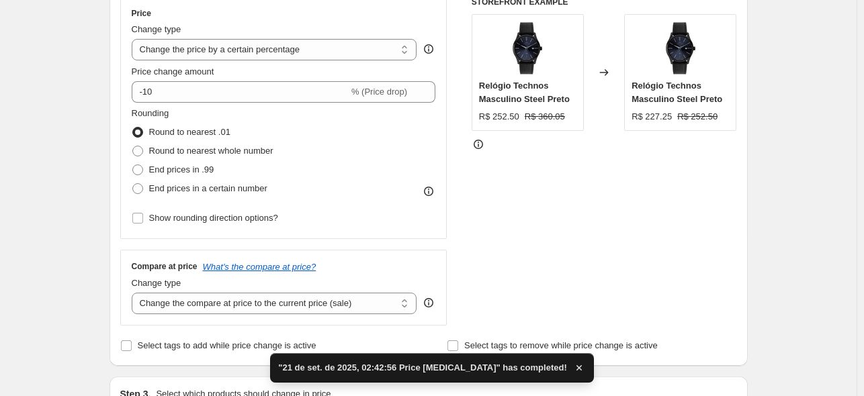
scroll to position [0, 0]
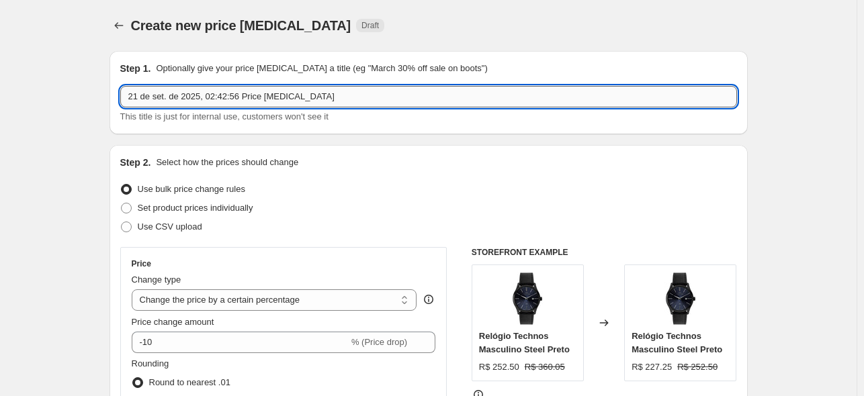
click at [161, 96] on input "21 de set. de 2025, 02:42:56 Price change job" at bounding box center [428, 96] width 617 height 21
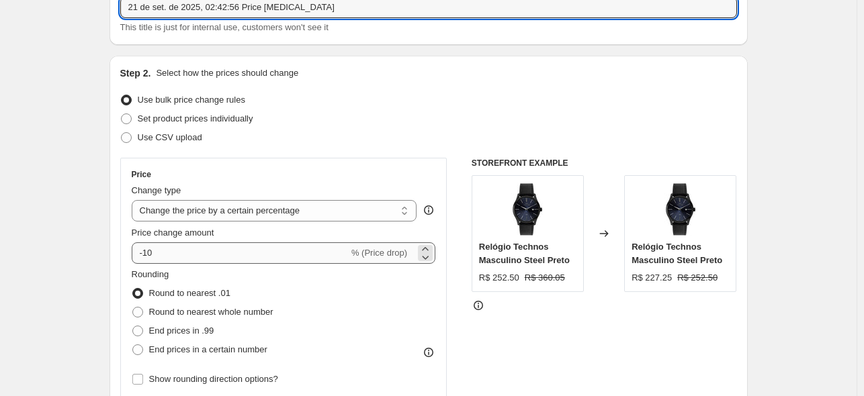
scroll to position [116, 0]
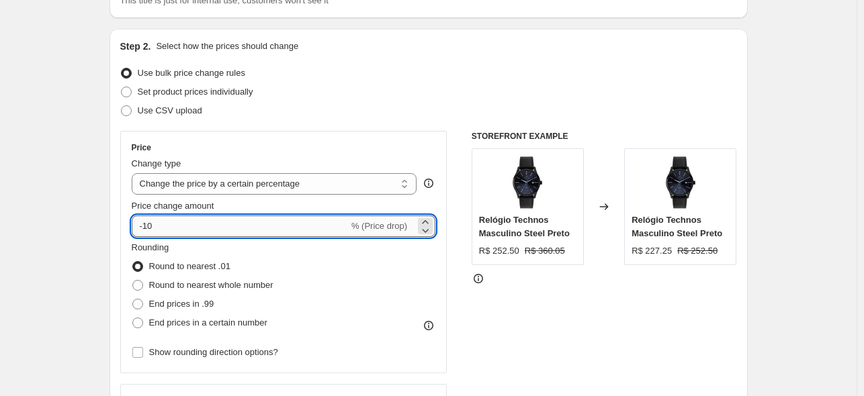
drag, startPoint x: 155, startPoint y: 232, endPoint x: 145, endPoint y: 233, distance: 9.4
click at [145, 233] on input "-10" at bounding box center [240, 226] width 217 height 21
type input "-39"
click at [212, 324] on span "End prices in a certain number" at bounding box center [208, 323] width 118 height 10
click at [133, 318] on input "End prices in a certain number" at bounding box center [132, 318] width 1 height 1
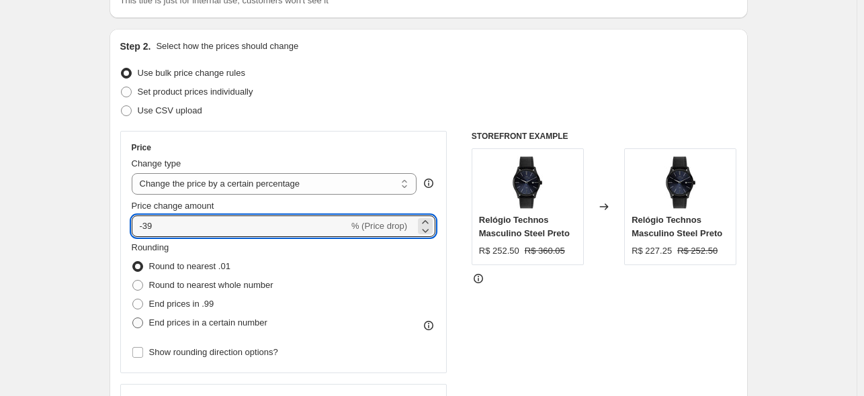
radio input "true"
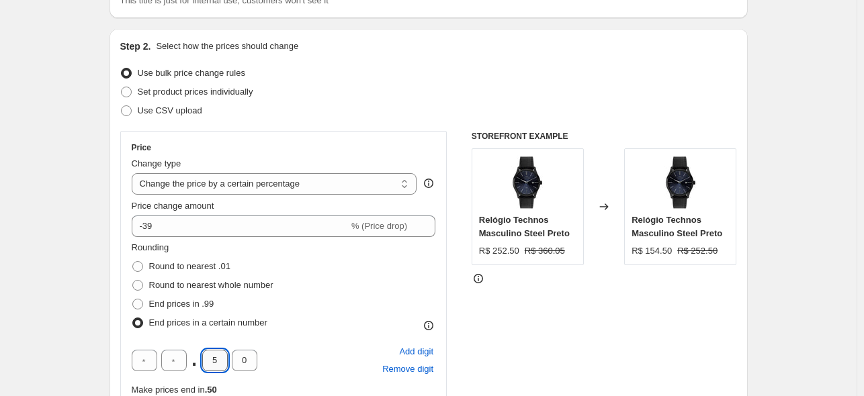
click at [217, 367] on input "5" at bounding box center [215, 360] width 26 height 21
drag, startPoint x: 218, startPoint y: 366, endPoint x: 209, endPoint y: 366, distance: 8.7
click at [209, 366] on input "5" at bounding box center [215, 360] width 26 height 21
type input "9"
click at [354, 330] on div "Rounding Round to nearest .01 Round to nearest whole number End prices in .99 E…" at bounding box center [284, 286] width 304 height 91
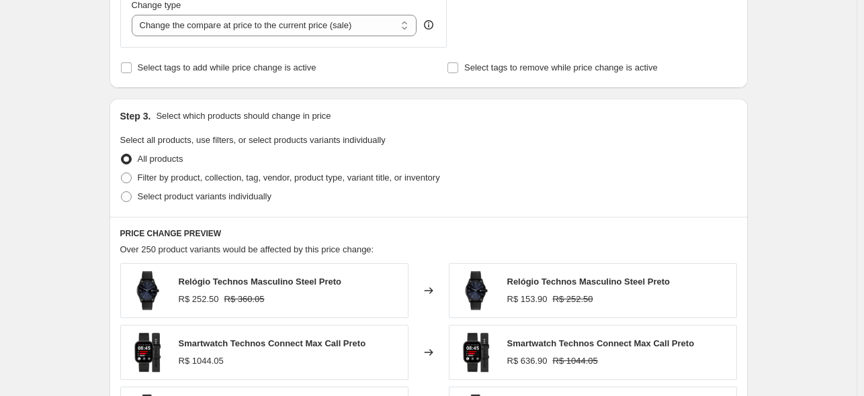
scroll to position [608, 0]
click at [193, 173] on span "Filter by product, collection, tag, vendor, product type, variant title, or inv…" at bounding box center [289, 176] width 302 height 10
click at [122, 172] on input "Filter by product, collection, tag, vendor, product type, variant title, or inv…" at bounding box center [121, 171] width 1 height 1
radio input "true"
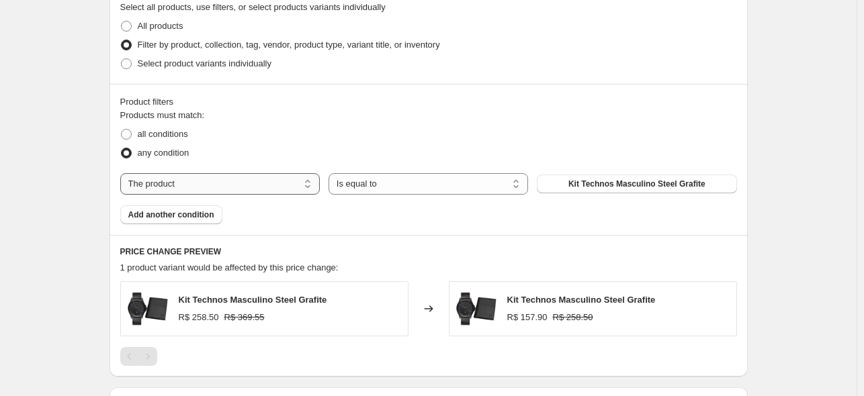
scroll to position [758, 0]
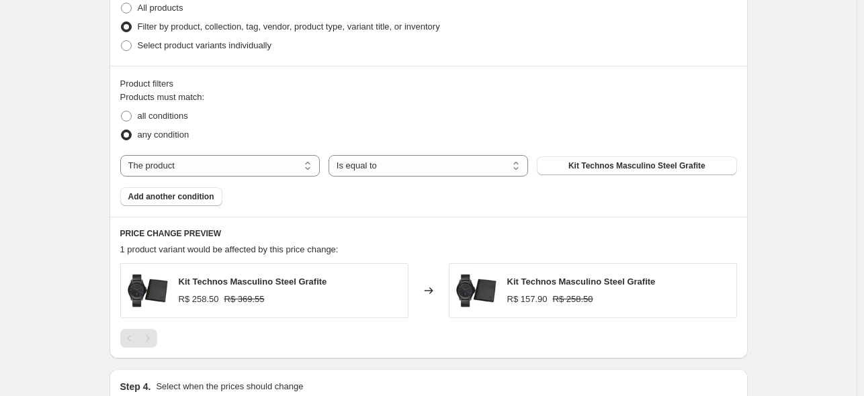
drag, startPoint x: 255, startPoint y: 161, endPoint x: 257, endPoint y: 200, distance: 39.7
click at [255, 161] on select "The product The product's collection The product's tag The product's vendor The…" at bounding box center [220, 165] width 200 height 21
click at [241, 160] on select "The product The product's collection The product's tag The product's vendor The…" at bounding box center [220, 165] width 200 height 21
select select "tag"
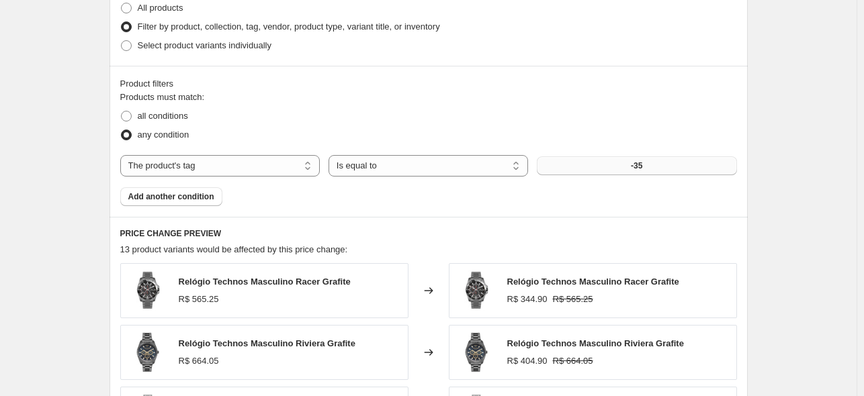
click at [625, 163] on button "-35" at bounding box center [637, 166] width 200 height 19
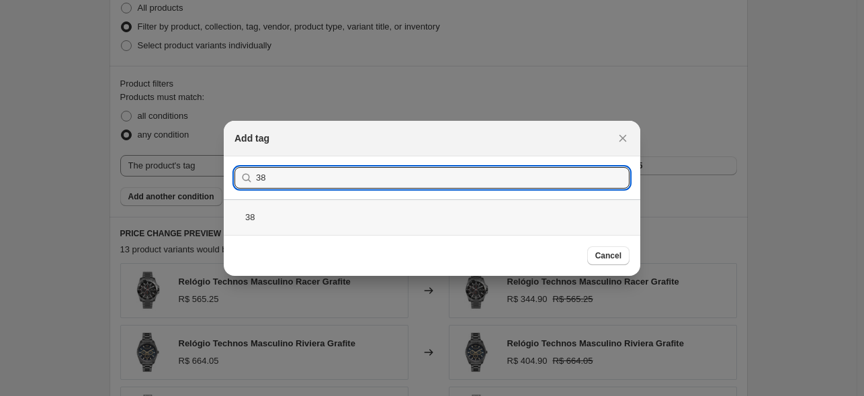
type input "38"
click at [302, 221] on div "38" at bounding box center [432, 218] width 417 height 36
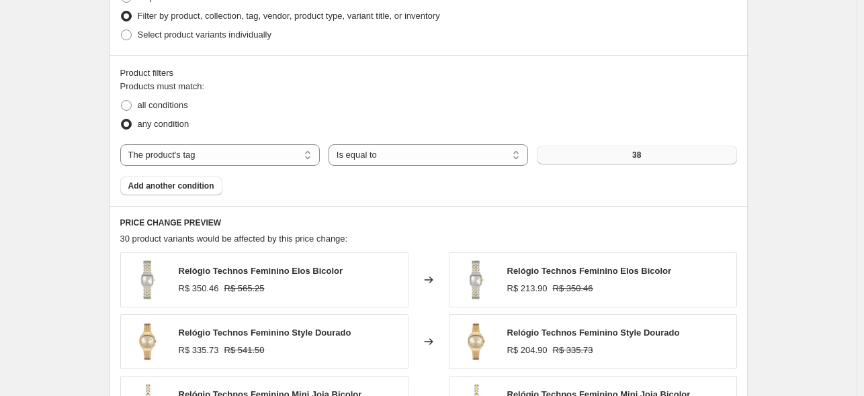
scroll to position [762, 0]
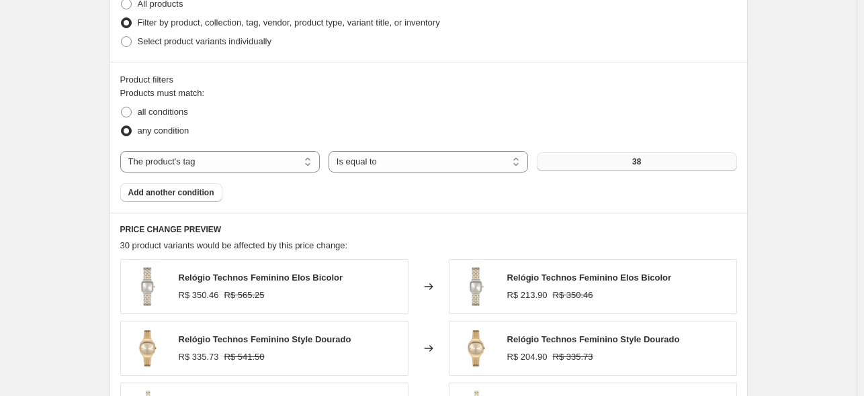
click at [627, 166] on button "38" at bounding box center [637, 162] width 200 height 19
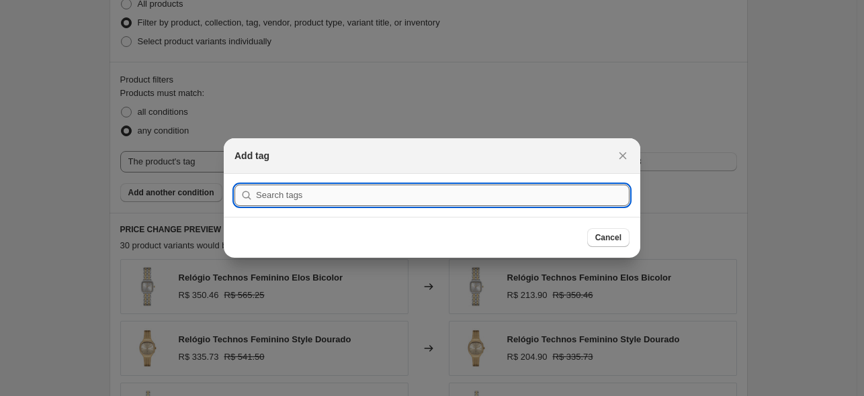
drag, startPoint x: 303, startPoint y: 192, endPoint x: 282, endPoint y: 197, distance: 21.4
click at [282, 197] on input ":r8q:" at bounding box center [443, 195] width 374 height 21
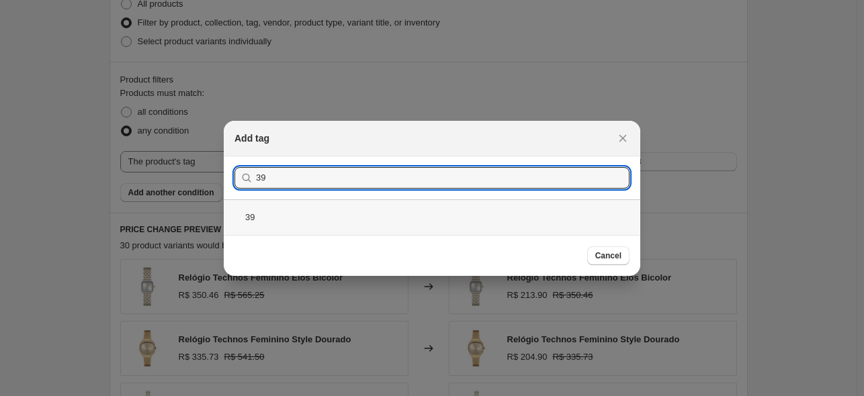
type input "39"
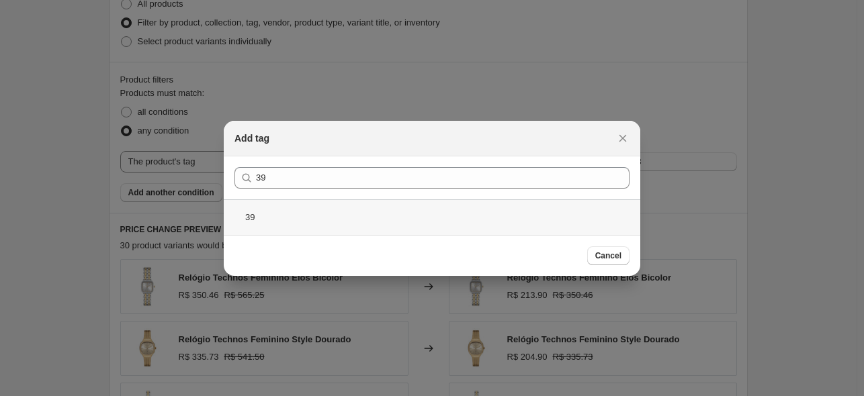
click at [293, 225] on div "39" at bounding box center [432, 218] width 417 height 36
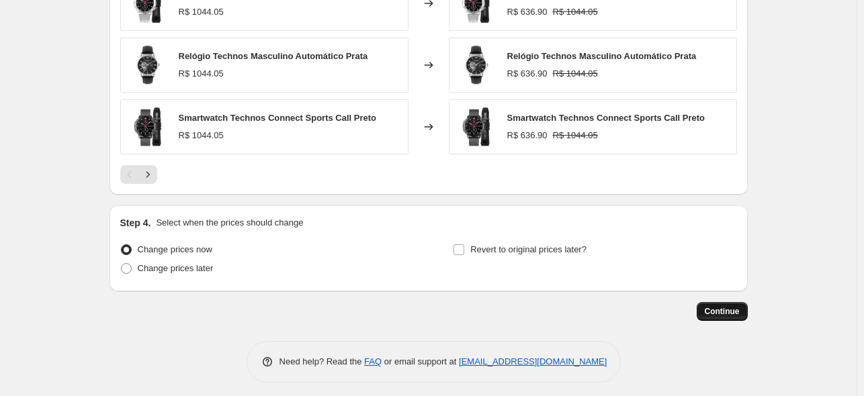
scroll to position [1174, 0]
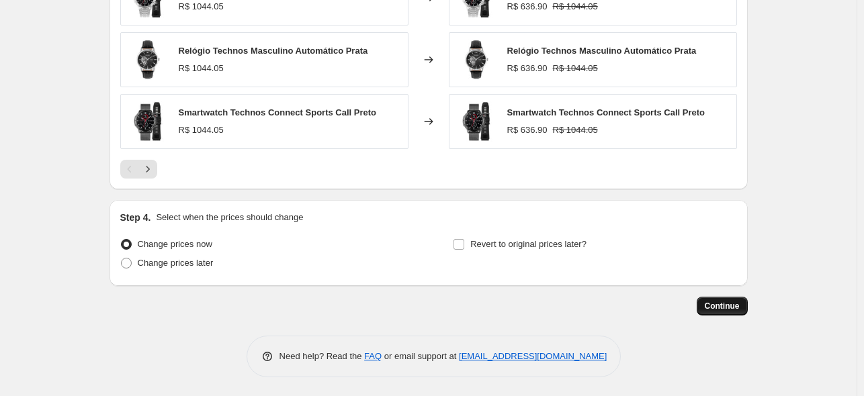
click at [717, 304] on span "Continue" at bounding box center [722, 306] width 35 height 11
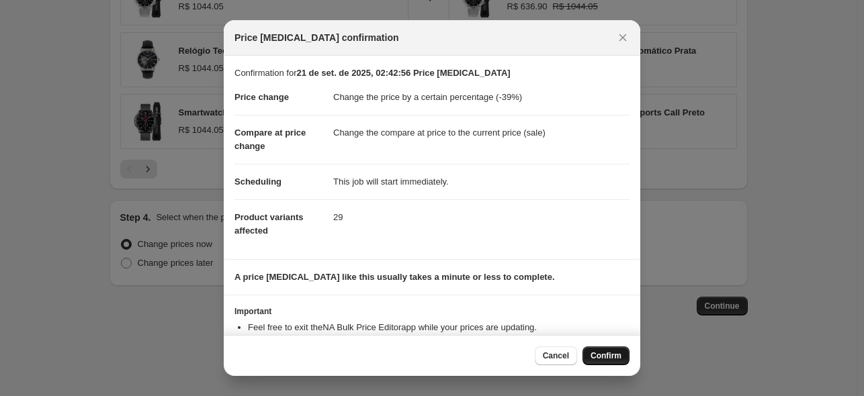
click at [615, 354] on span "Confirm" at bounding box center [606, 356] width 31 height 11
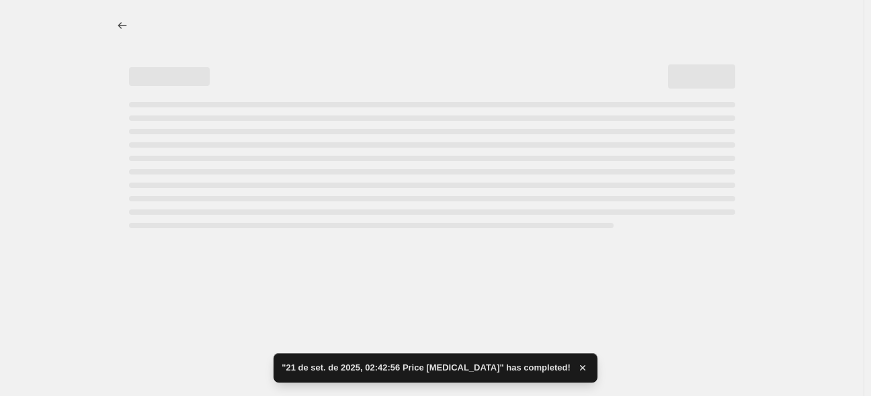
select select "percentage"
select select "tag"
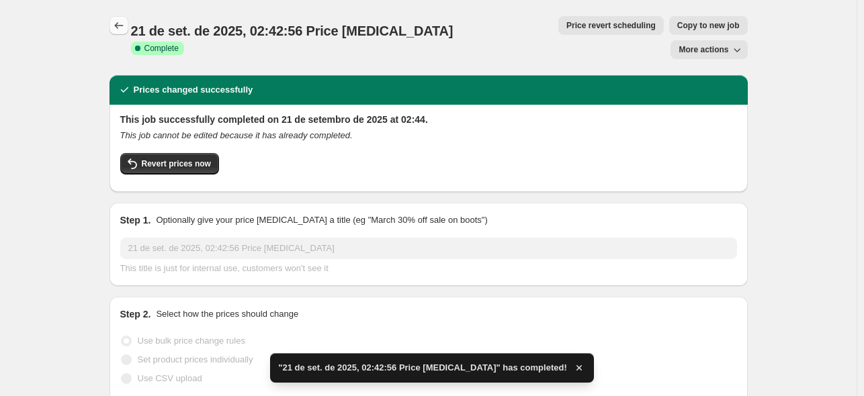
click at [126, 21] on icon "Price change jobs" at bounding box center [118, 25] width 13 height 13
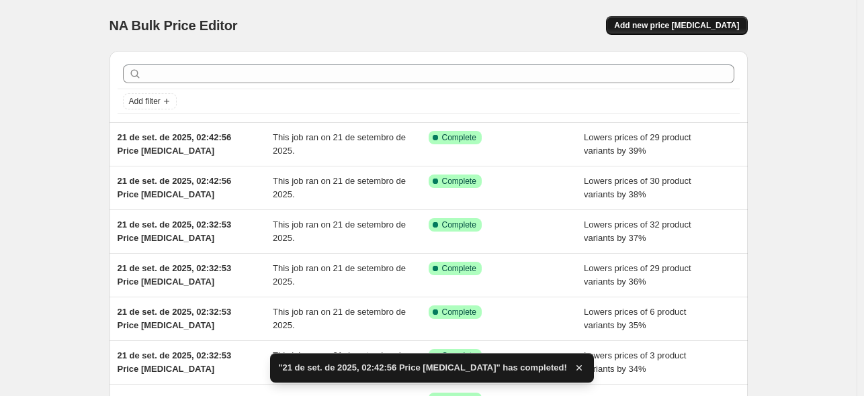
click at [685, 28] on span "Add new price [MEDICAL_DATA]" at bounding box center [676, 25] width 125 height 11
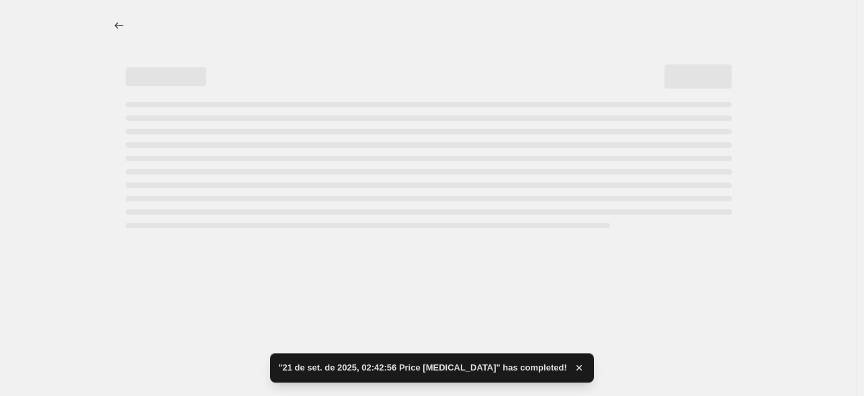
select select "percentage"
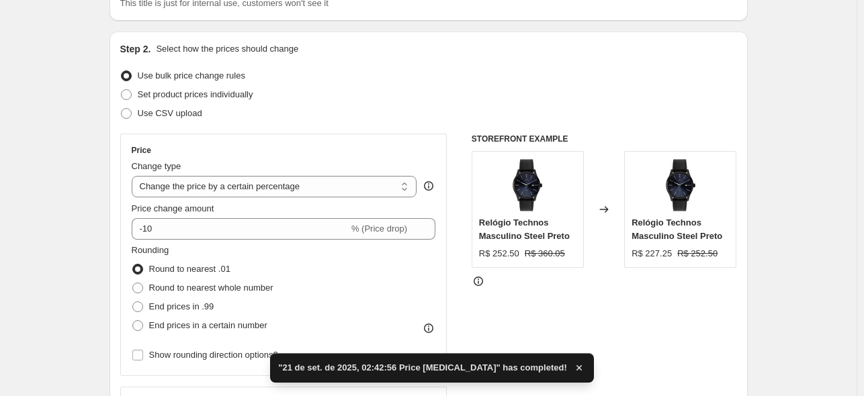
scroll to position [116, 0]
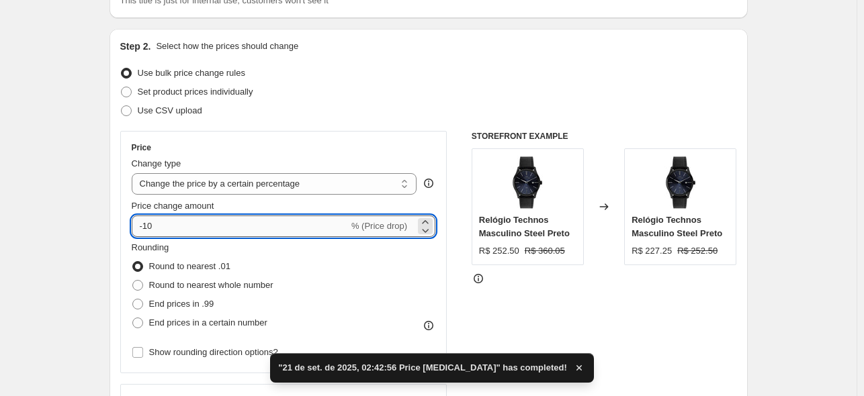
drag, startPoint x: 166, startPoint y: 222, endPoint x: 147, endPoint y: 230, distance: 20.5
click at [147, 230] on input "-10" at bounding box center [240, 226] width 217 height 21
type input "-3"
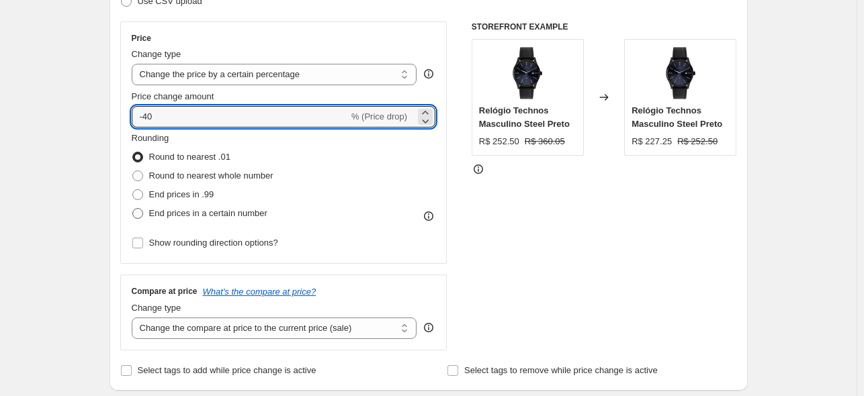
scroll to position [226, 0]
type input "-40"
click at [223, 200] on div "End prices in .99" at bounding box center [203, 194] width 142 height 19
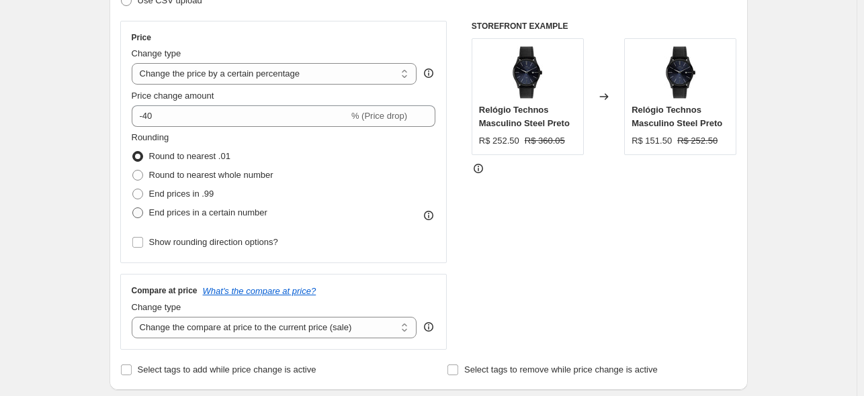
click at [232, 212] on span "End prices in a certain number" at bounding box center [208, 213] width 118 height 10
click at [133, 208] on input "End prices in a certain number" at bounding box center [132, 208] width 1 height 1
radio input "true"
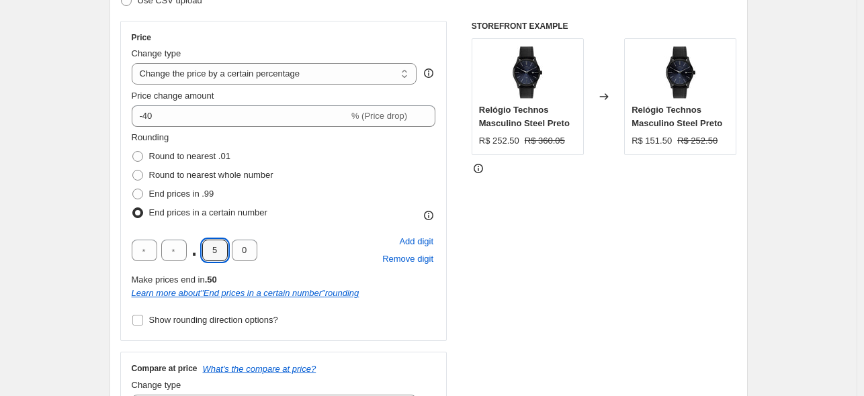
drag, startPoint x: 207, startPoint y: 253, endPoint x: 196, endPoint y: 254, distance: 10.8
click at [196, 254] on div ". 5 0" at bounding box center [195, 250] width 126 height 21
type input "9"
click at [386, 199] on div "Rounding Round to nearest .01 Round to nearest whole number End prices in .99 E…" at bounding box center [284, 176] width 304 height 91
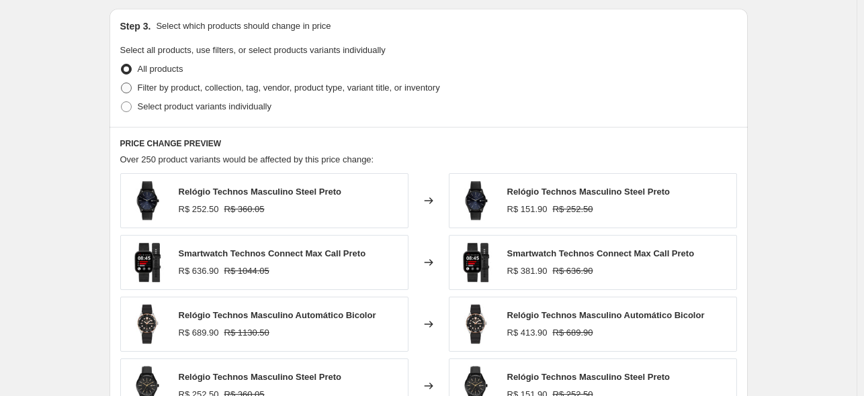
click at [269, 84] on span "Filter by product, collection, tag, vendor, product type, variant title, or inv…" at bounding box center [289, 88] width 302 height 10
click at [122, 83] on input "Filter by product, collection, tag, vendor, product type, variant title, or inv…" at bounding box center [121, 83] width 1 height 1
radio input "true"
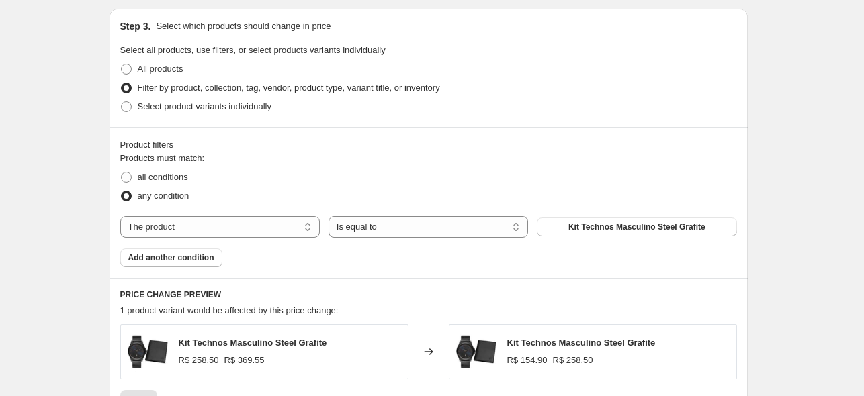
scroll to position [701, 0]
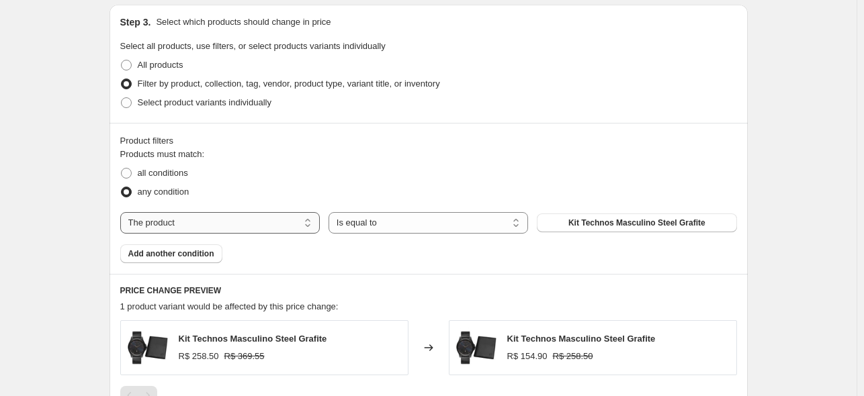
click at [277, 222] on select "The product The product's collection The product's tag The product's vendor The…" at bounding box center [220, 222] width 200 height 21
select select "tag"
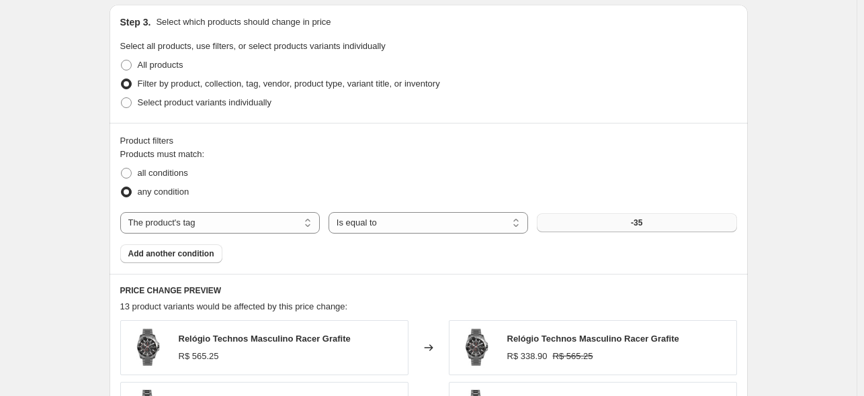
click at [631, 222] on button "-35" at bounding box center [637, 223] width 200 height 19
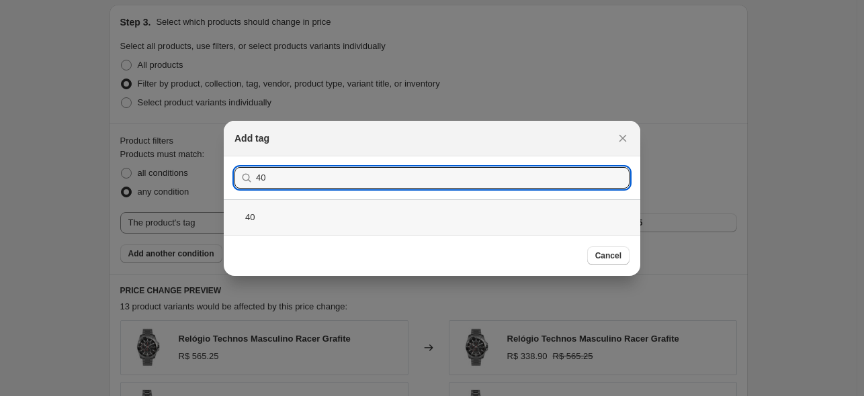
type input "40"
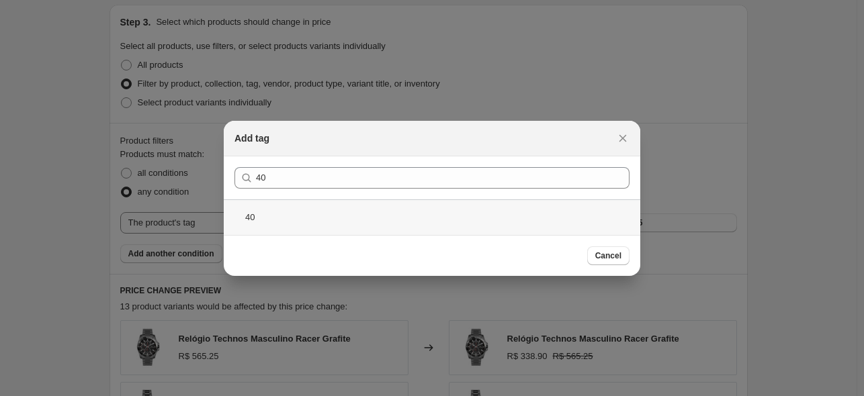
click at [351, 212] on div "40" at bounding box center [432, 218] width 417 height 36
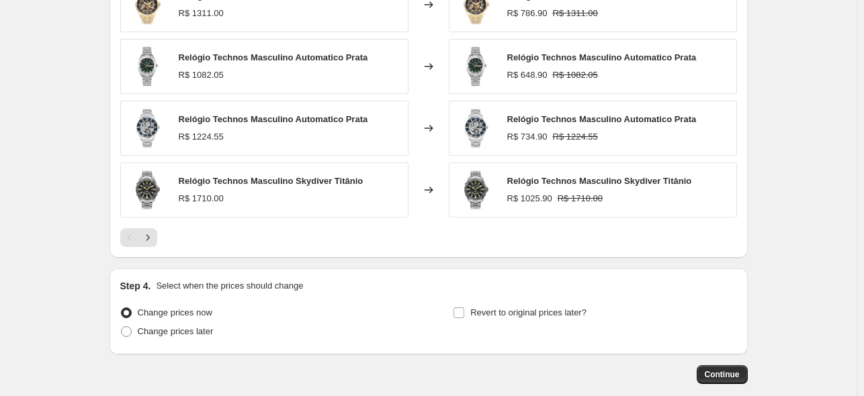
scroll to position [1174, 0]
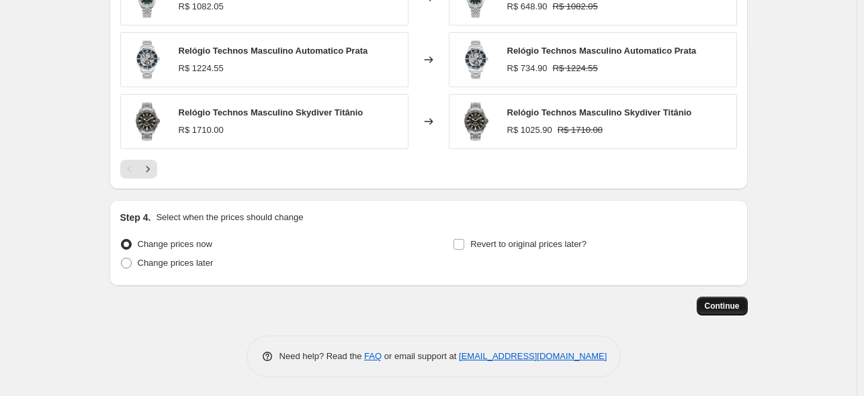
click at [727, 301] on span "Continue" at bounding box center [722, 306] width 35 height 11
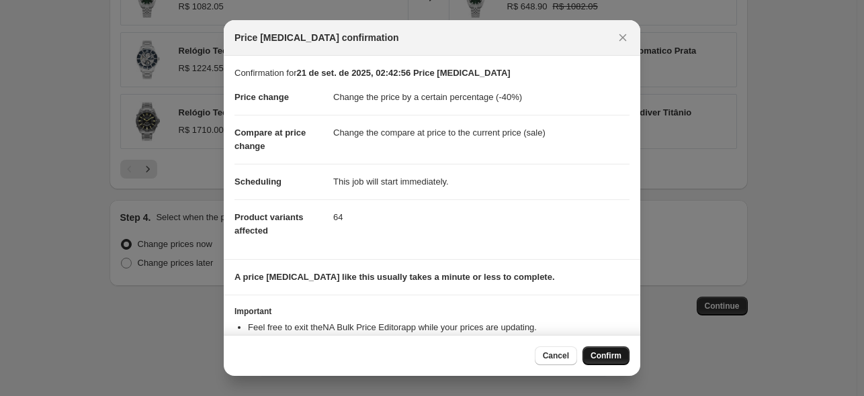
click at [609, 355] on span "Confirm" at bounding box center [606, 356] width 31 height 11
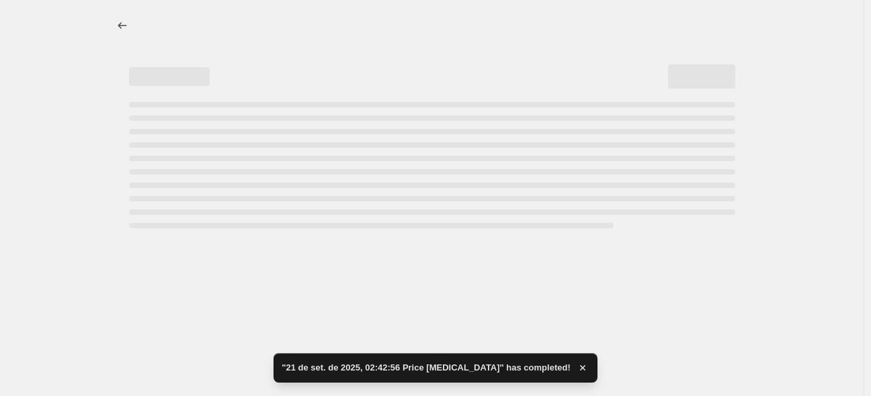
select select "percentage"
select select "tag"
